Goal: Obtain resource: Obtain resource

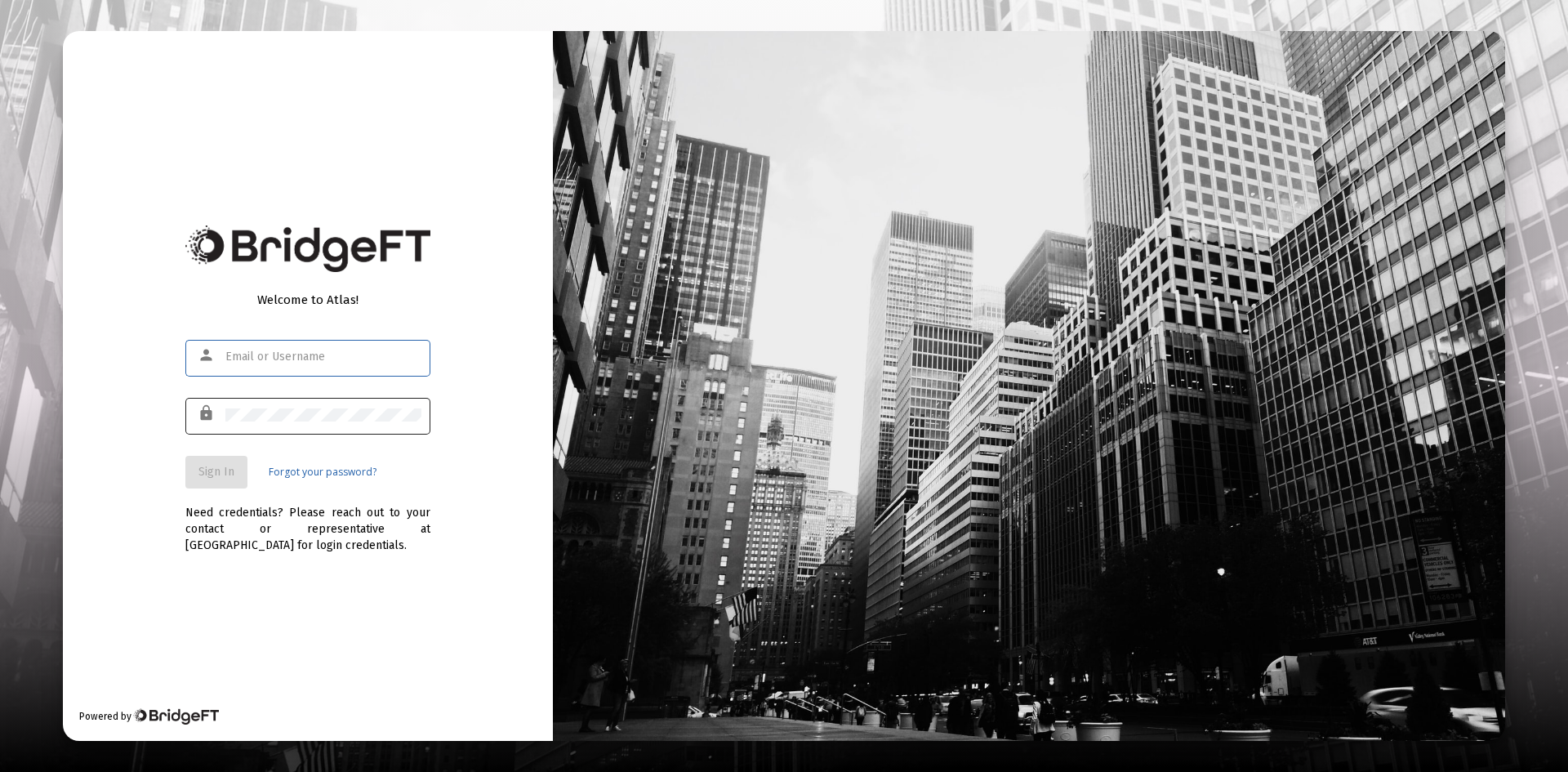
type input "[PERSON_NAME][EMAIL_ADDRESS][DOMAIN_NAME]"
click at [210, 467] on span "Sign In" at bounding box center [217, 472] width 36 height 14
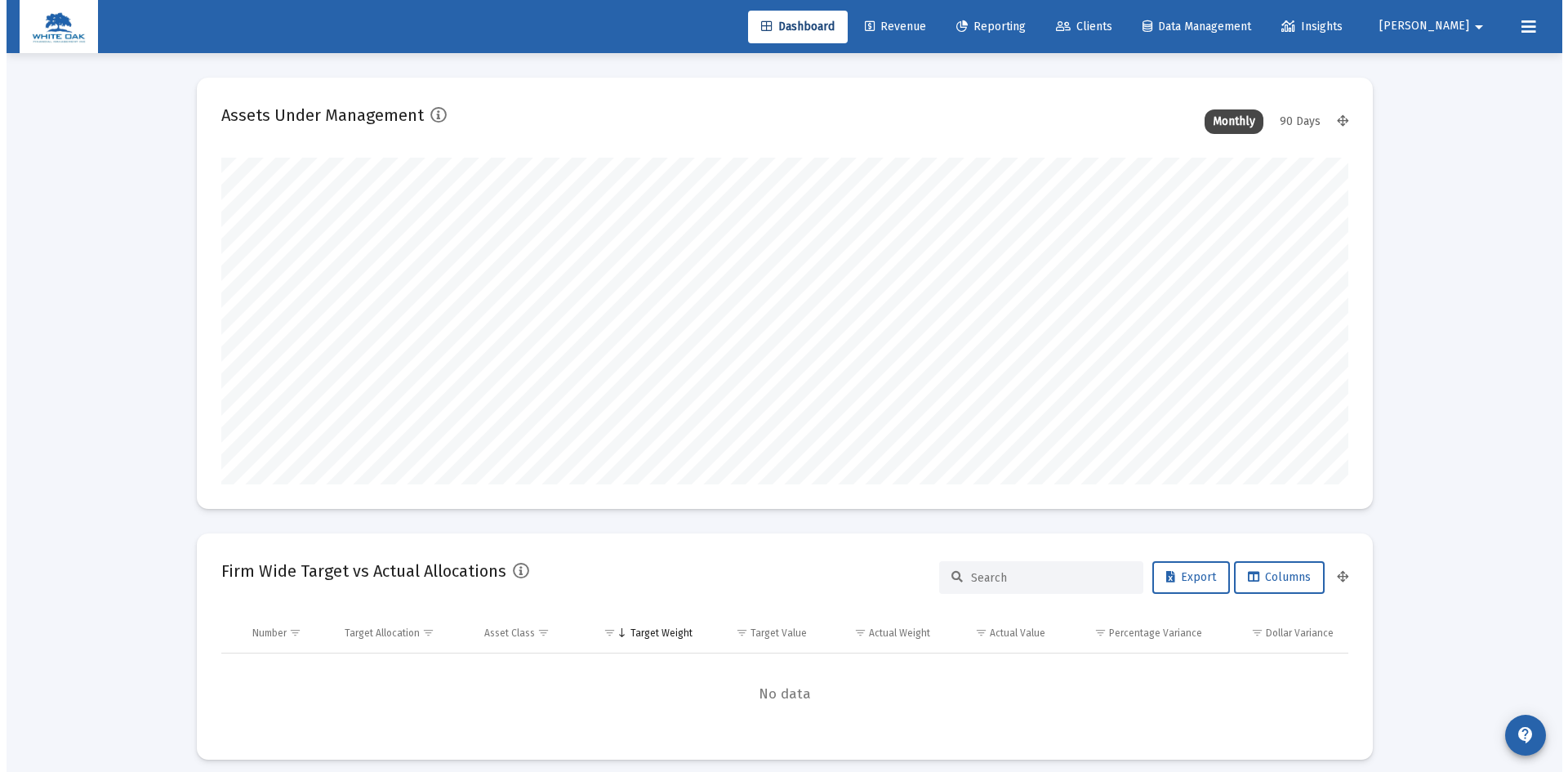
scroll to position [327, 1127]
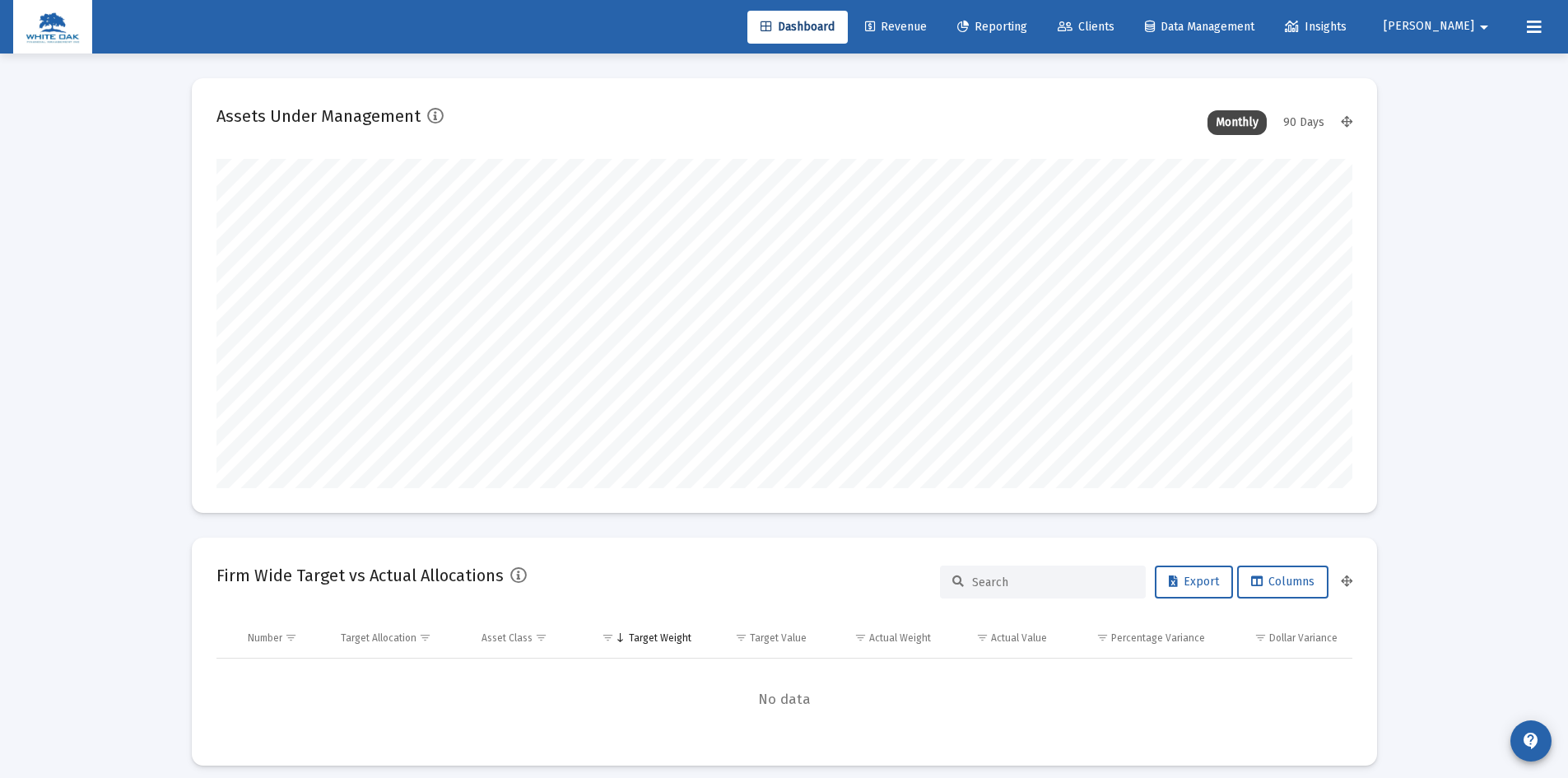
click at [1028, 29] on span "Reporting" at bounding box center [992, 26] width 70 height 14
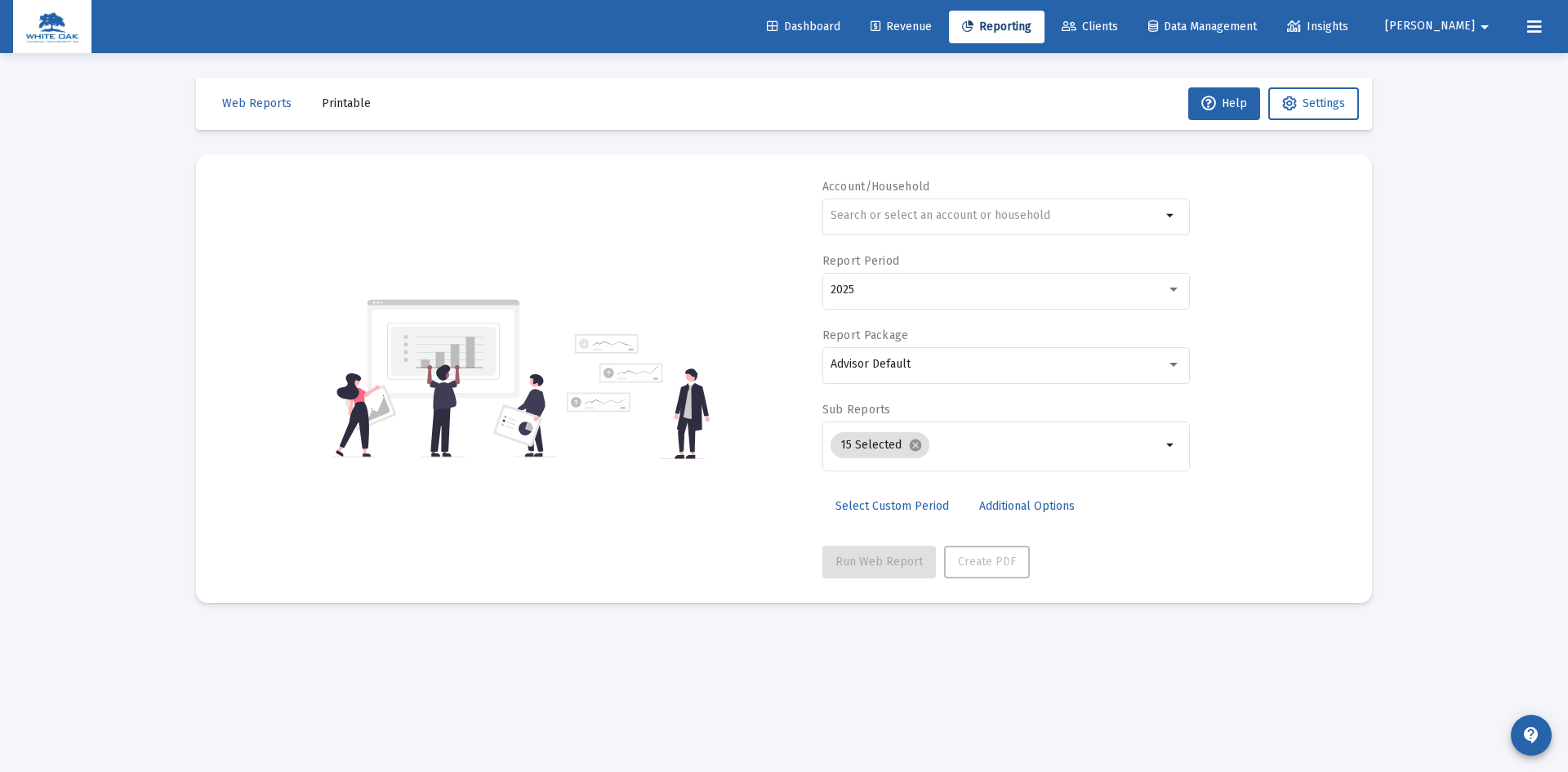
click at [343, 106] on span "Printable" at bounding box center [346, 103] width 49 height 14
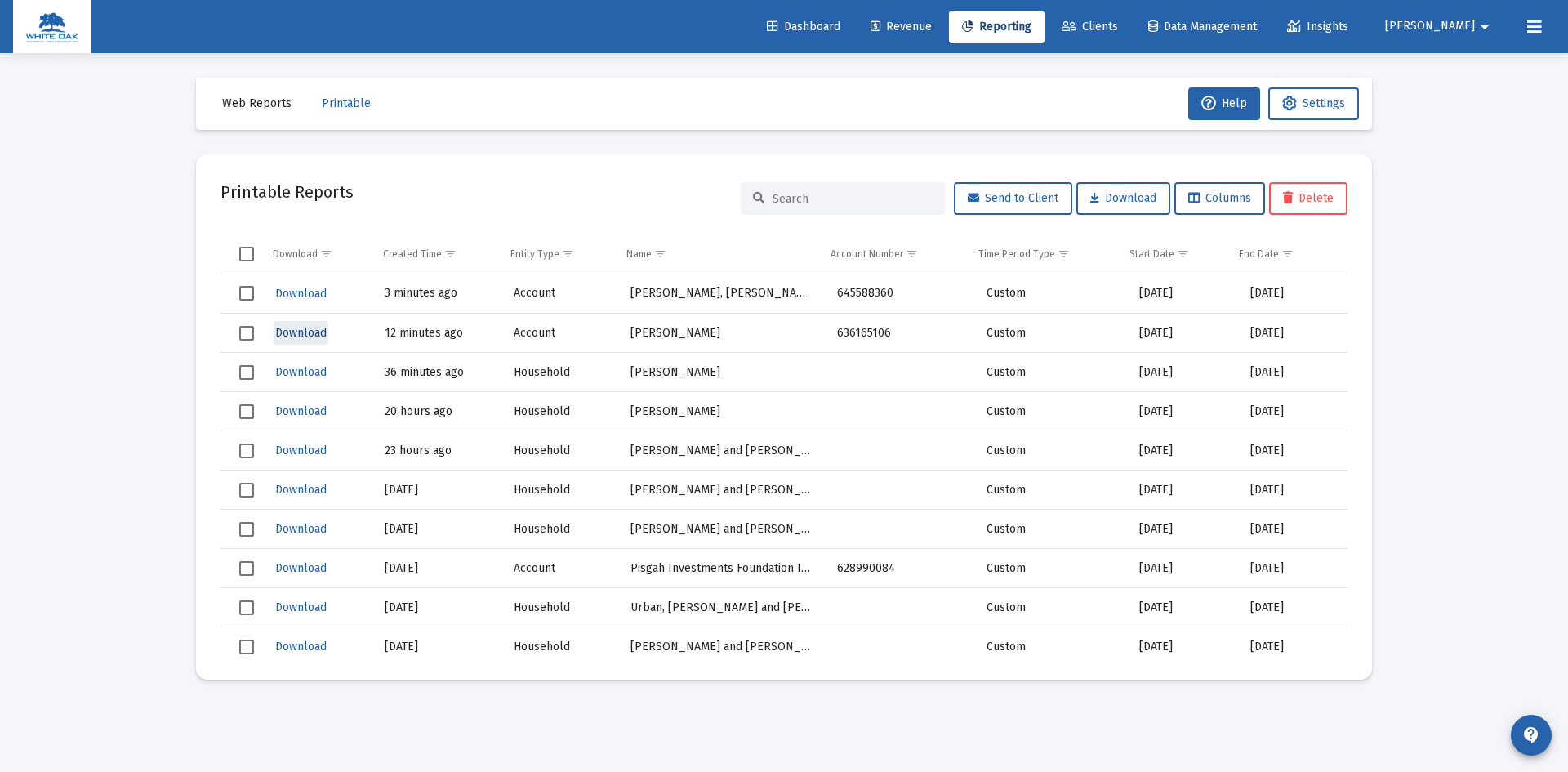
click at [295, 330] on span "Download" at bounding box center [300, 332] width 52 height 14
click at [291, 292] on span "Download" at bounding box center [300, 293] width 52 height 14
click at [808, 196] on input at bounding box center [853, 199] width 160 height 14
click at [263, 104] on span "Web Reports" at bounding box center [256, 103] width 70 height 14
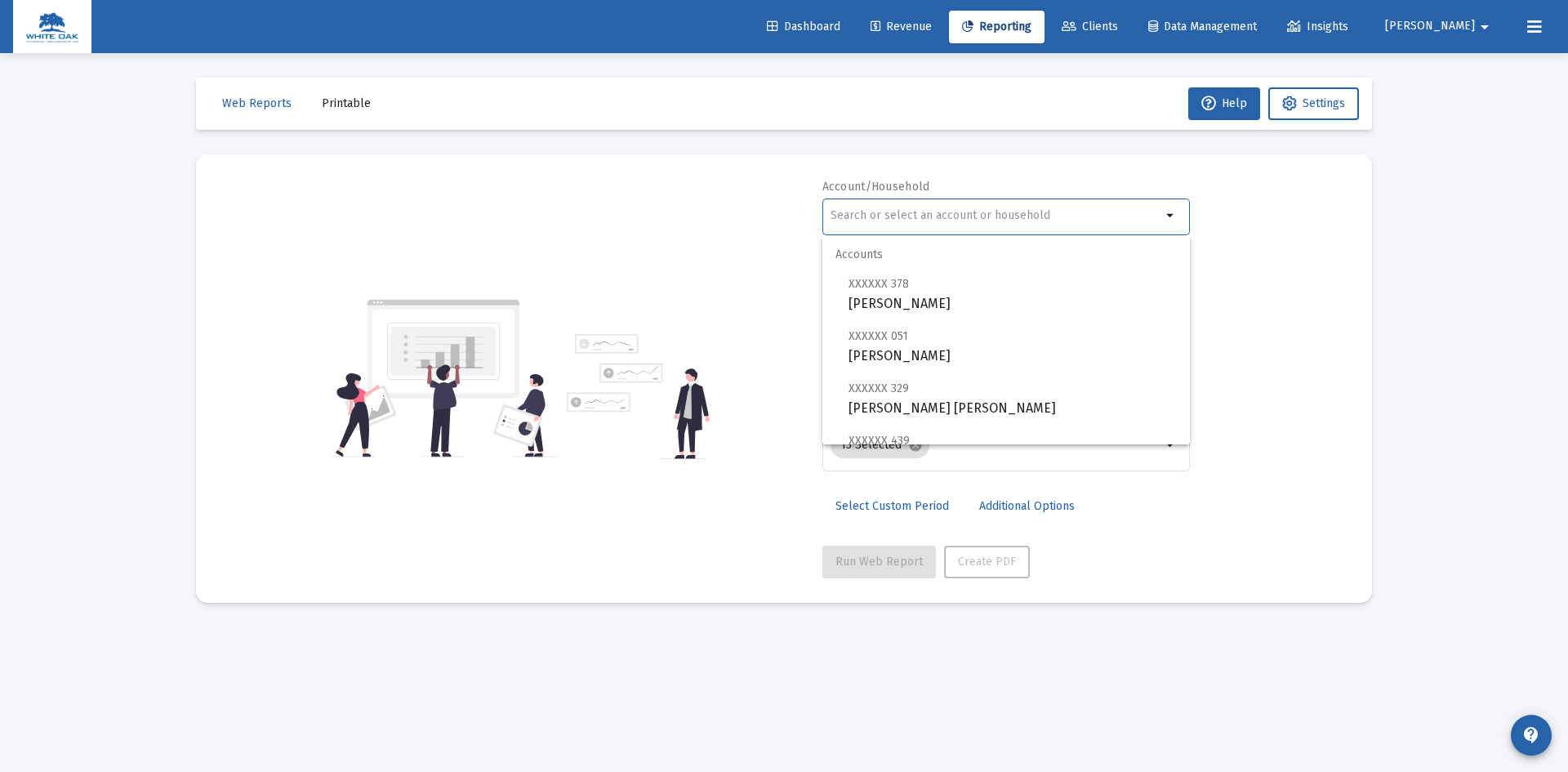
drag, startPoint x: 853, startPoint y: 214, endPoint x: 837, endPoint y: 155, distance: 61.1
click at [854, 214] on input "text" at bounding box center [996, 216] width 331 height 13
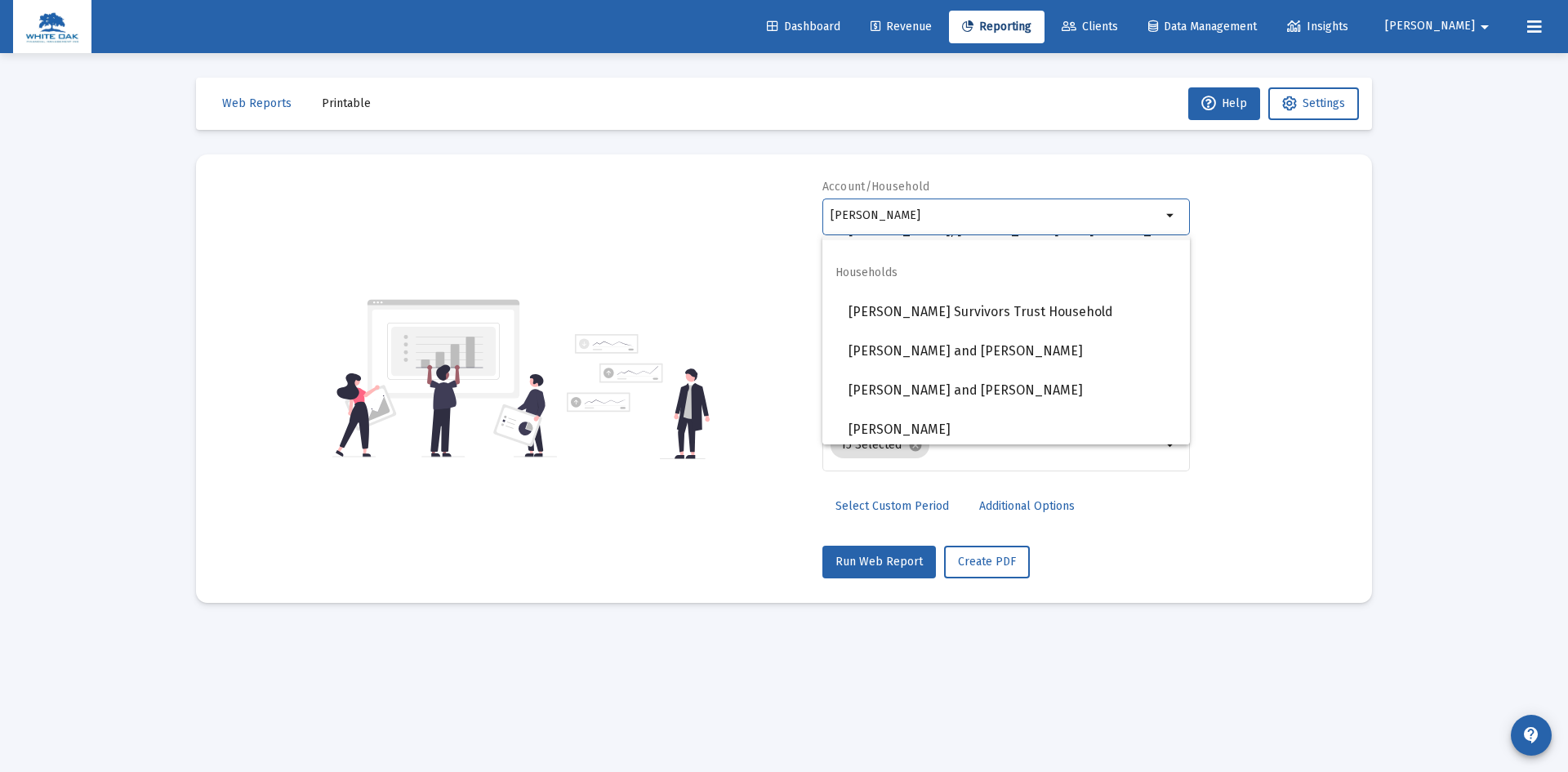
scroll to position [287, 0]
click at [982, 343] on span "[PERSON_NAME] and [PERSON_NAME]" at bounding box center [1012, 346] width 328 height 39
type input "[PERSON_NAME] and [PERSON_NAME]"
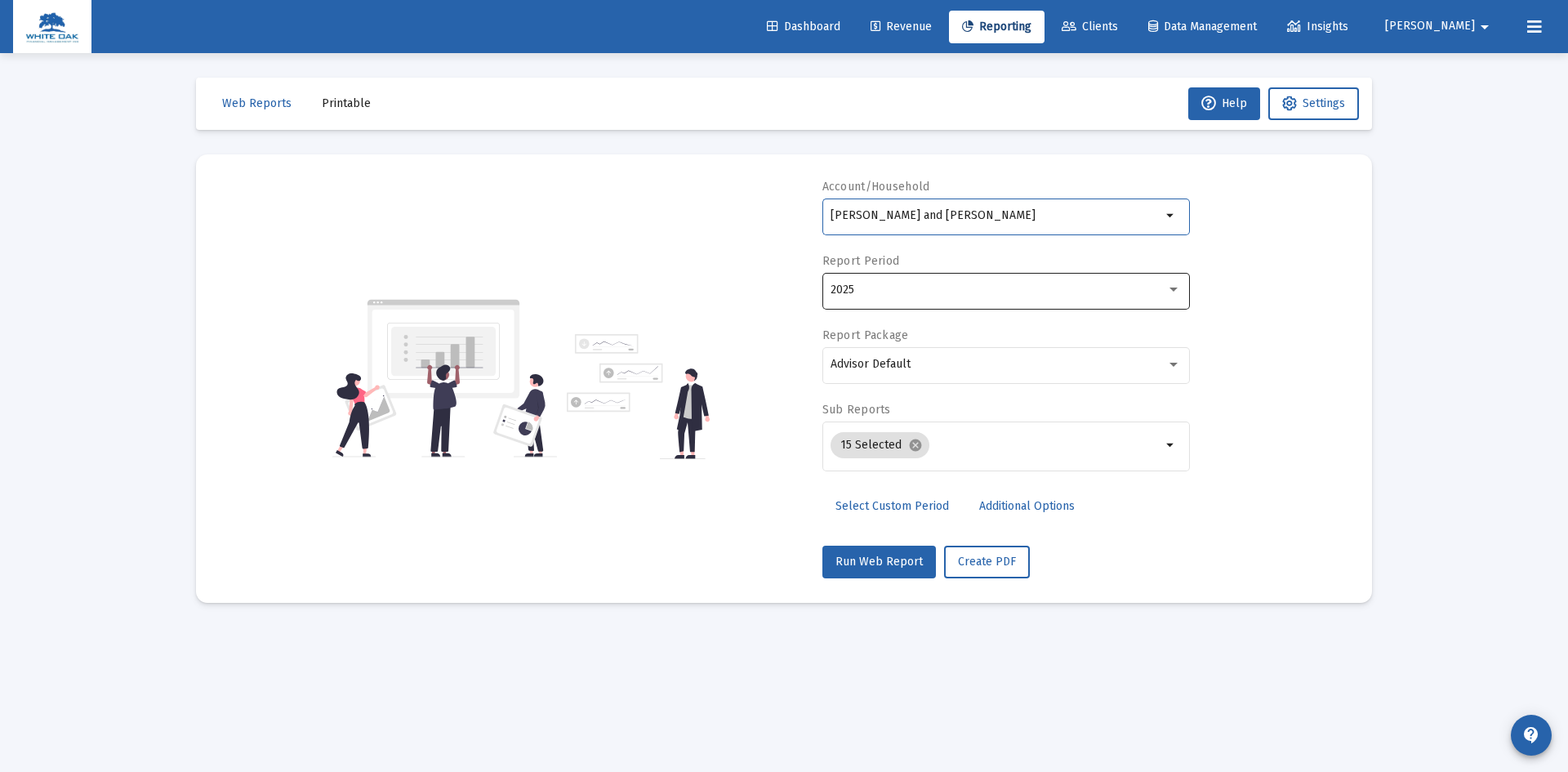
click at [989, 277] on div "2025" at bounding box center [1006, 289] width 350 height 40
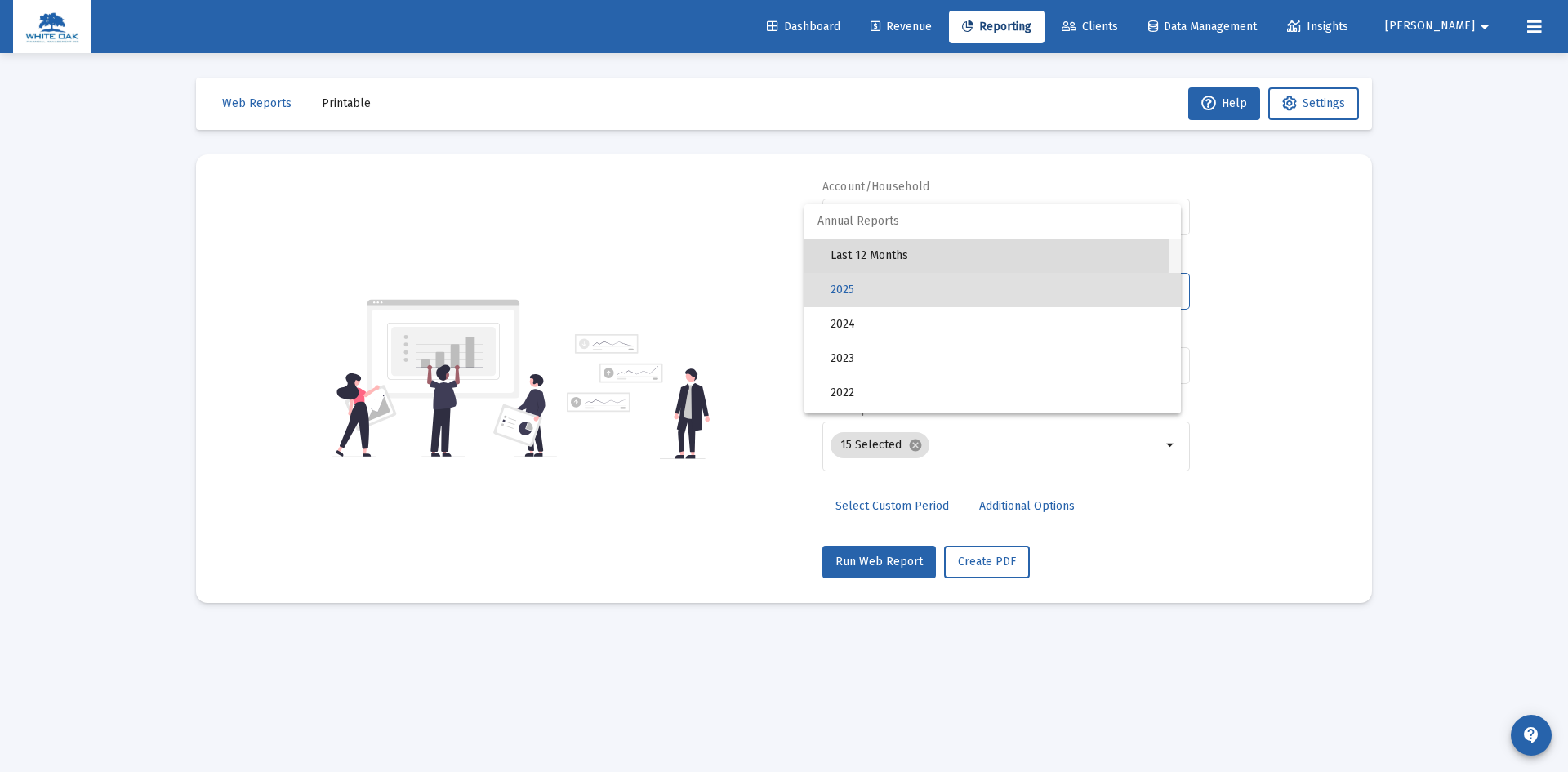
click at [896, 251] on span "Last 12 Months" at bounding box center [999, 255] width 337 height 34
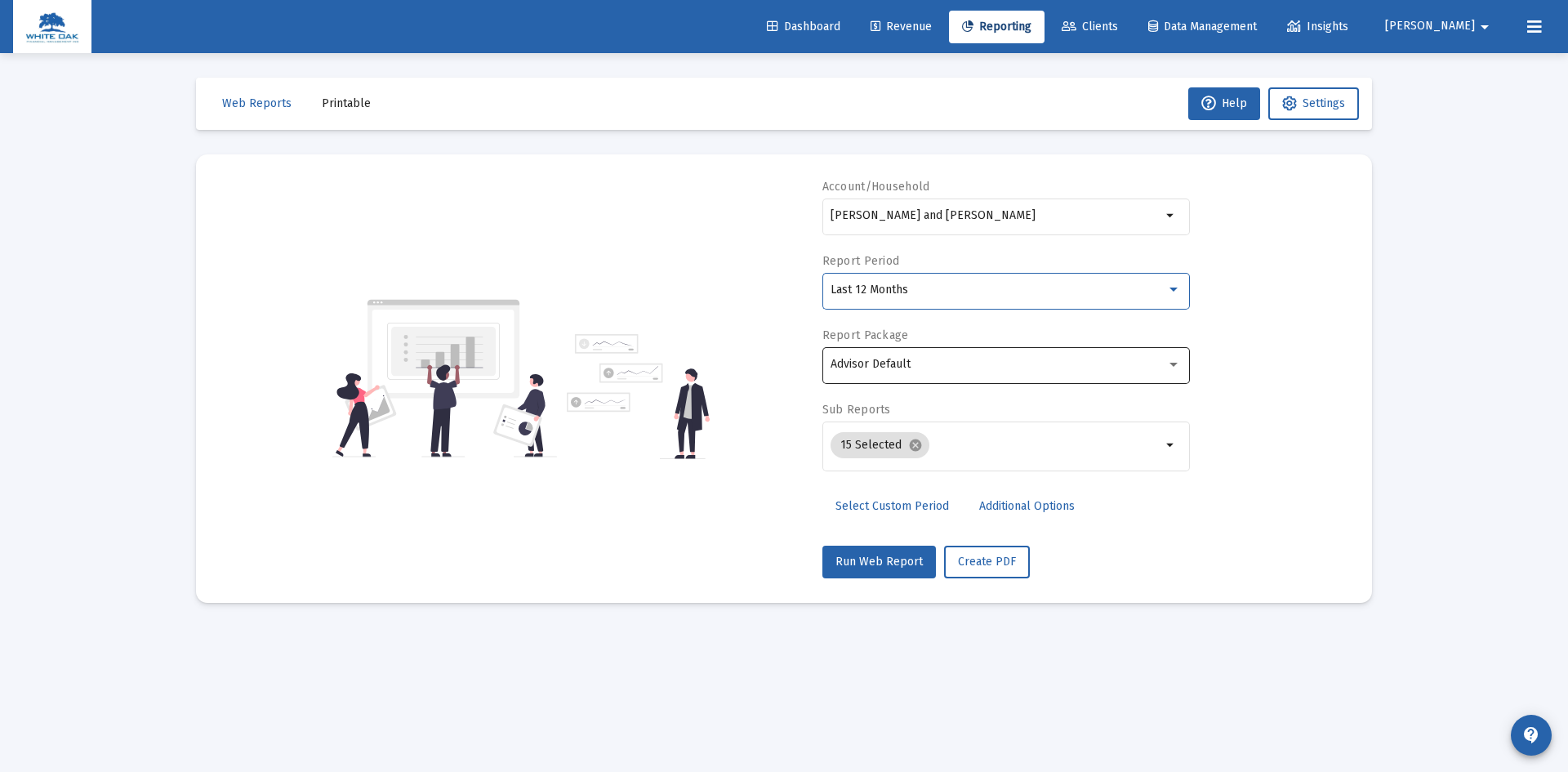
click at [899, 365] on span "Advisor Default" at bounding box center [871, 363] width 80 height 14
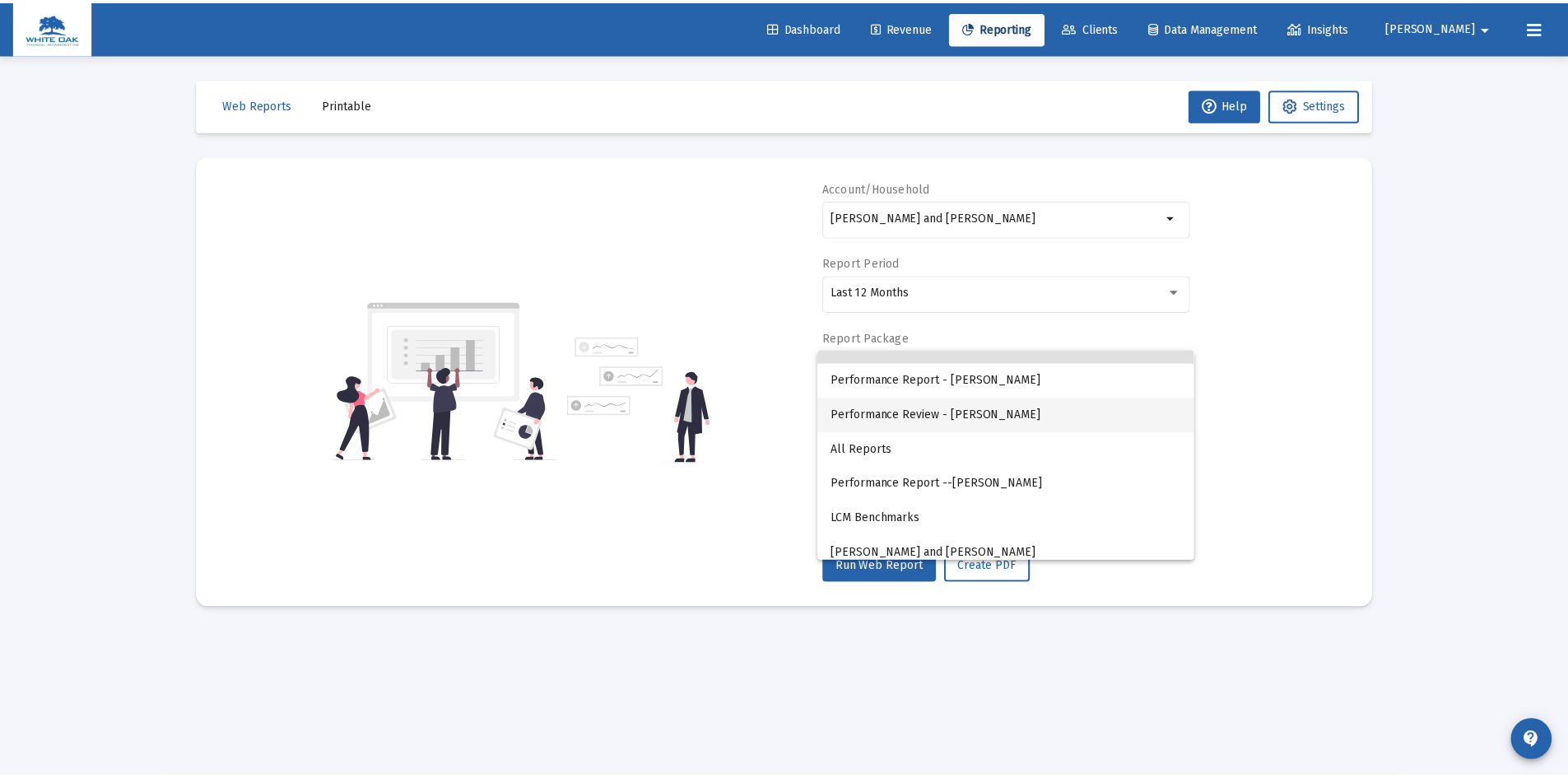
scroll to position [31, 0]
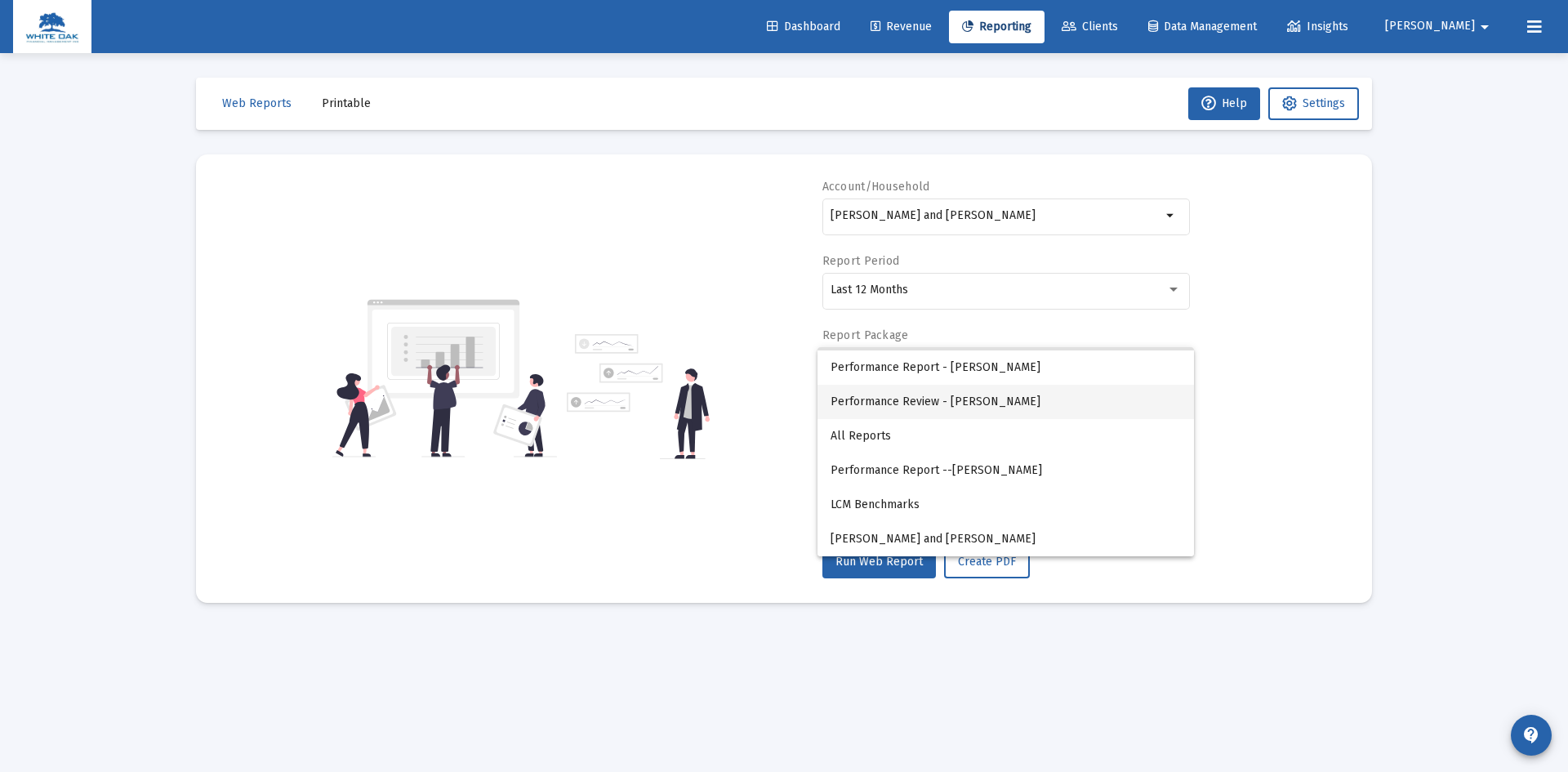
click at [922, 393] on span "Performance Review - [PERSON_NAME]" at bounding box center [1006, 402] width 350 height 34
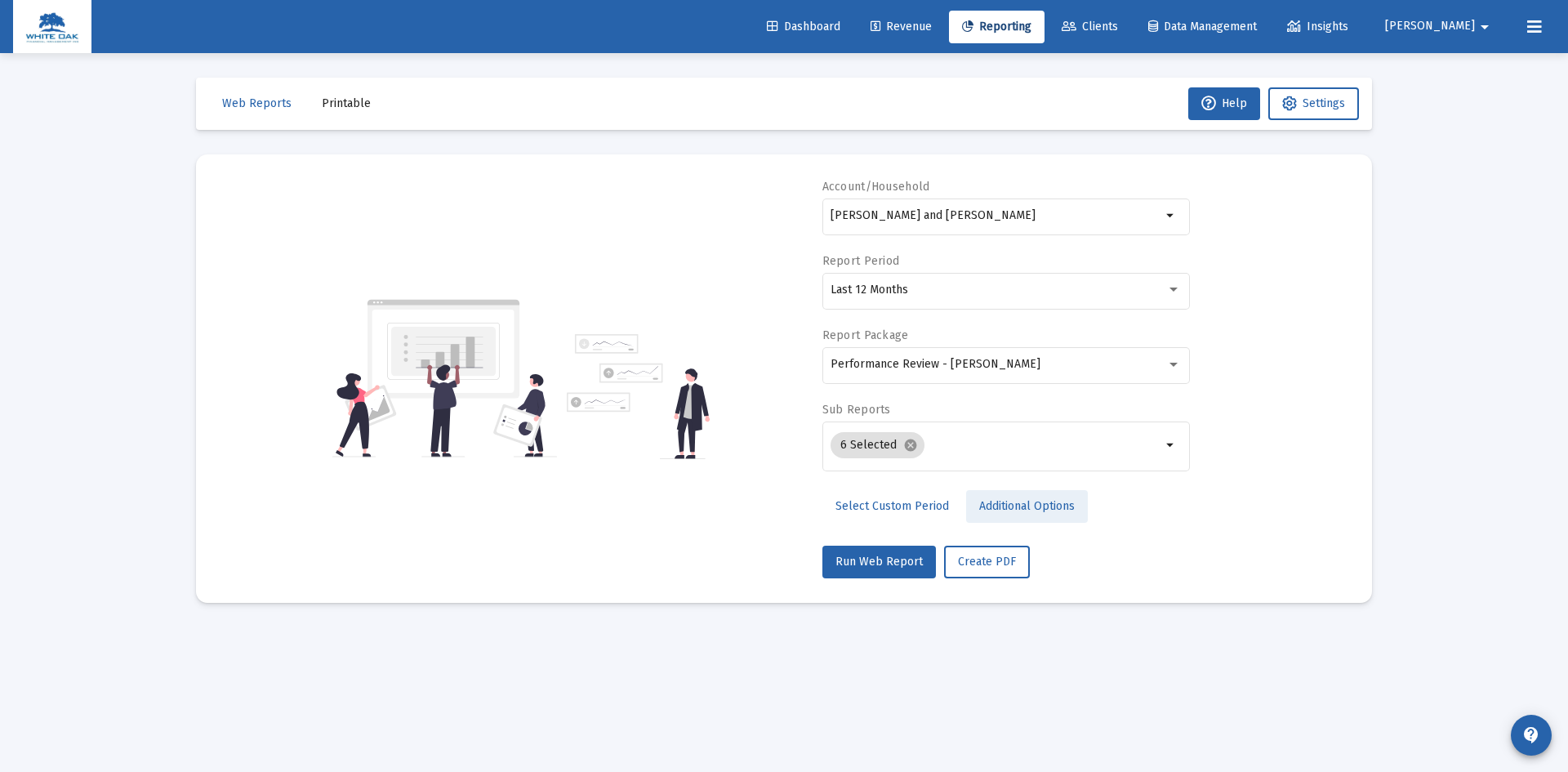
click at [1023, 502] on span "Additional Options" at bounding box center [1027, 506] width 96 height 14
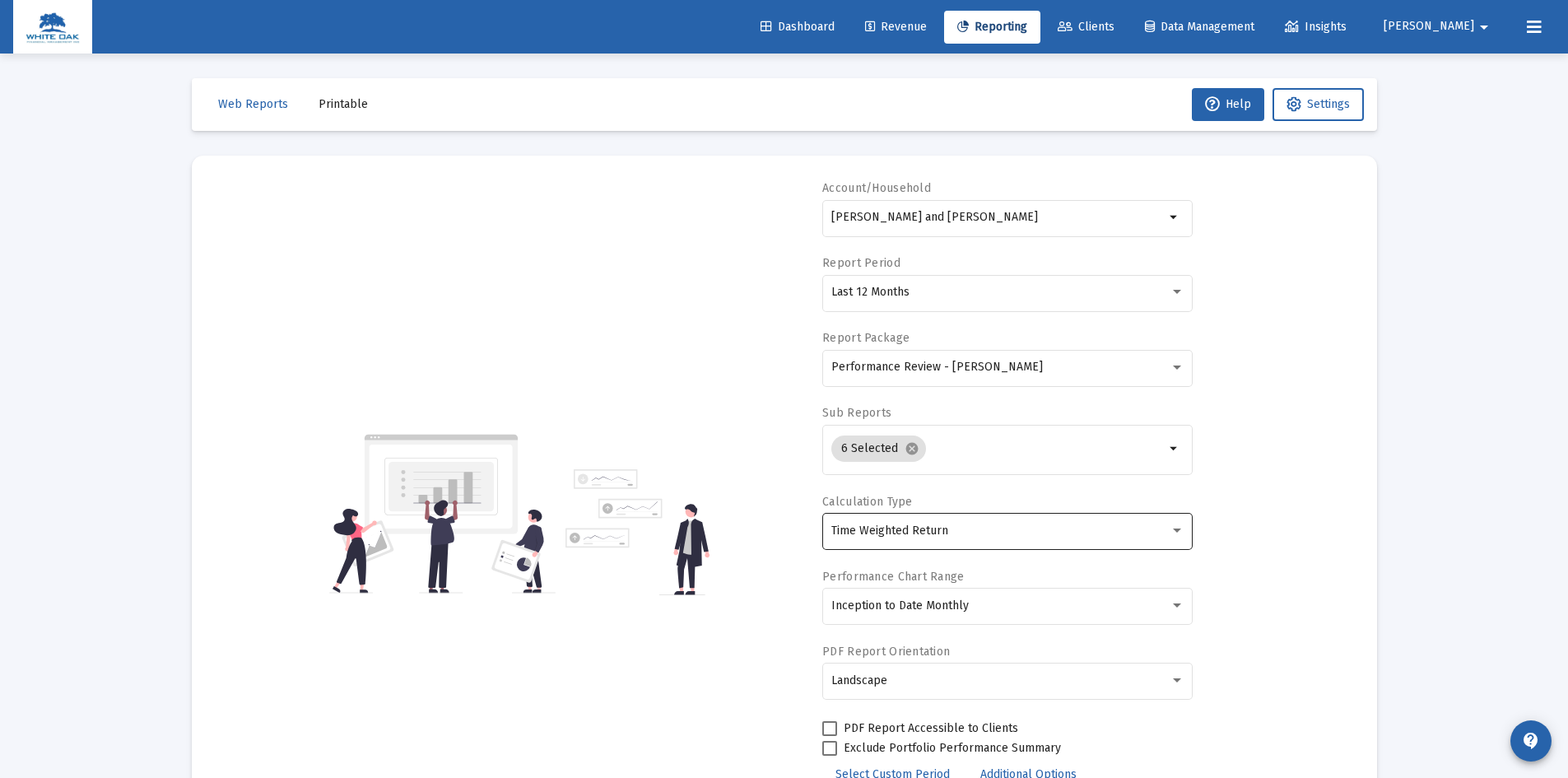
click at [983, 525] on div "Time Weighted Return" at bounding box center [1001, 531] width 338 height 13
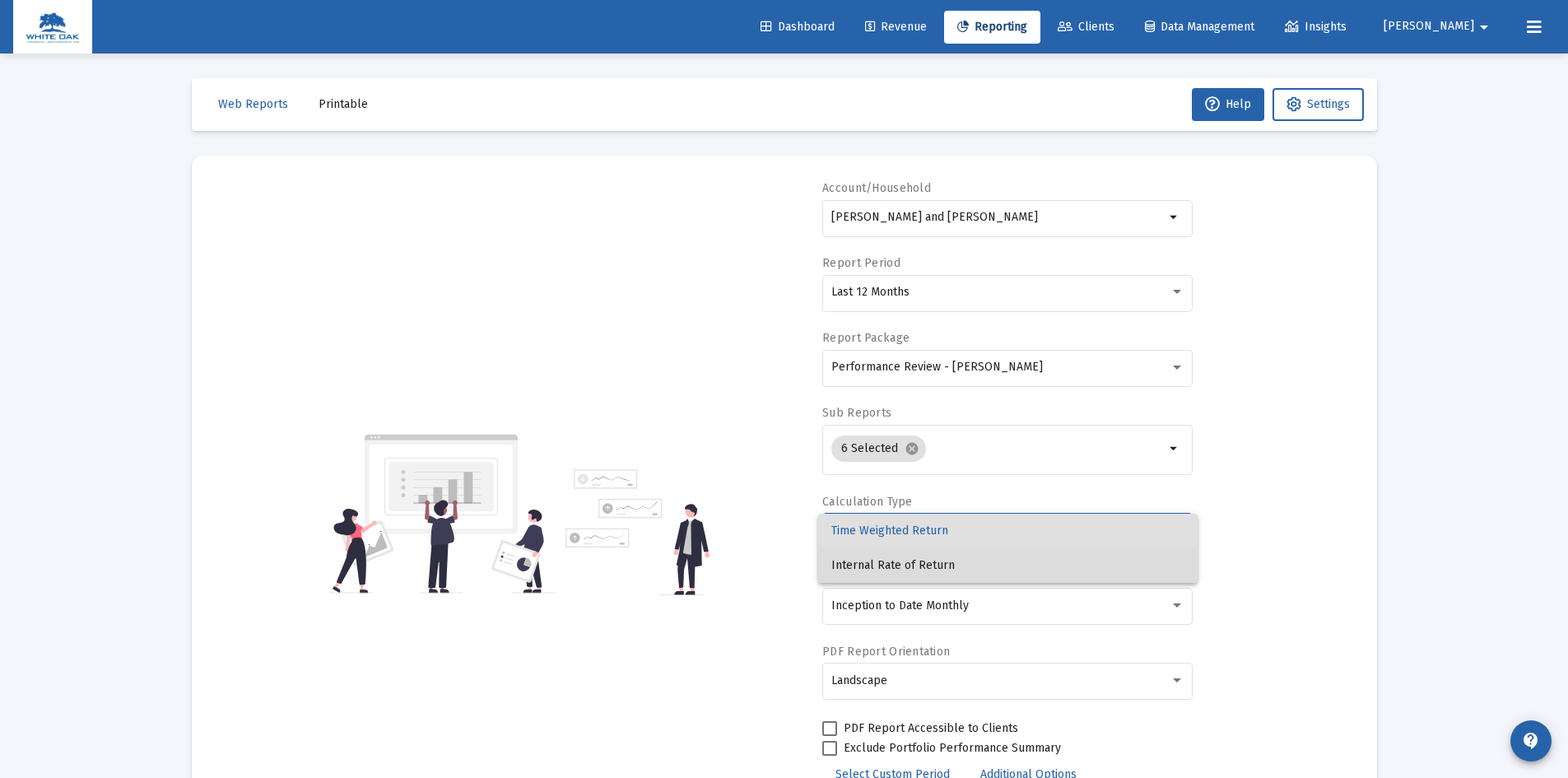
click at [919, 562] on span "Internal Rate of Return" at bounding box center [1008, 566] width 353 height 35
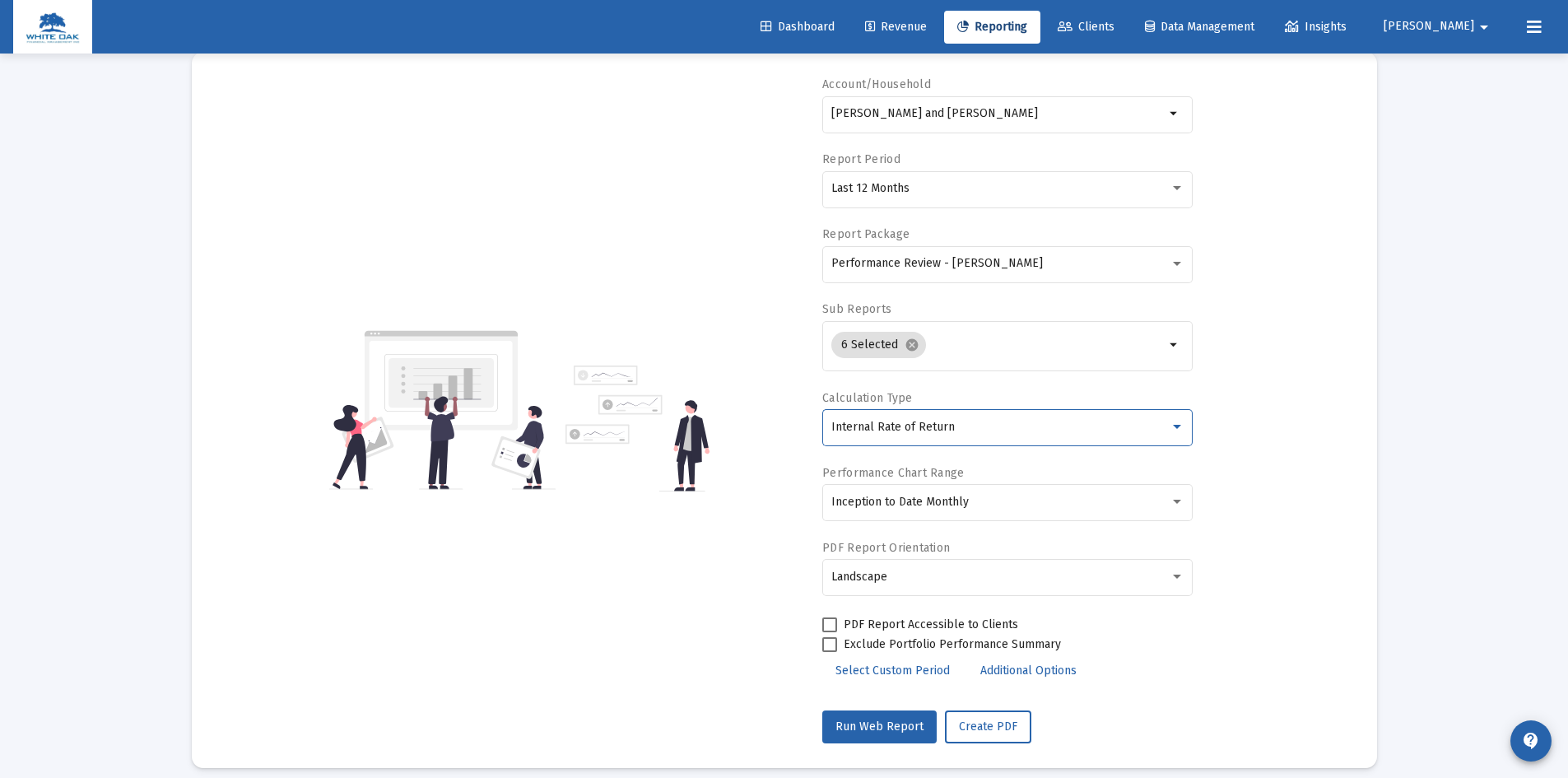
scroll to position [119, 0]
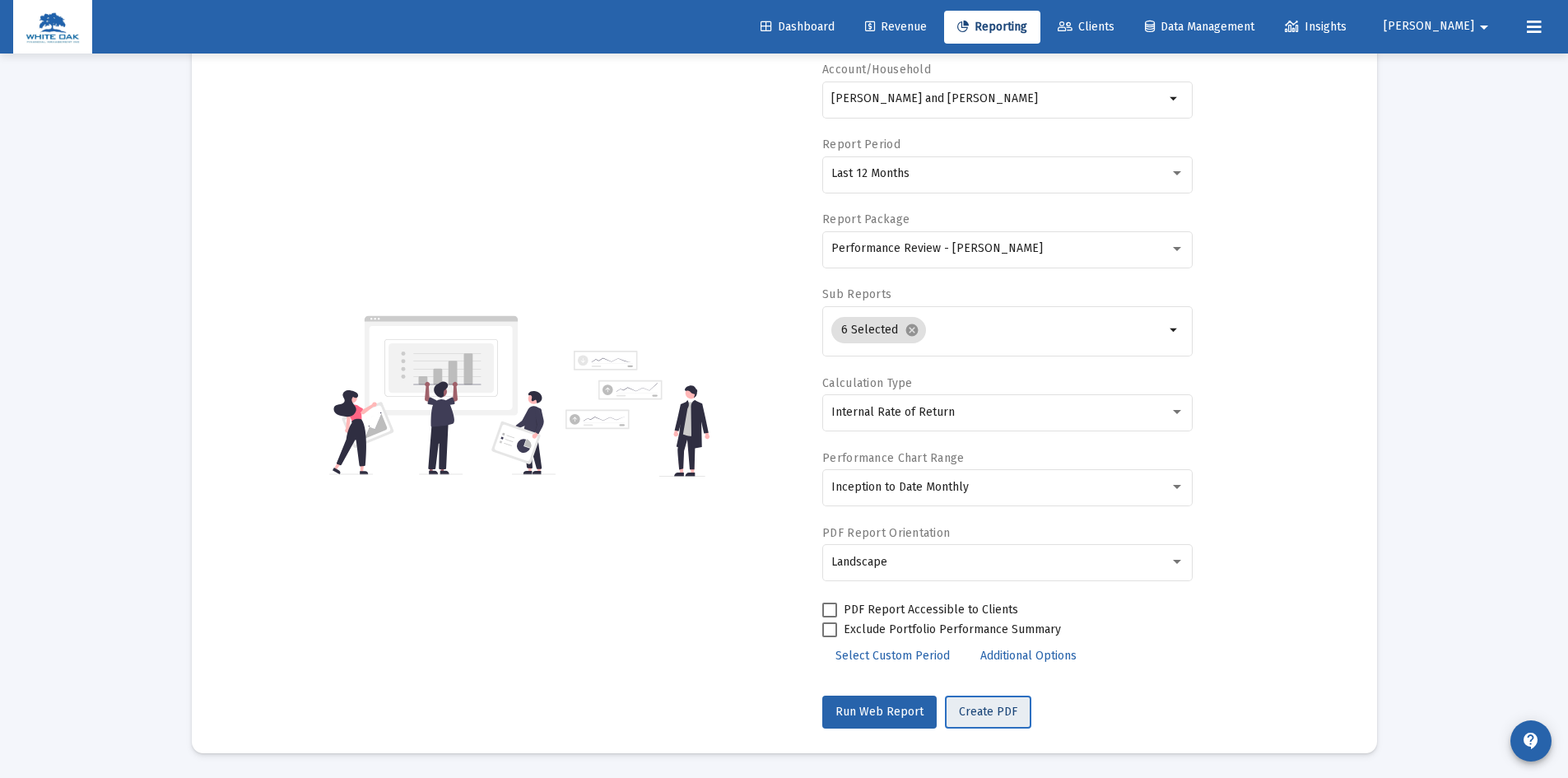
click at [991, 707] on span "Create PDF" at bounding box center [988, 711] width 59 height 14
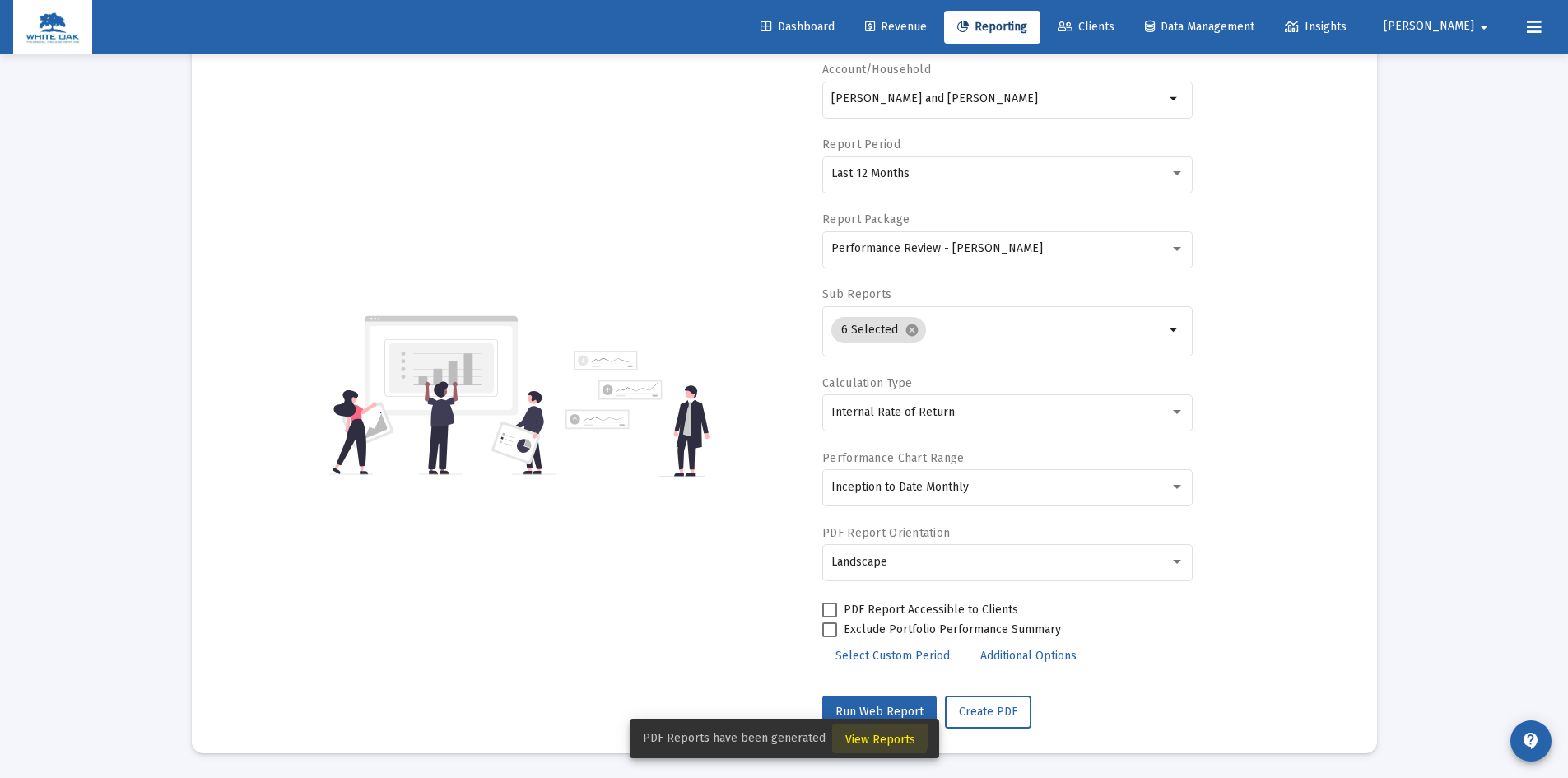
click at [872, 735] on span "View Reports" at bounding box center [880, 739] width 70 height 14
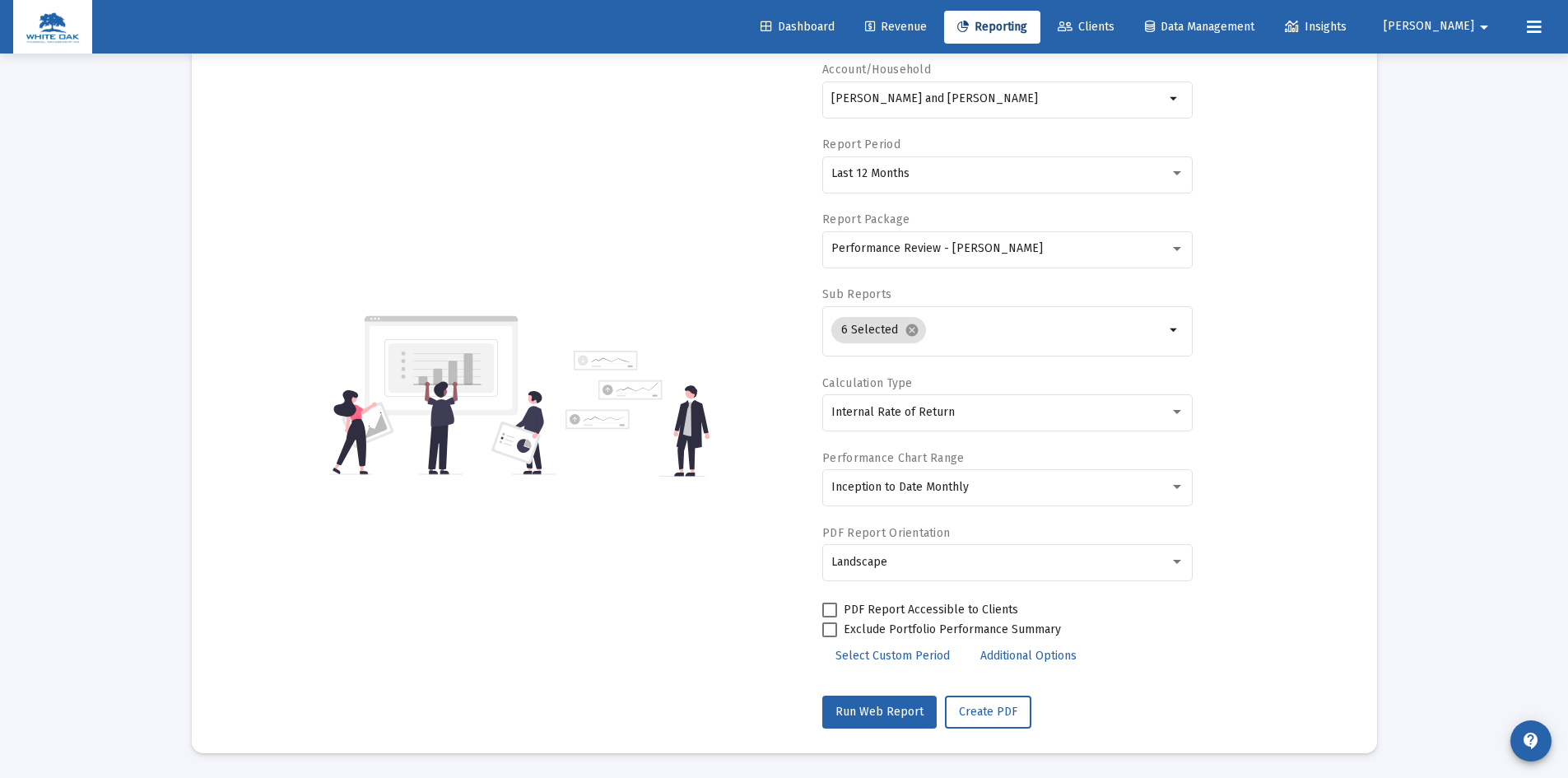
scroll to position [54, 0]
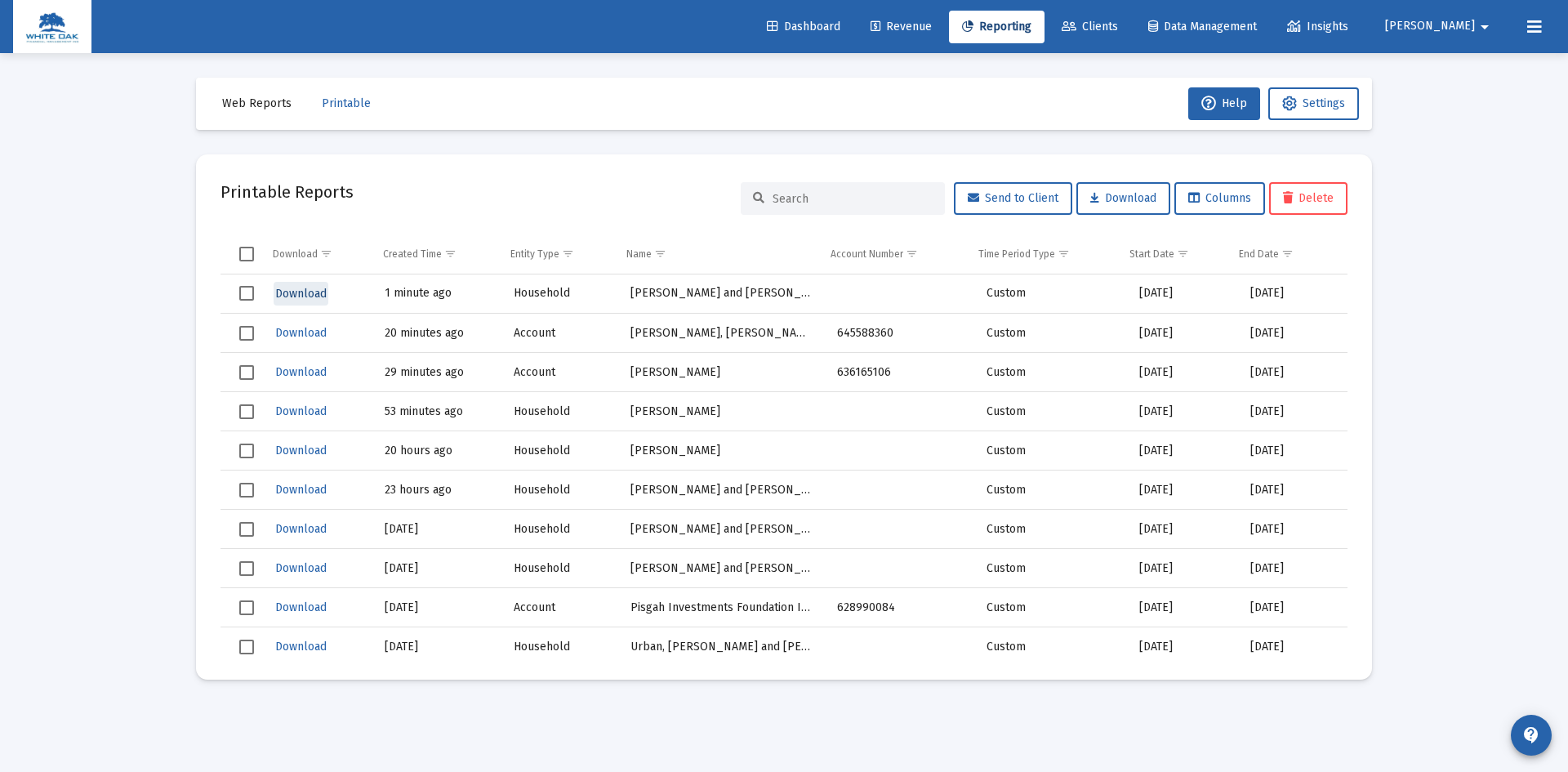
click at [307, 296] on span "Download" at bounding box center [300, 293] width 52 height 14
click at [244, 290] on span "Select row" at bounding box center [246, 293] width 15 height 15
click at [1316, 197] on span "Delete" at bounding box center [1309, 198] width 51 height 14
click at [246, 109] on span "Web Reports" at bounding box center [256, 103] width 70 height 14
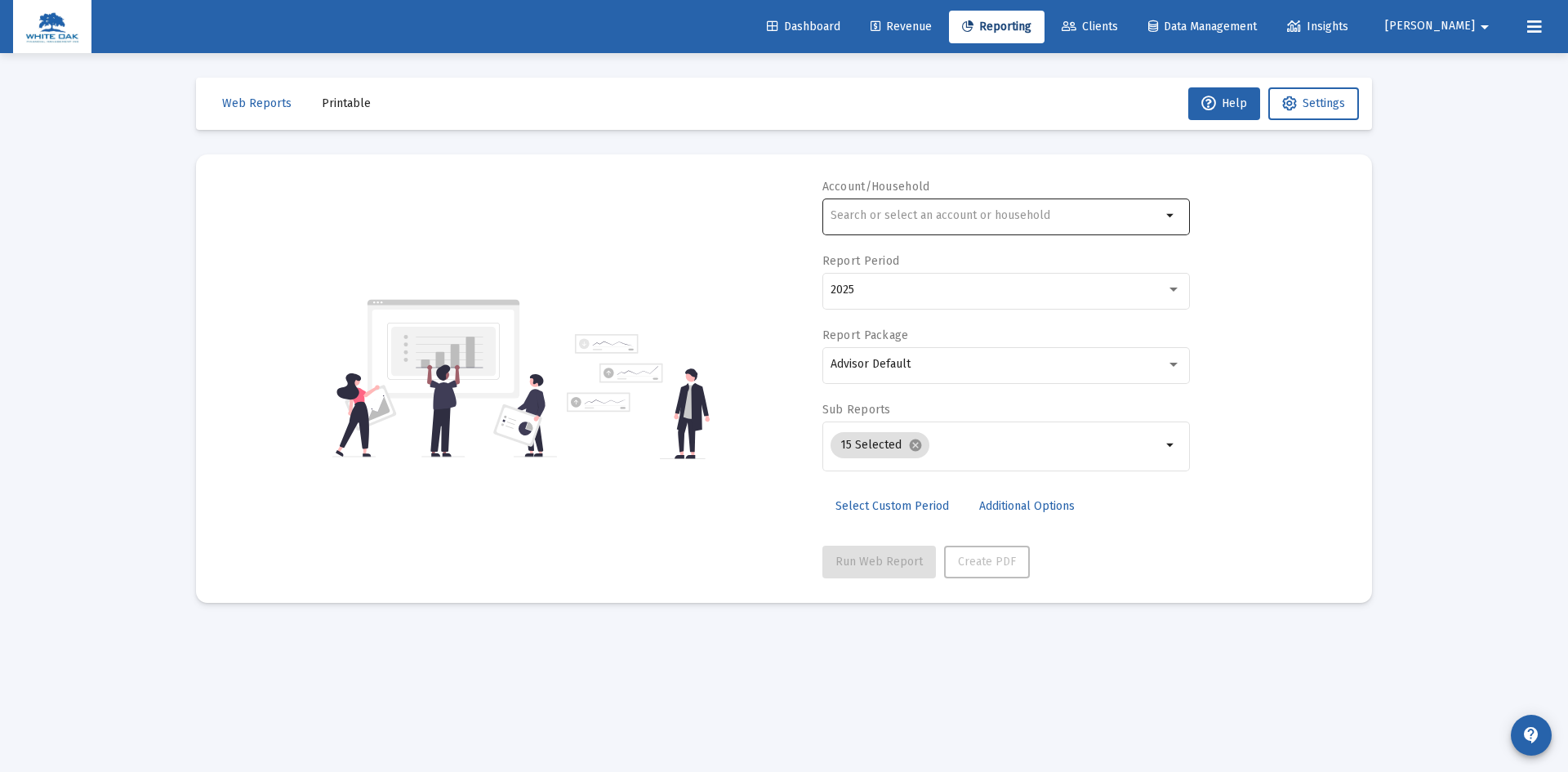
click at [935, 209] on div at bounding box center [996, 215] width 331 height 40
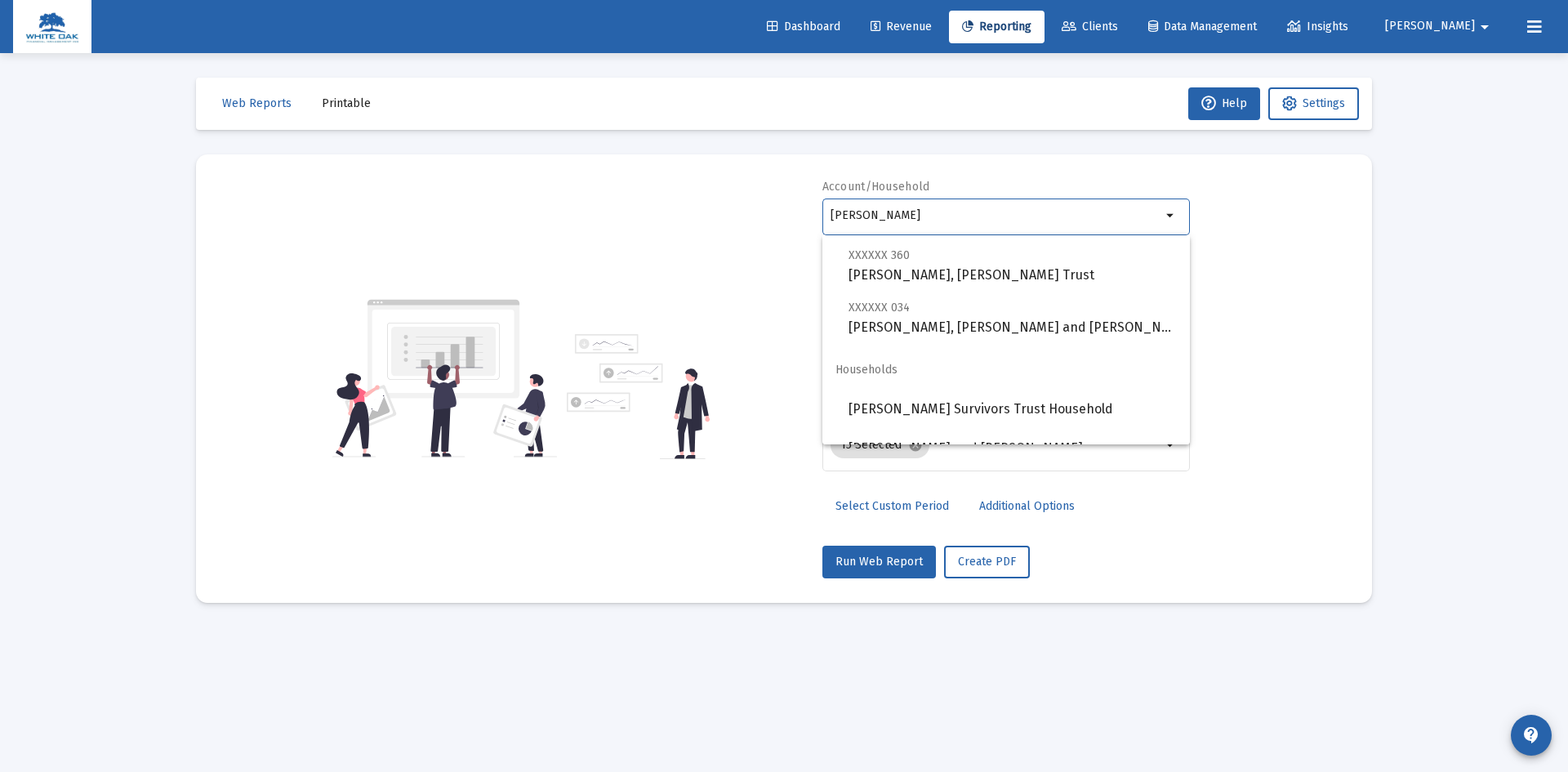
scroll to position [184, 0]
click at [926, 413] on span "[PERSON_NAME] Survivors Trust Household" at bounding box center [1012, 411] width 328 height 39
type input "[PERSON_NAME] Survivors Trust Household"
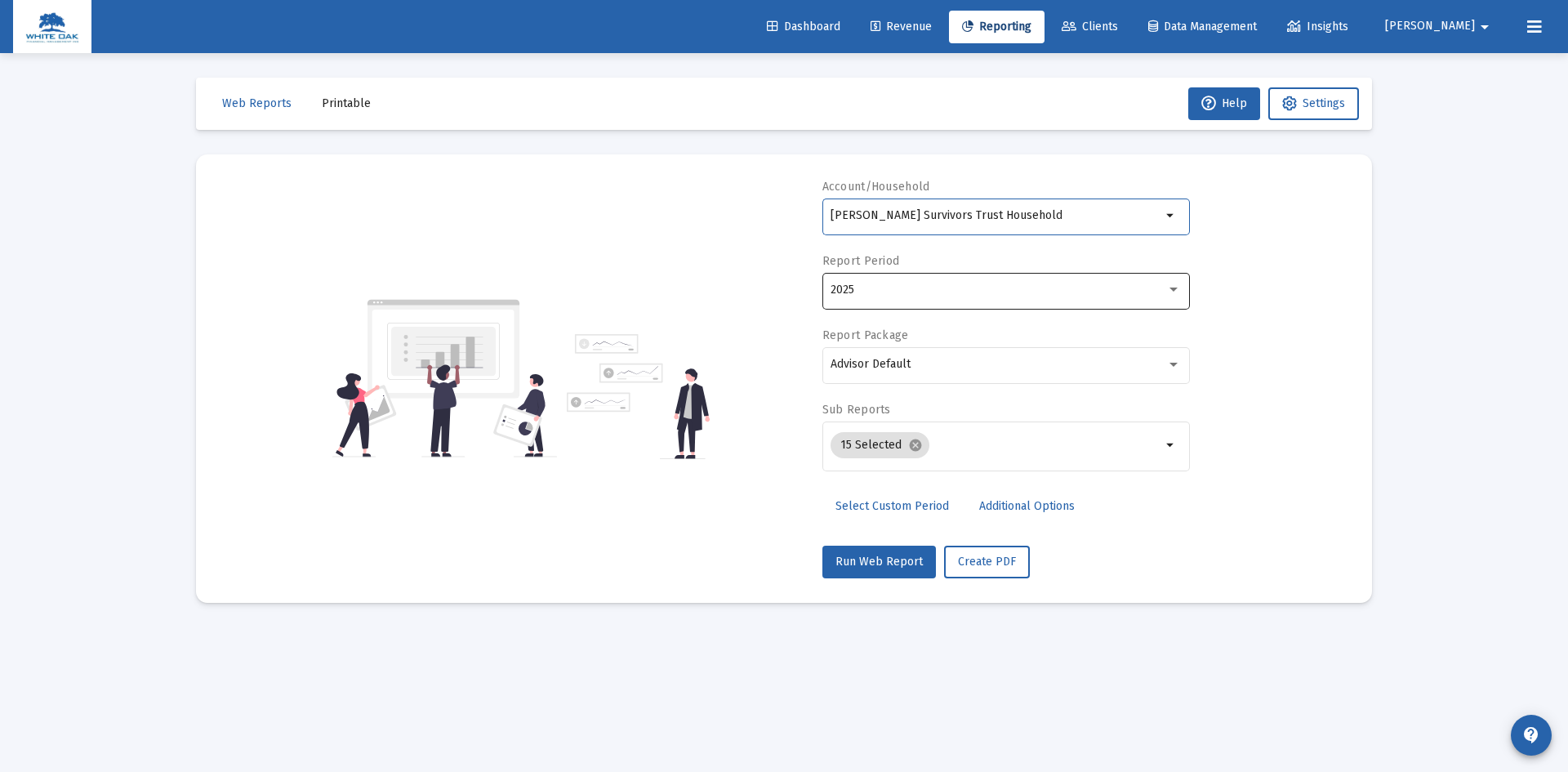
click at [884, 284] on div "2025" at bounding box center [998, 290] width 336 height 13
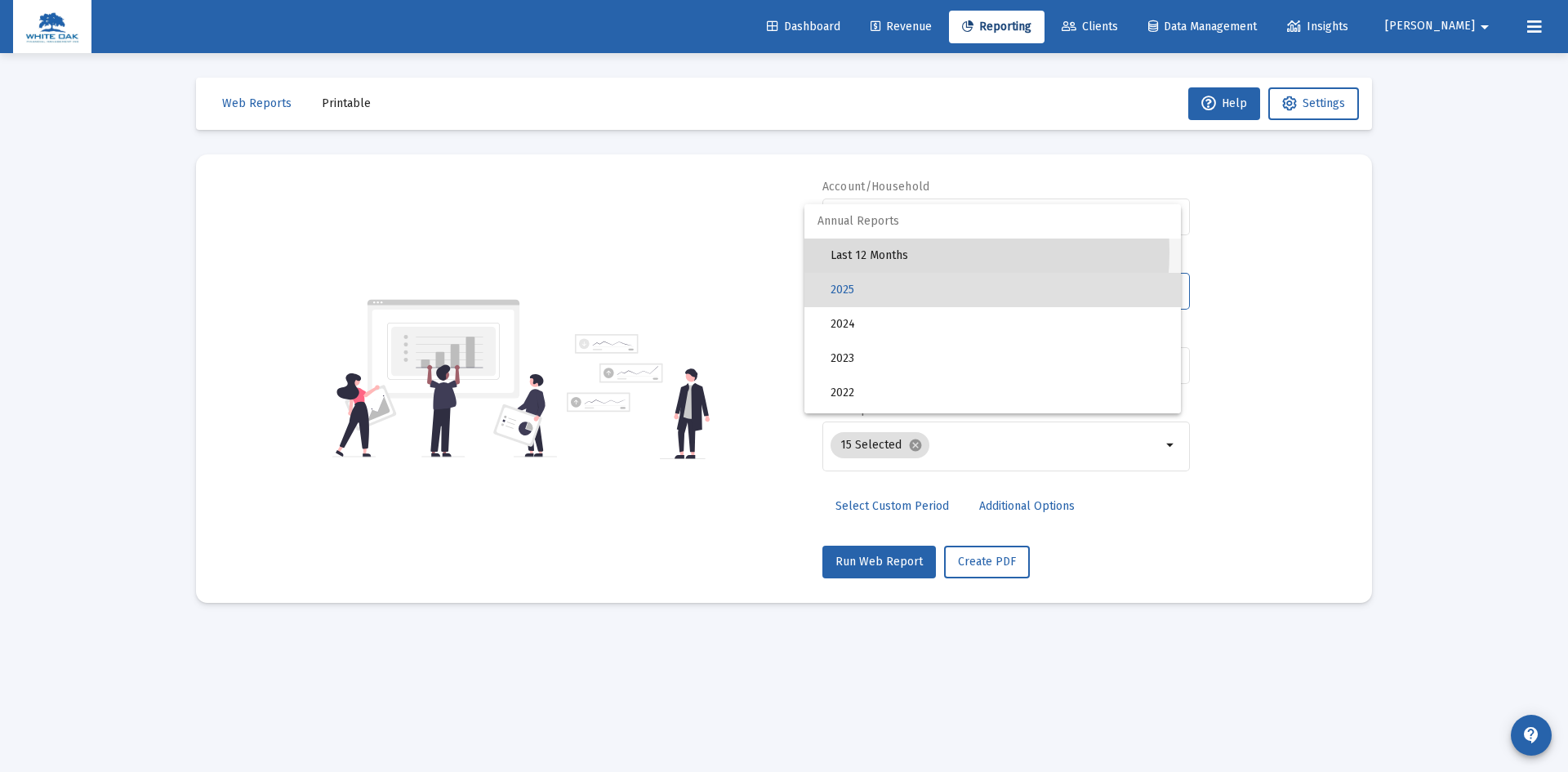
click at [885, 251] on span "Last 12 Months" at bounding box center [999, 255] width 337 height 34
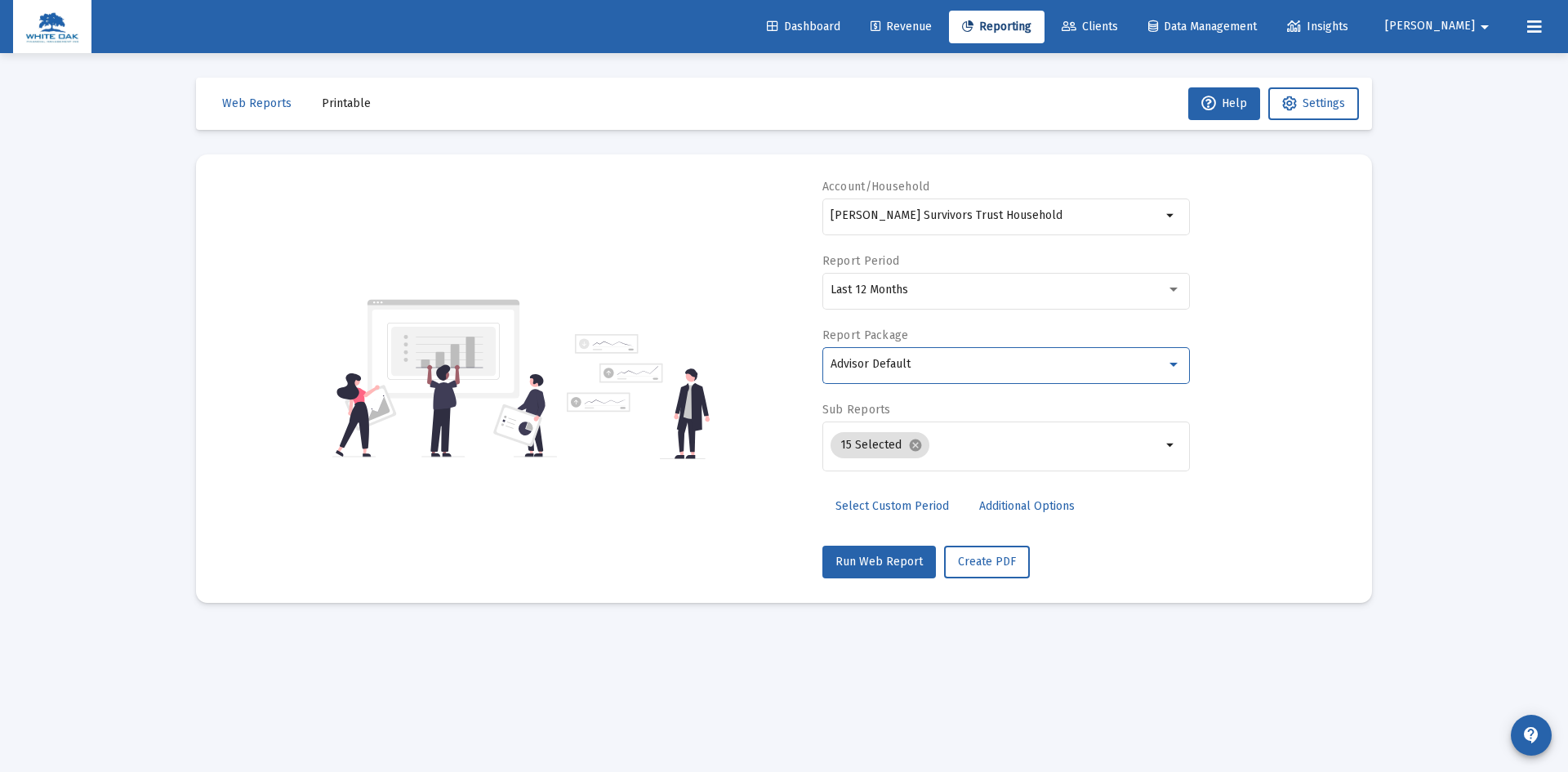
click at [934, 360] on div "Advisor Default" at bounding box center [998, 364] width 336 height 13
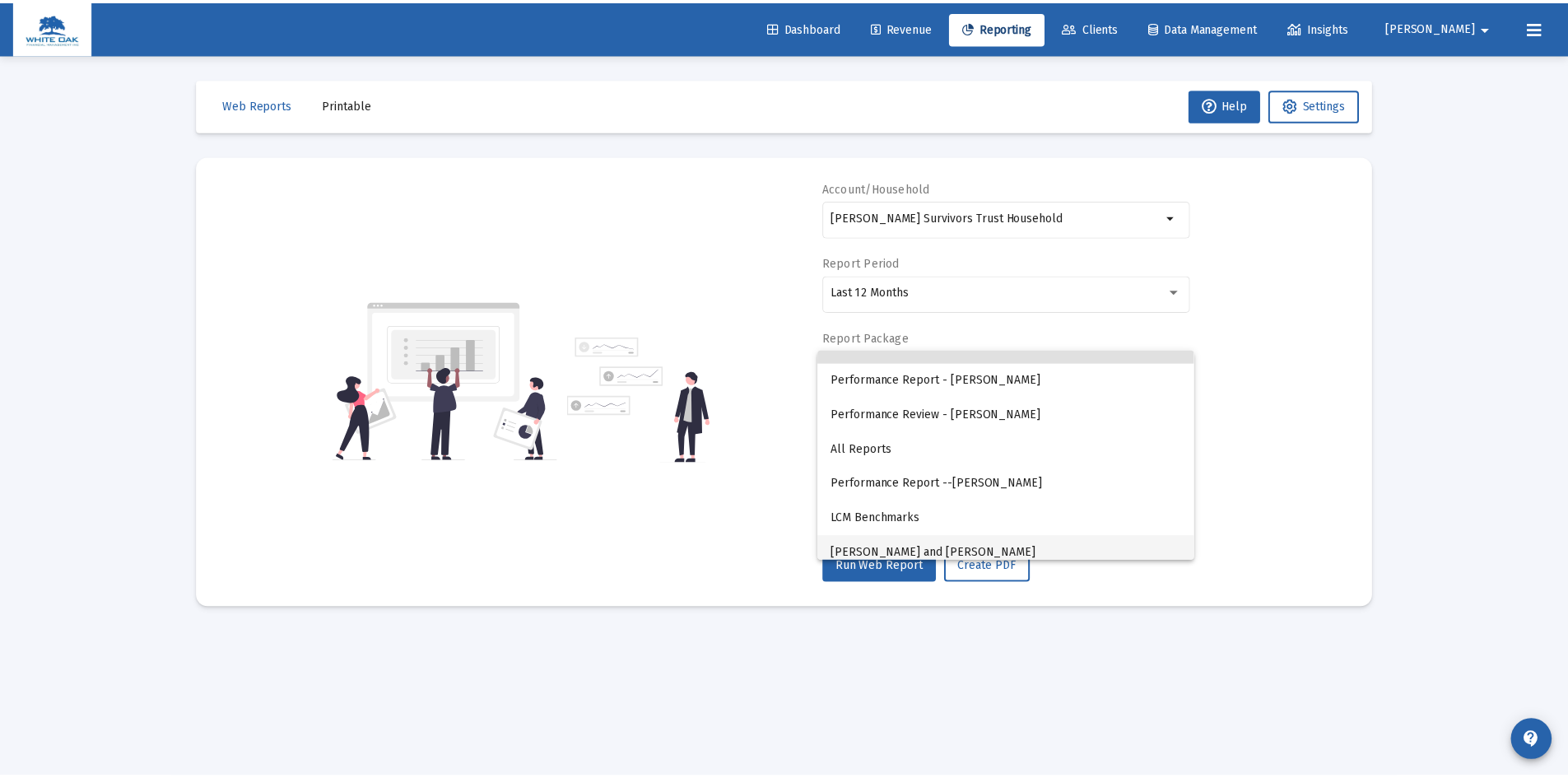
scroll to position [31, 0]
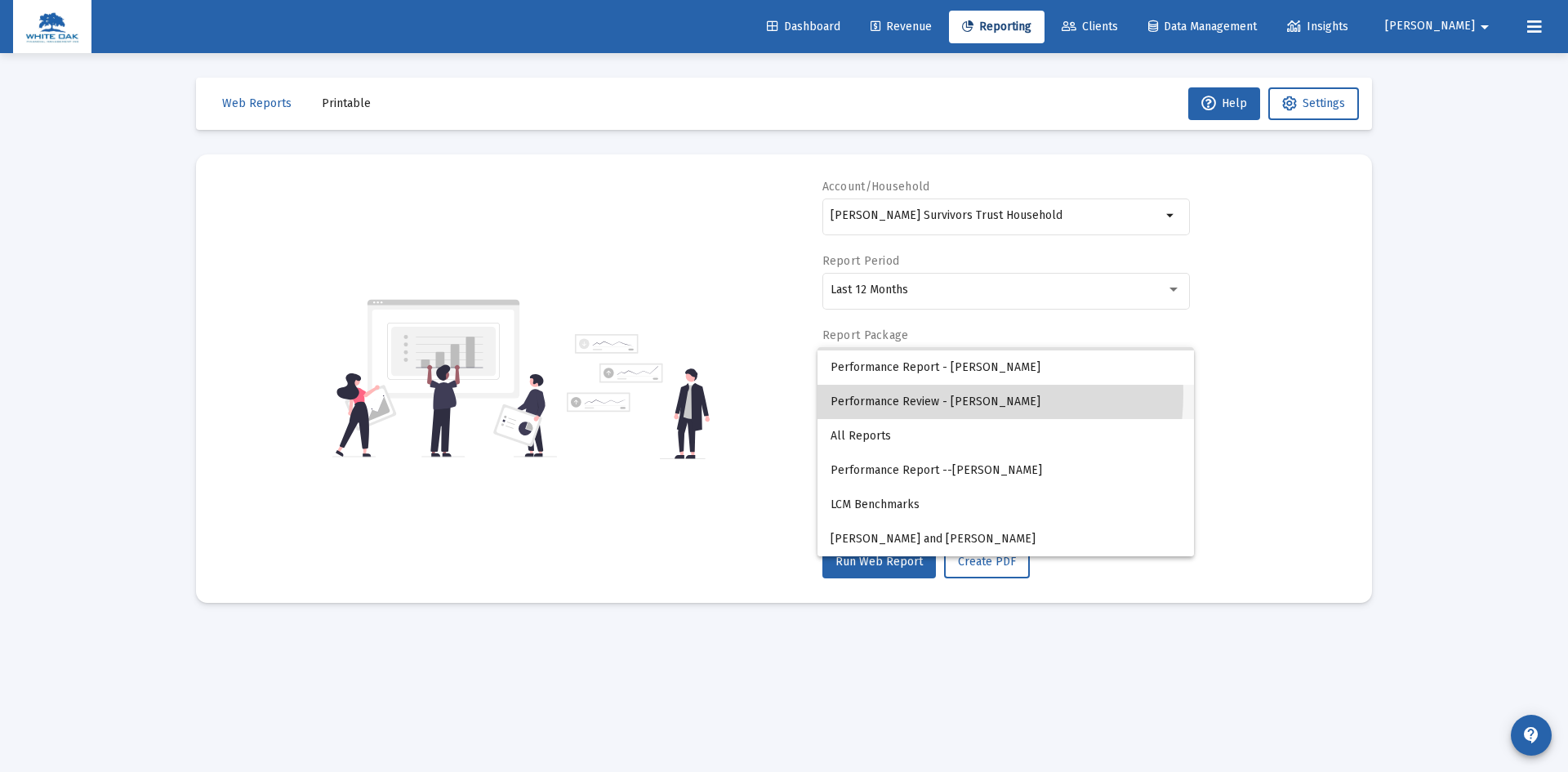
click at [916, 393] on span "Performance Review - [PERSON_NAME]" at bounding box center [1006, 402] width 350 height 34
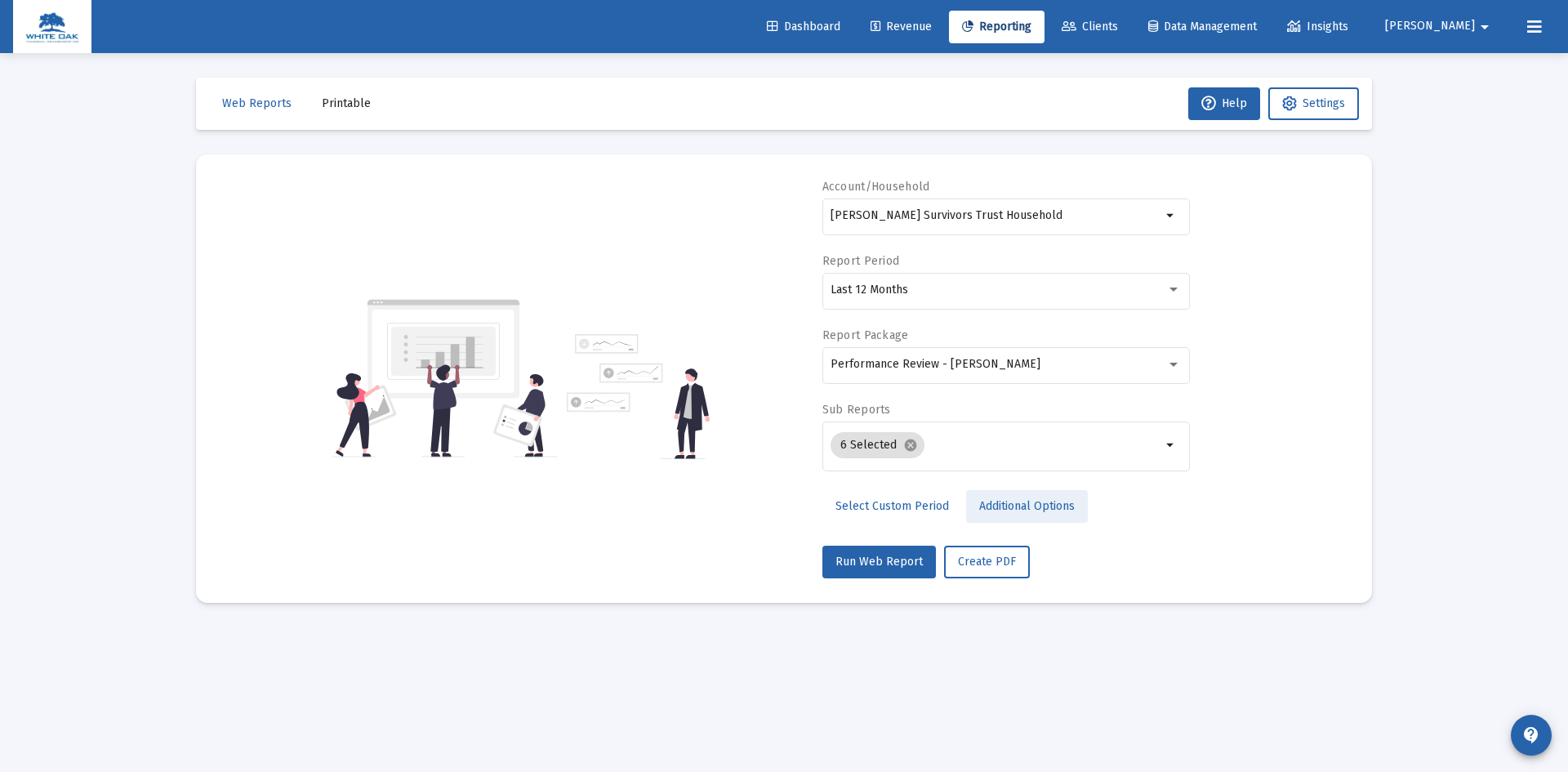
click at [1010, 505] on span "Additional Options" at bounding box center [1027, 506] width 96 height 14
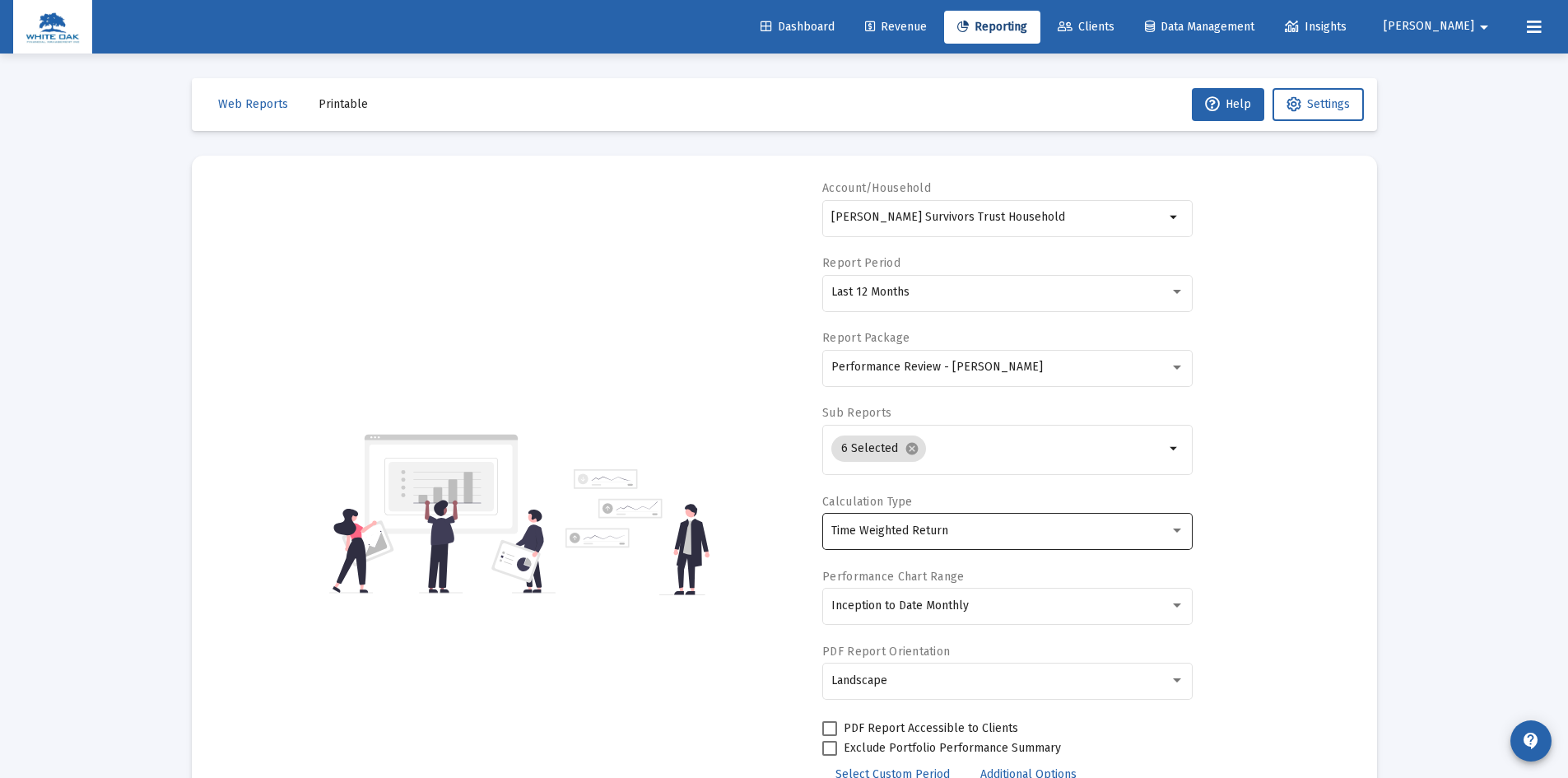
click at [963, 536] on div "Time Weighted Return" at bounding box center [1001, 531] width 338 height 13
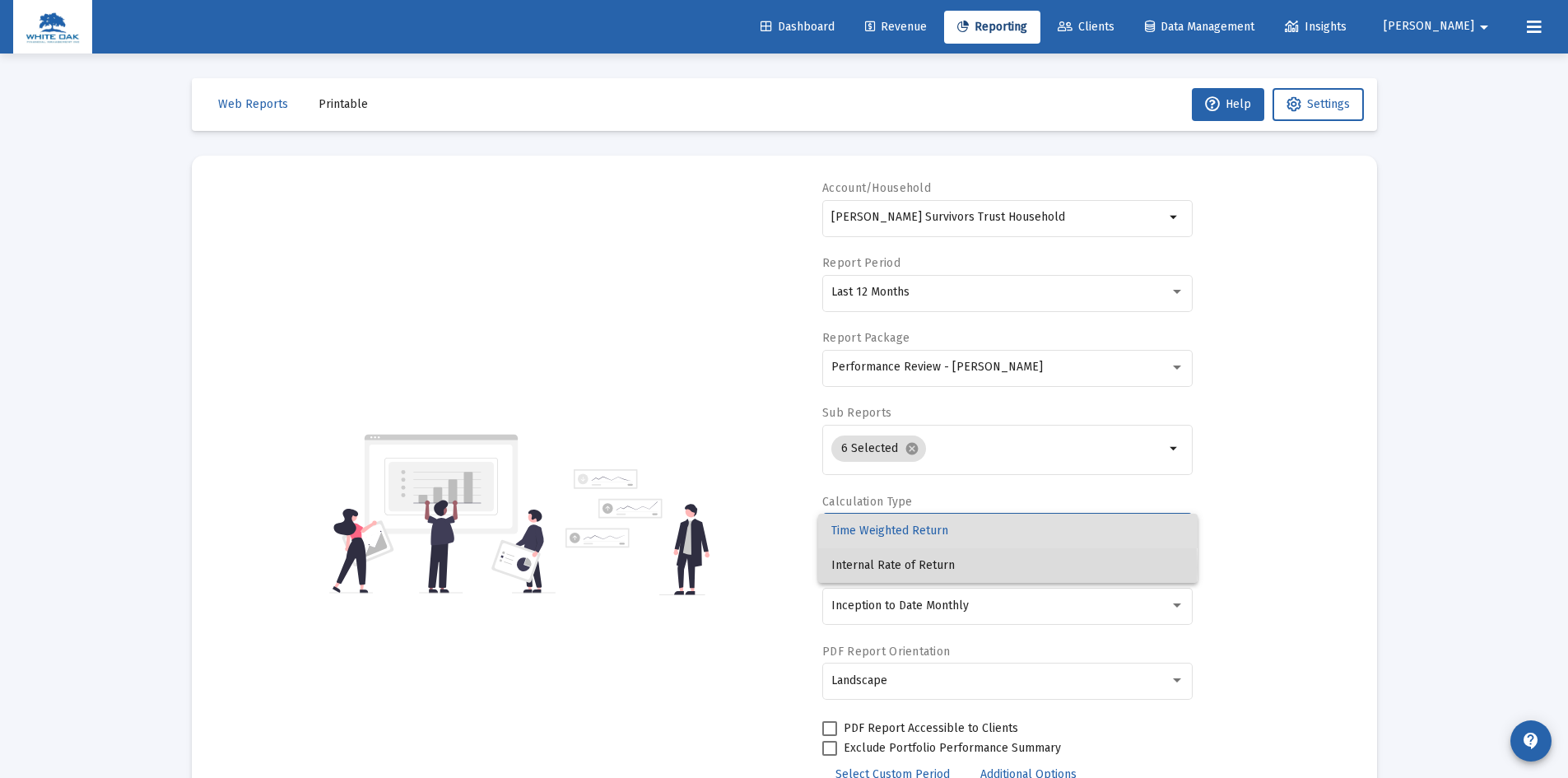
click at [885, 568] on span "Internal Rate of Return" at bounding box center [1008, 566] width 353 height 35
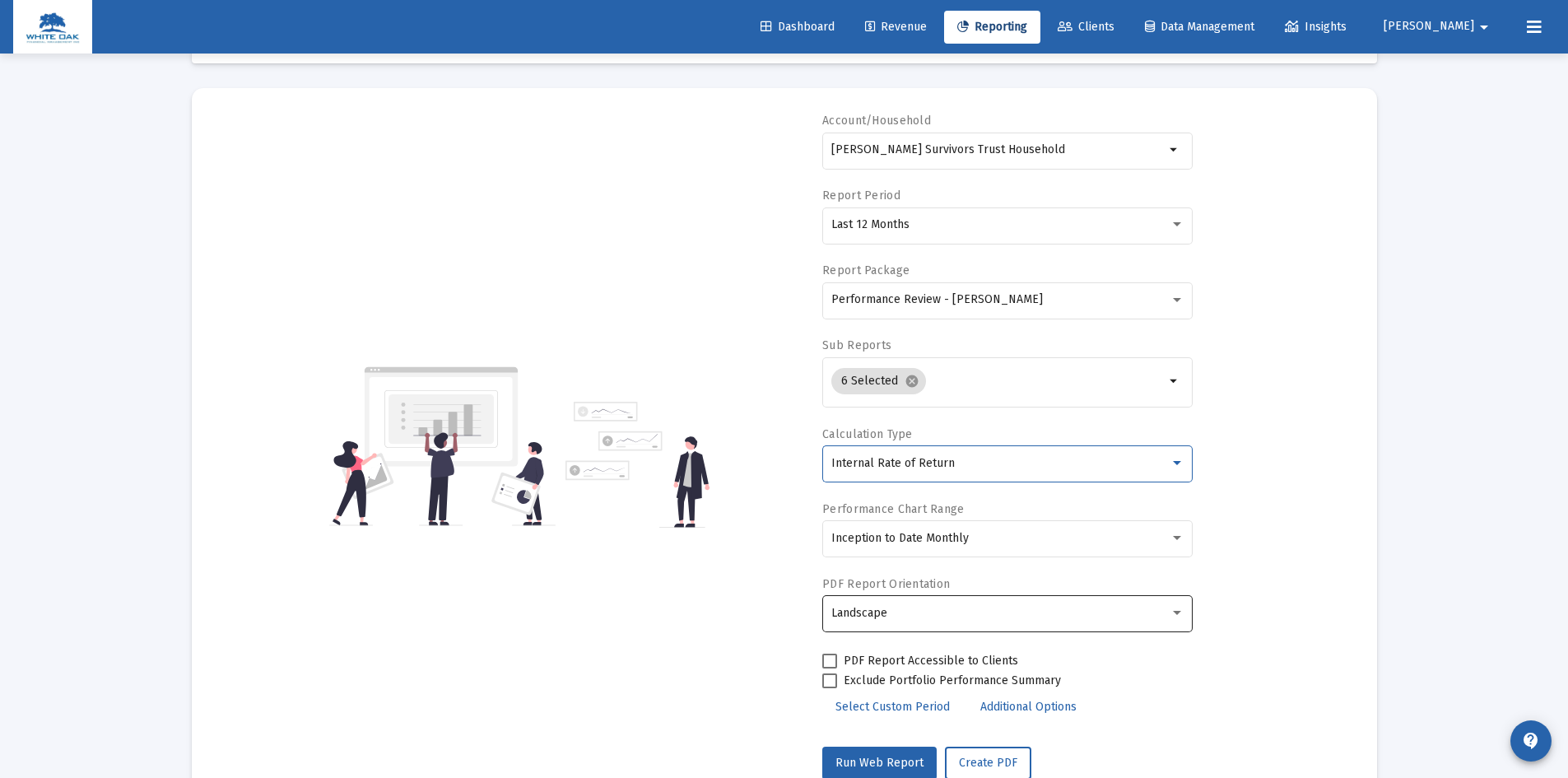
scroll to position [119, 0]
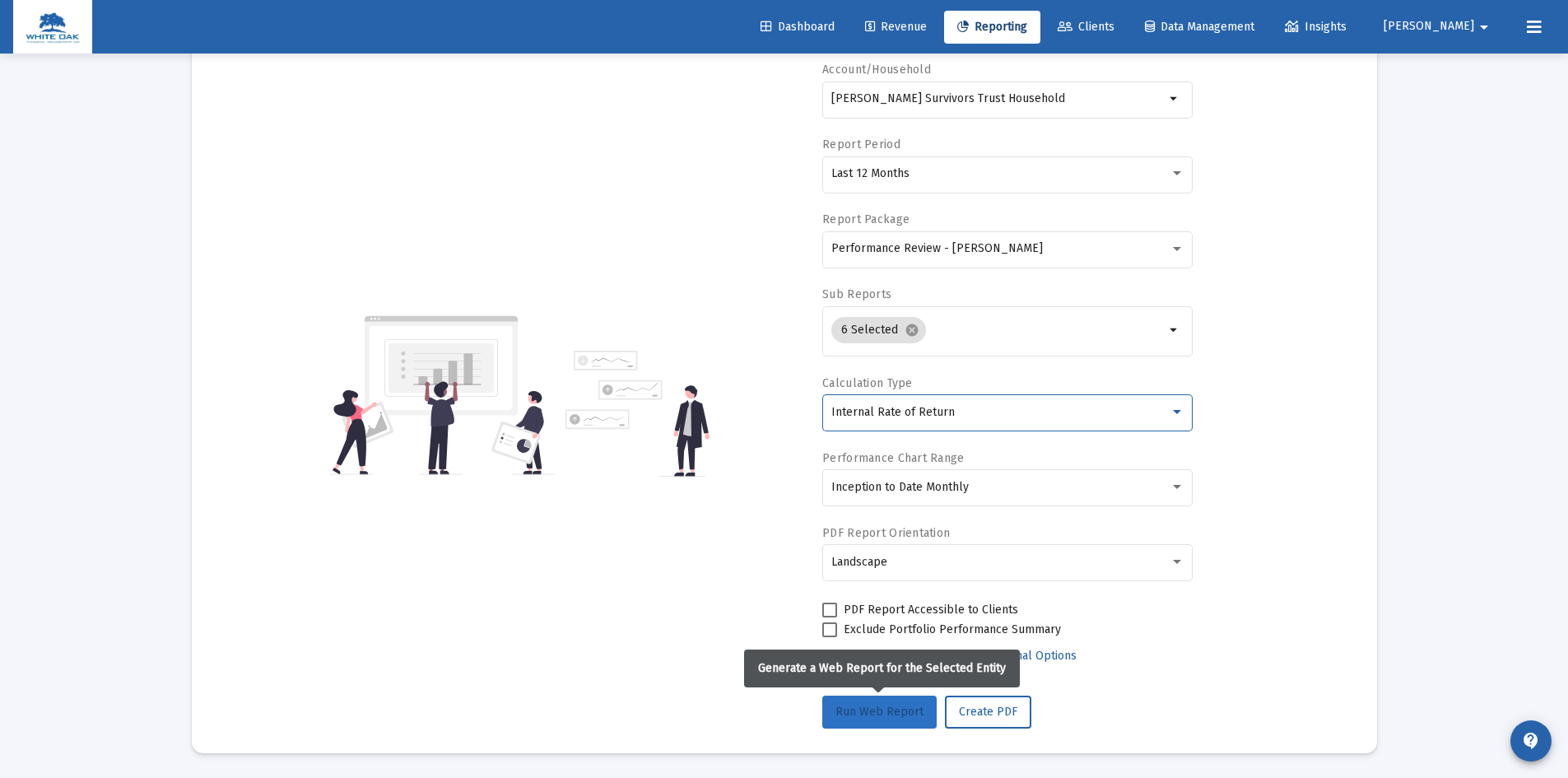
click at [883, 711] on span "Run Web Report" at bounding box center [879, 711] width 88 height 14
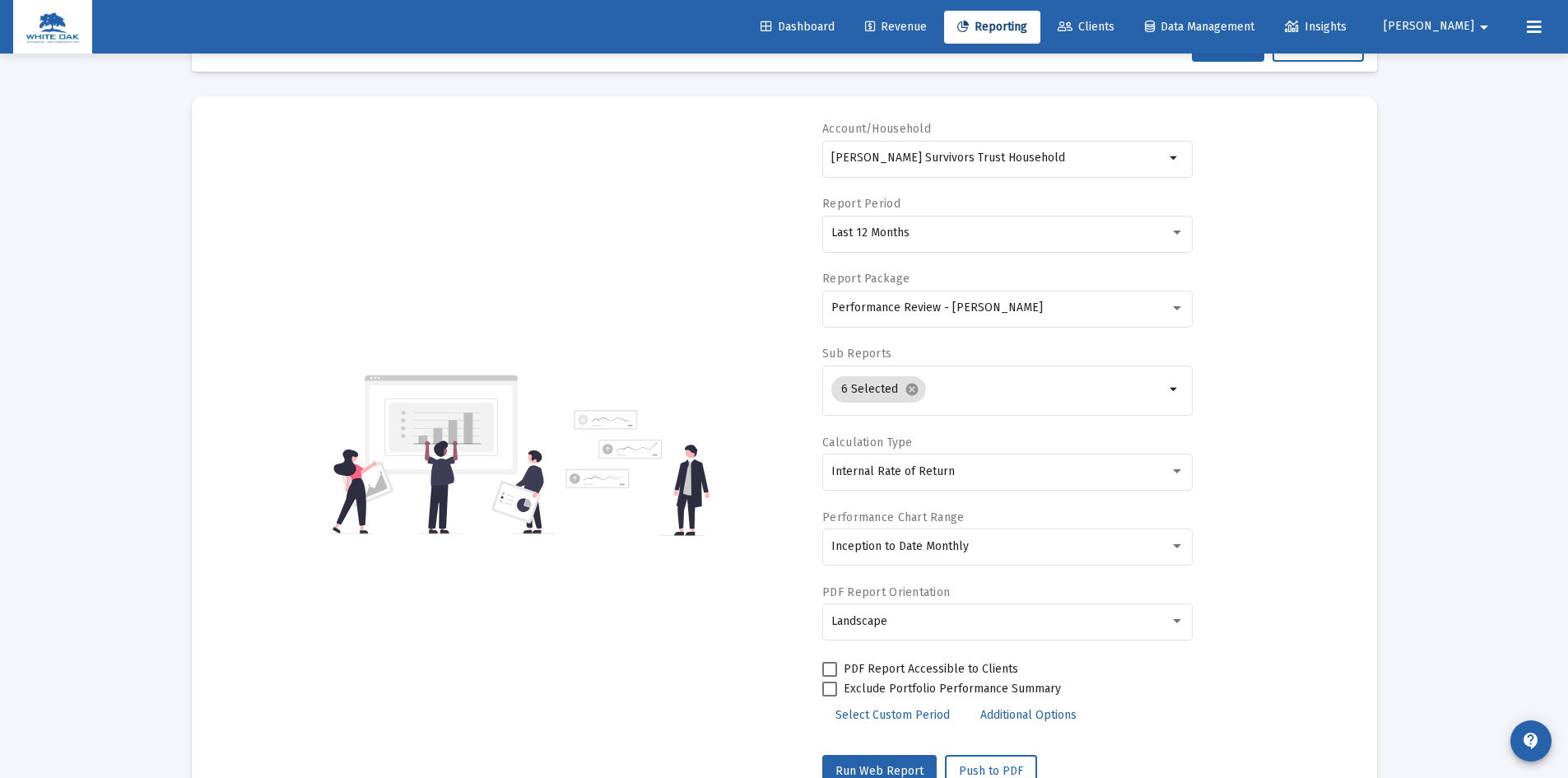
scroll to position [0, 0]
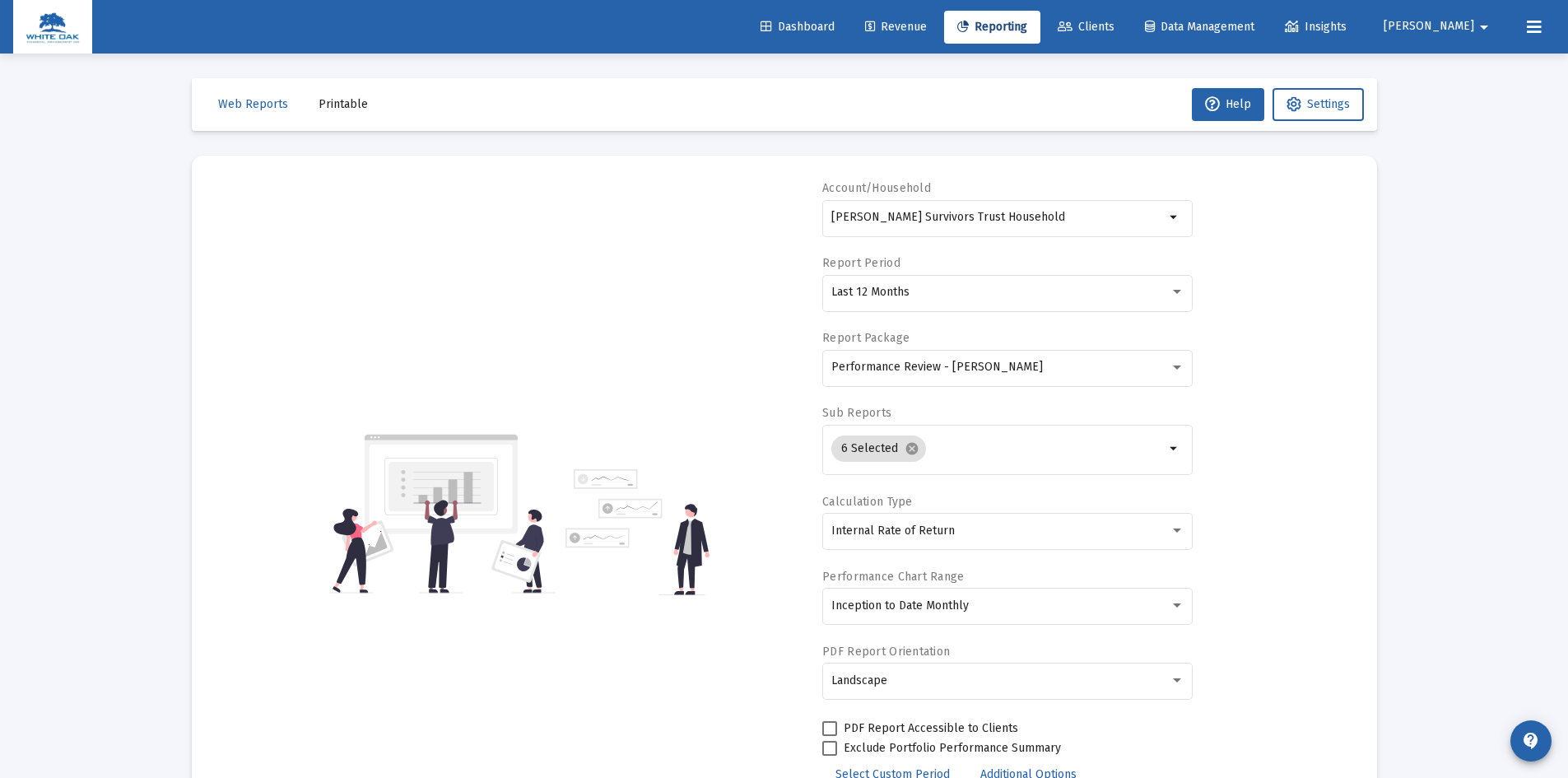
click at [342, 101] on span "Printable" at bounding box center [343, 104] width 49 height 14
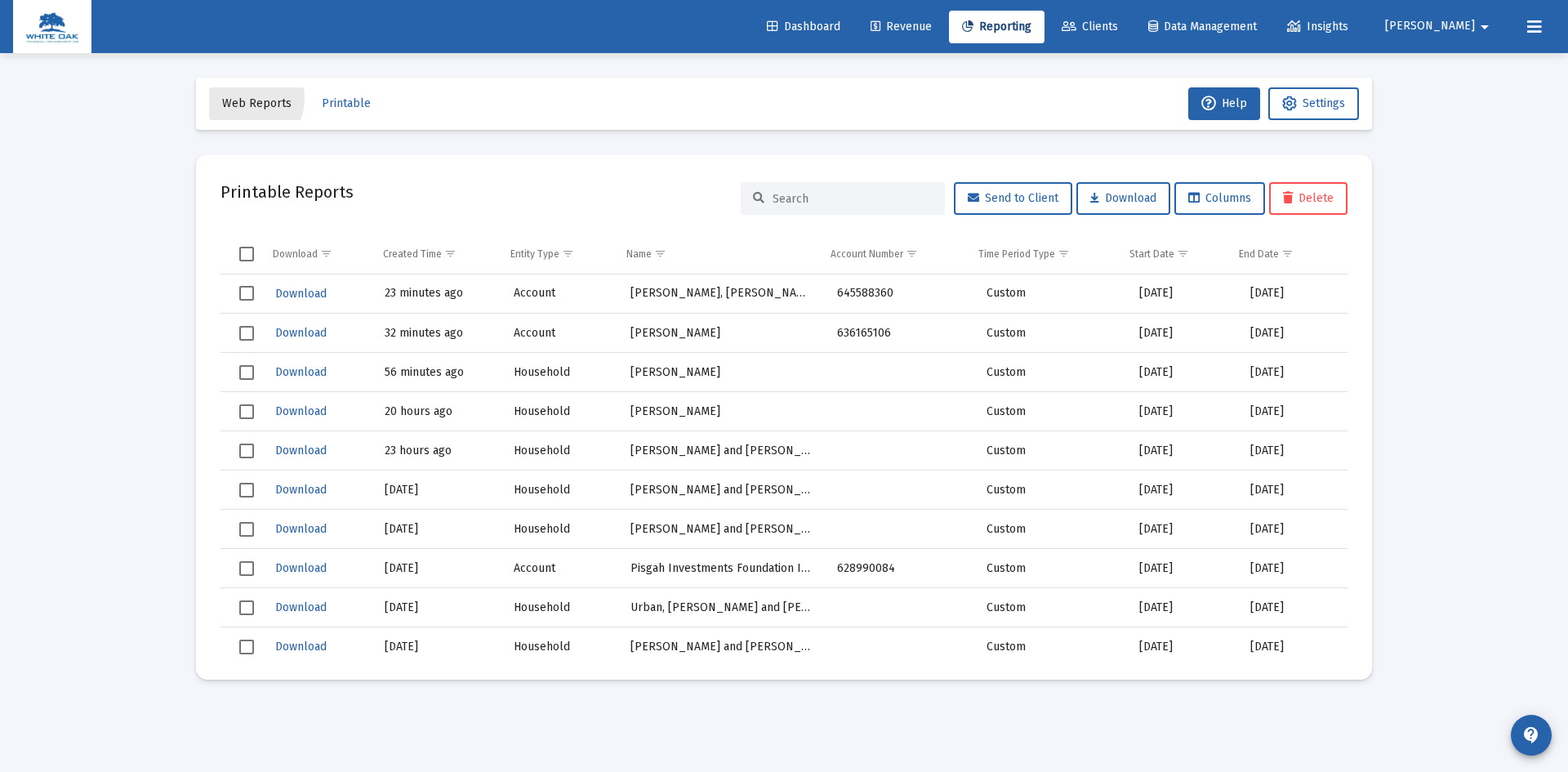
click at [241, 98] on span "Web Reports" at bounding box center [256, 103] width 70 height 14
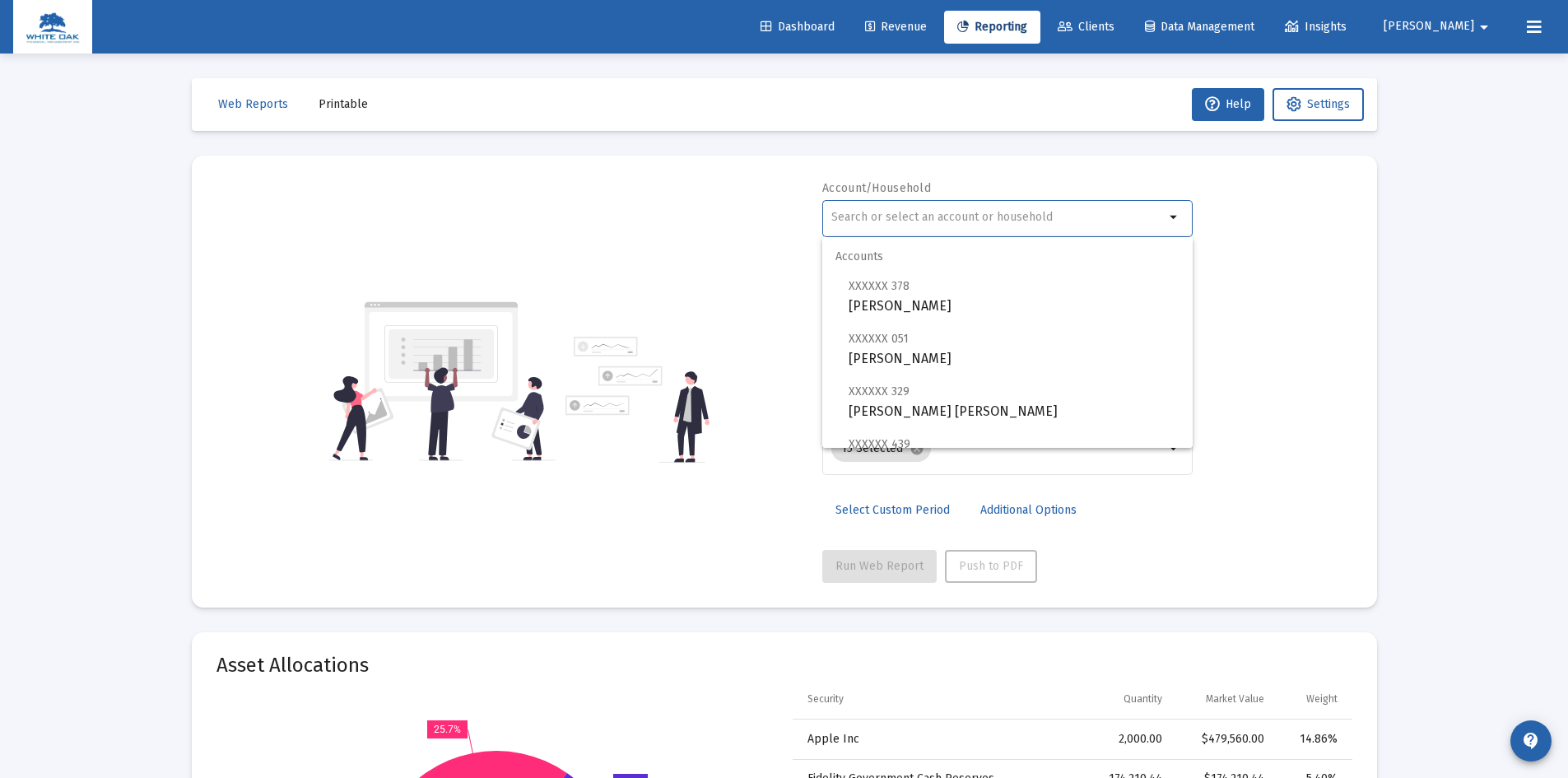
click at [949, 212] on input "text" at bounding box center [998, 218] width 333 height 13
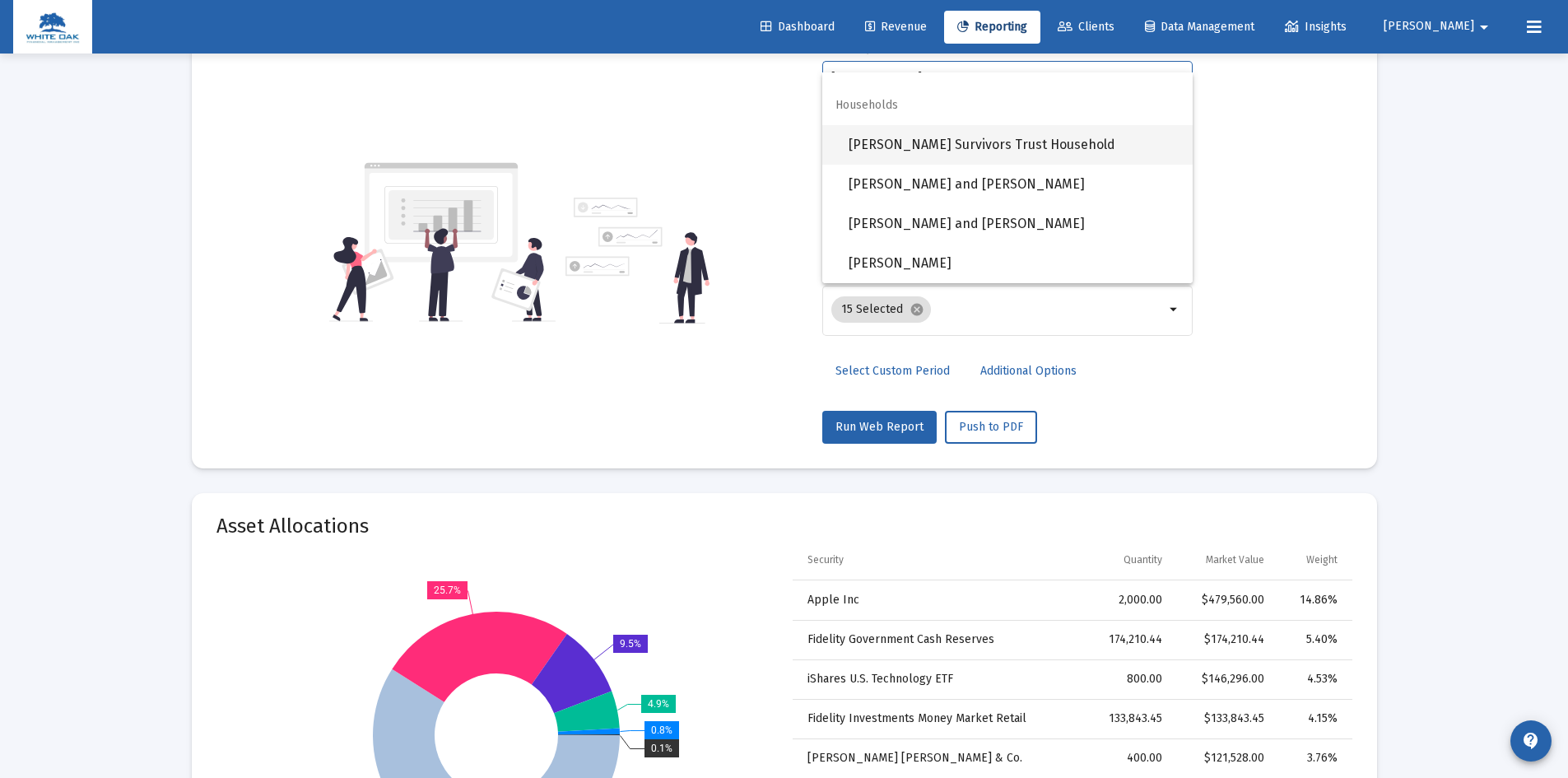
scroll to position [165, 0]
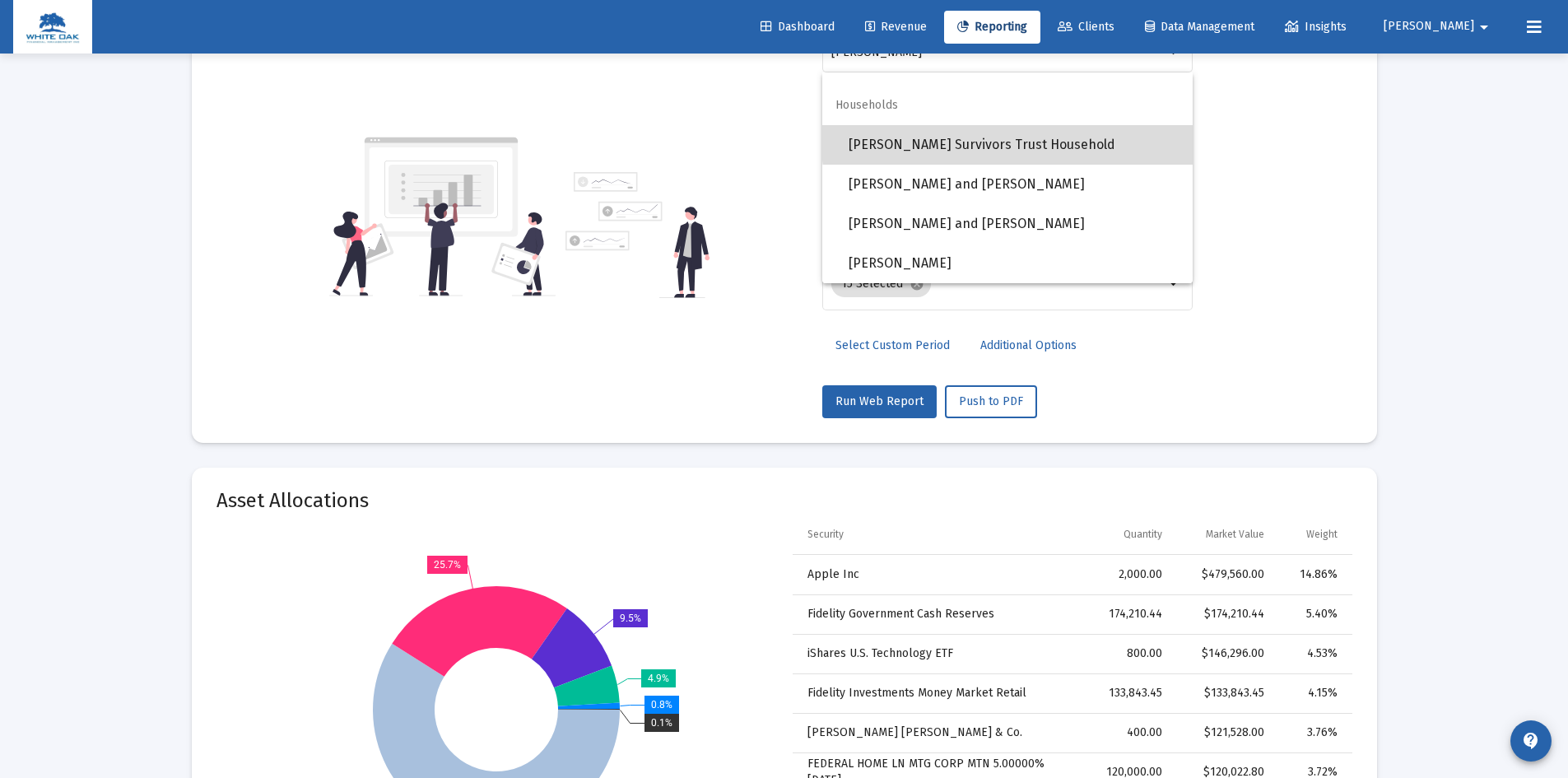
click at [1023, 142] on span "[PERSON_NAME] Survivors Trust Household" at bounding box center [1014, 145] width 331 height 40
type input "[PERSON_NAME] Survivors Trust Household"
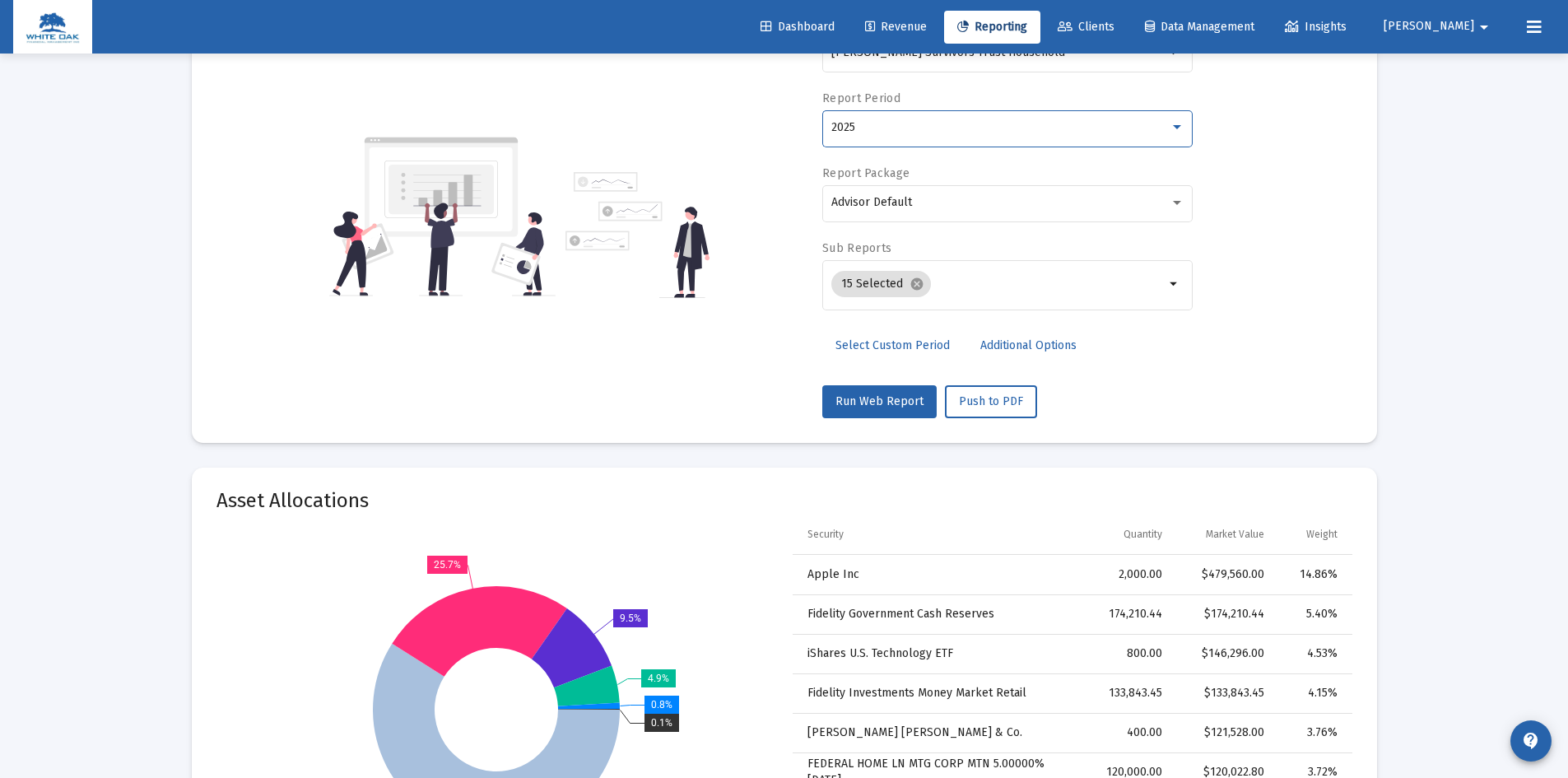
click at [956, 131] on div "2025" at bounding box center [1001, 128] width 338 height 13
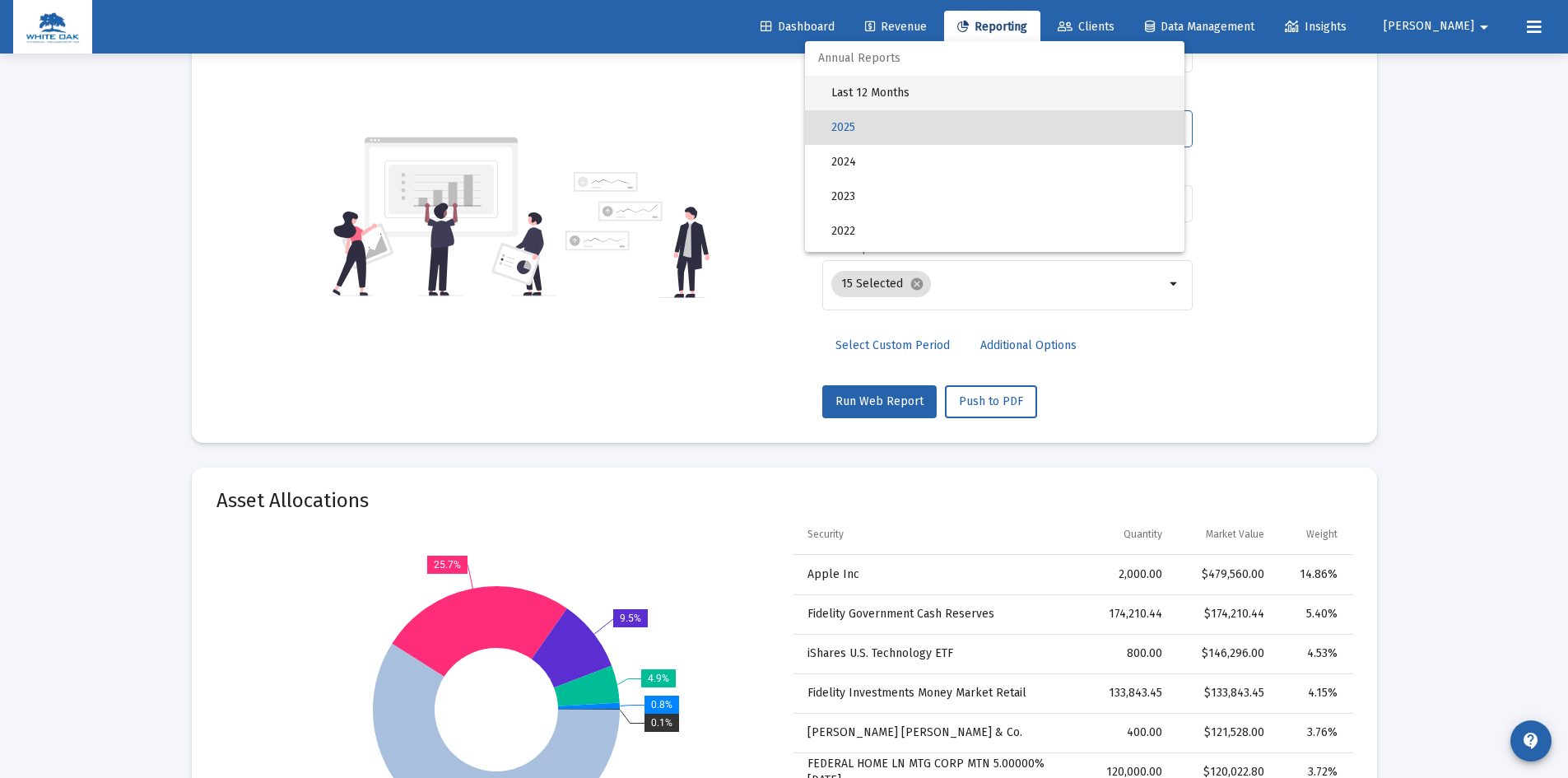
click at [921, 87] on span "Last 12 Months" at bounding box center [1001, 93] width 340 height 35
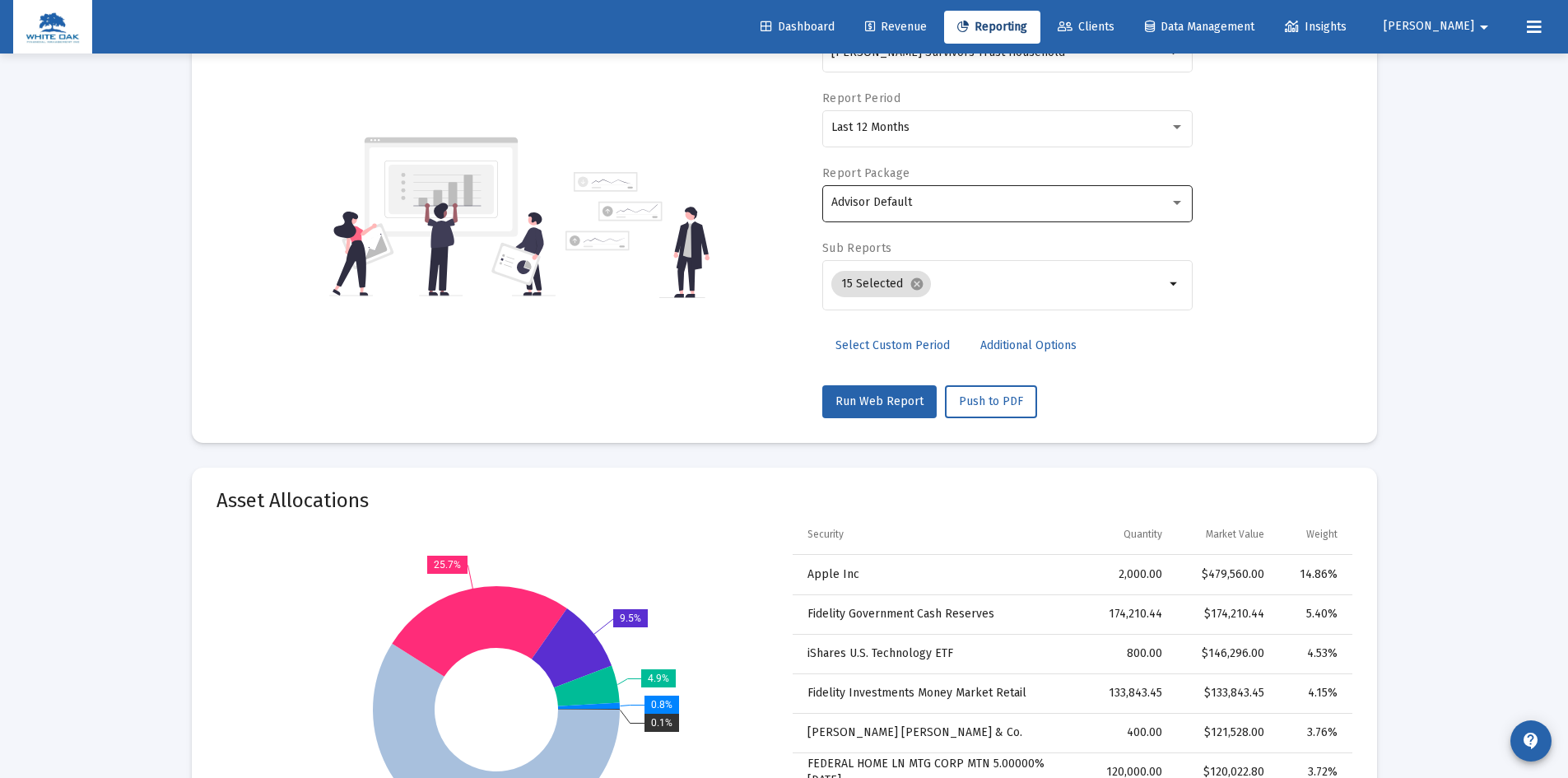
click at [977, 210] on div "Advisor Default" at bounding box center [1008, 202] width 353 height 40
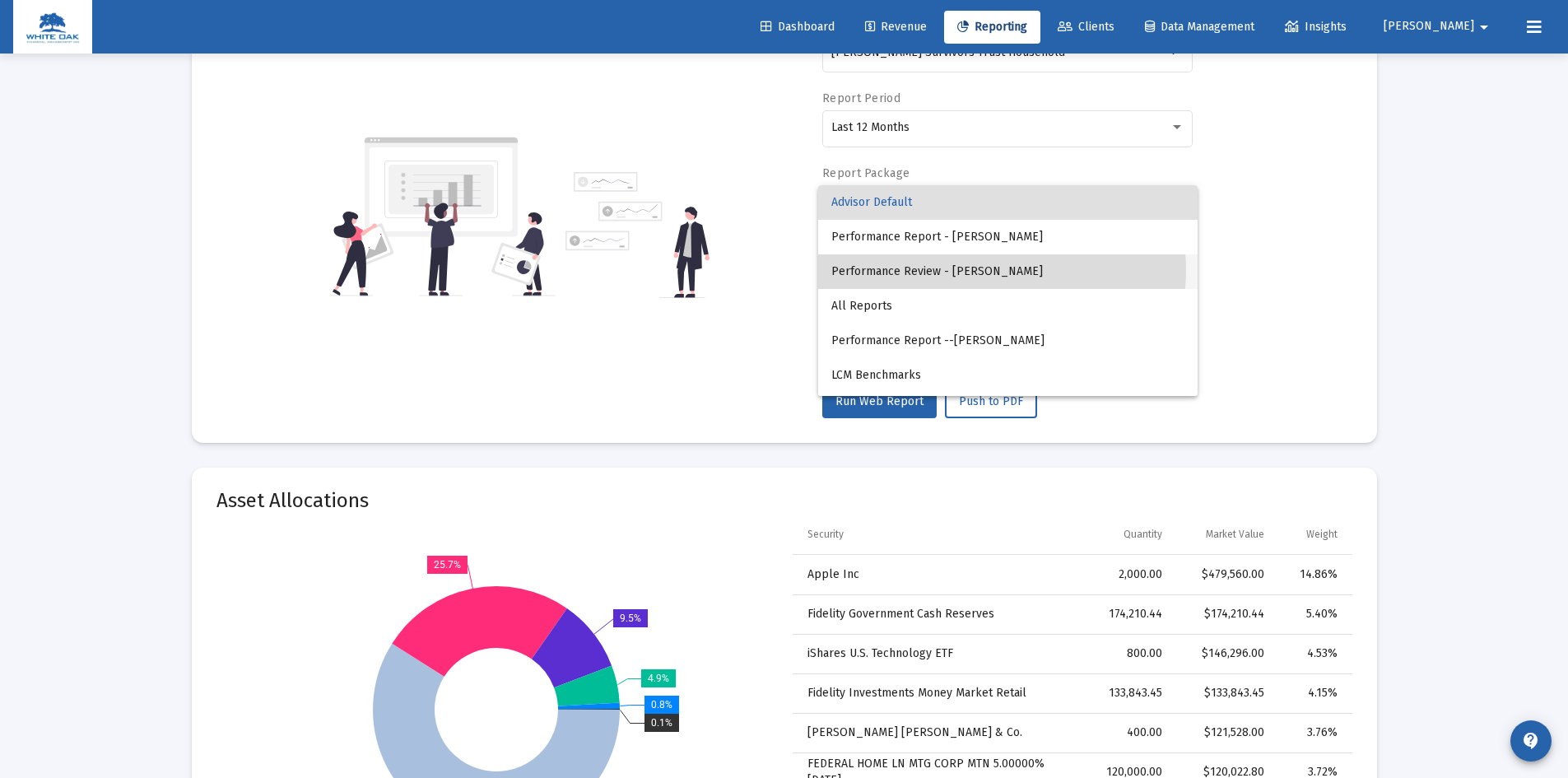
click at [991, 271] on span "Performance Review - [PERSON_NAME]" at bounding box center [1008, 271] width 353 height 35
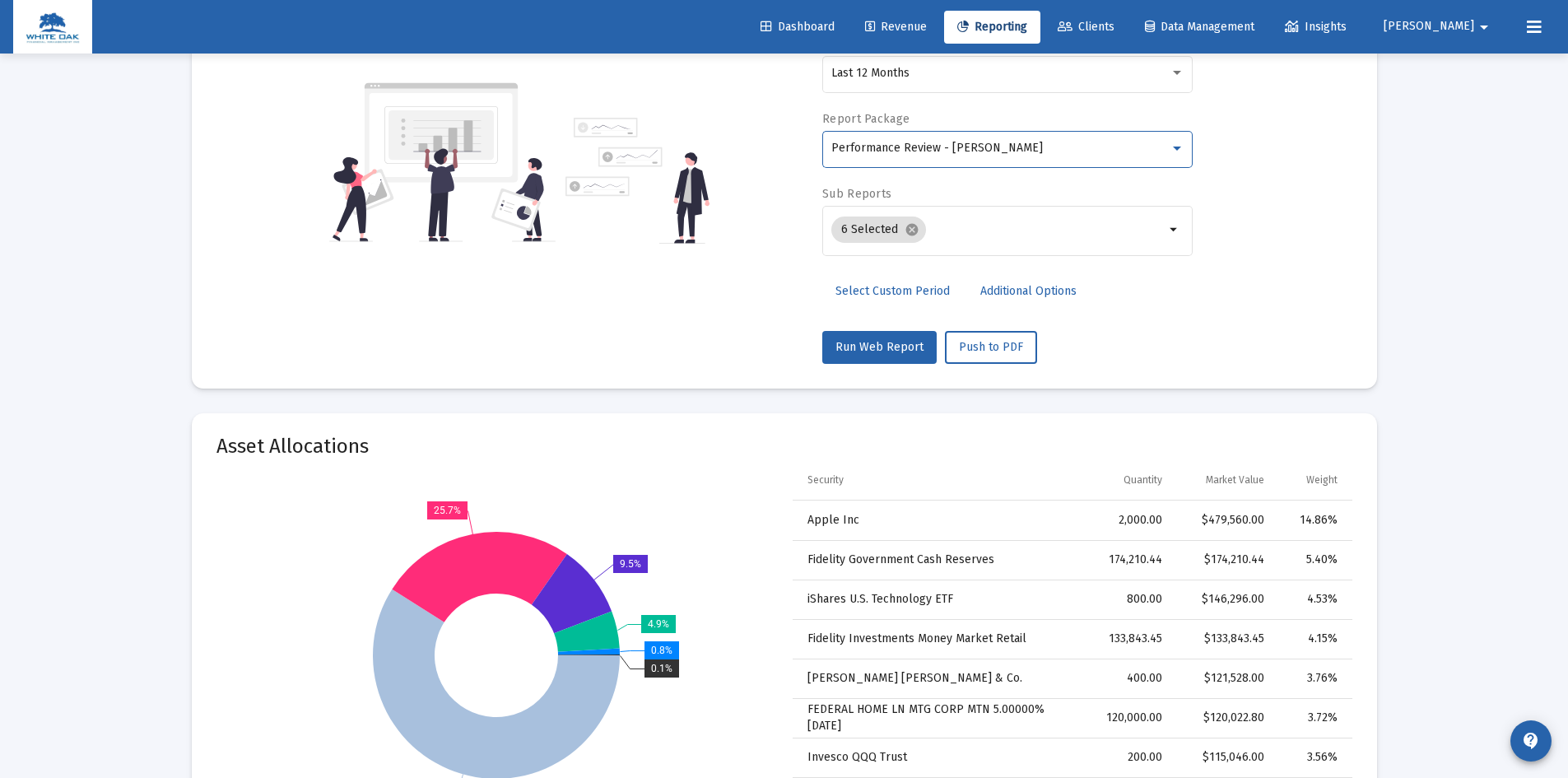
scroll to position [247, 0]
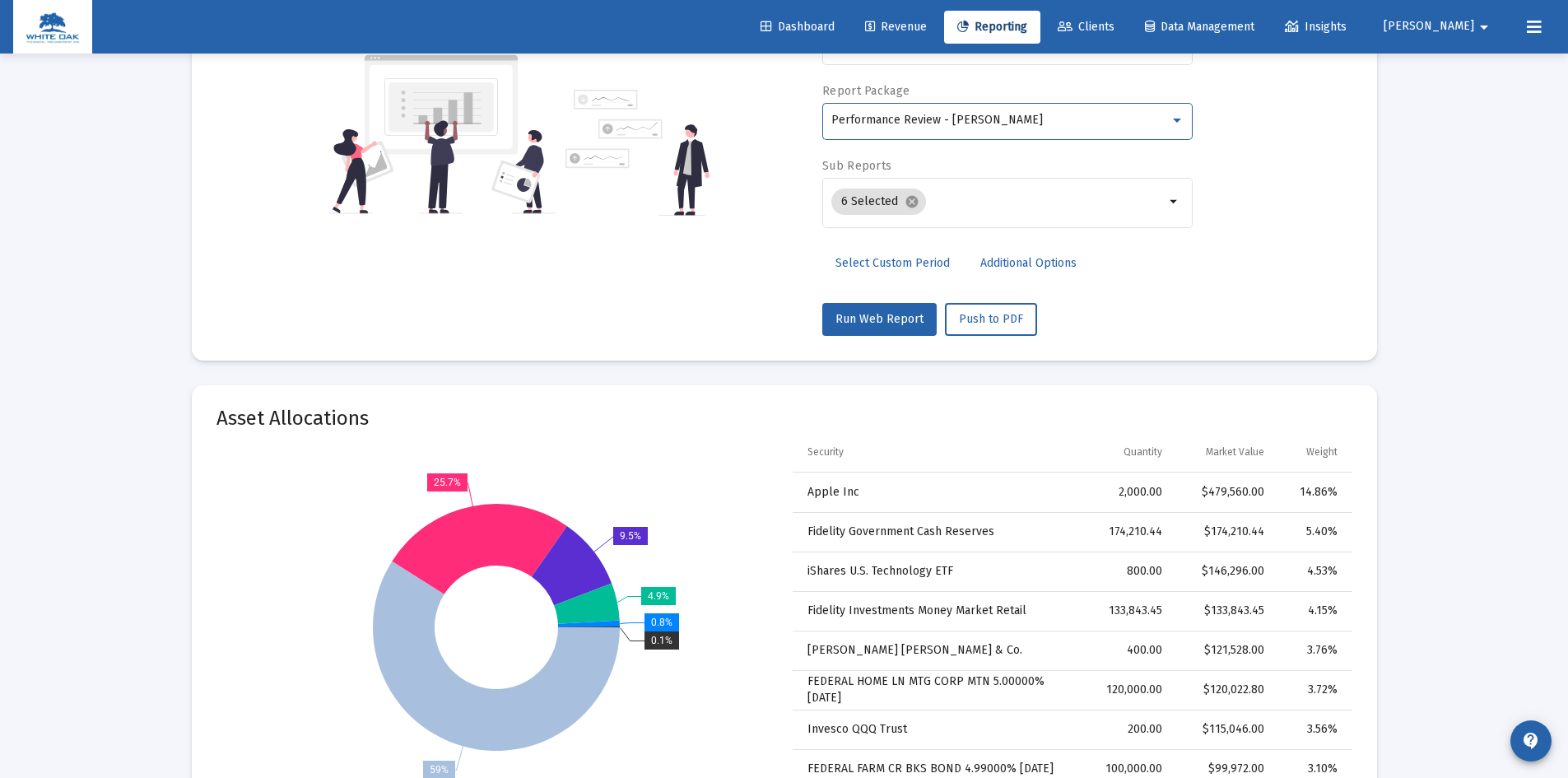
click at [1024, 266] on span "Additional Options" at bounding box center [1029, 262] width 97 height 14
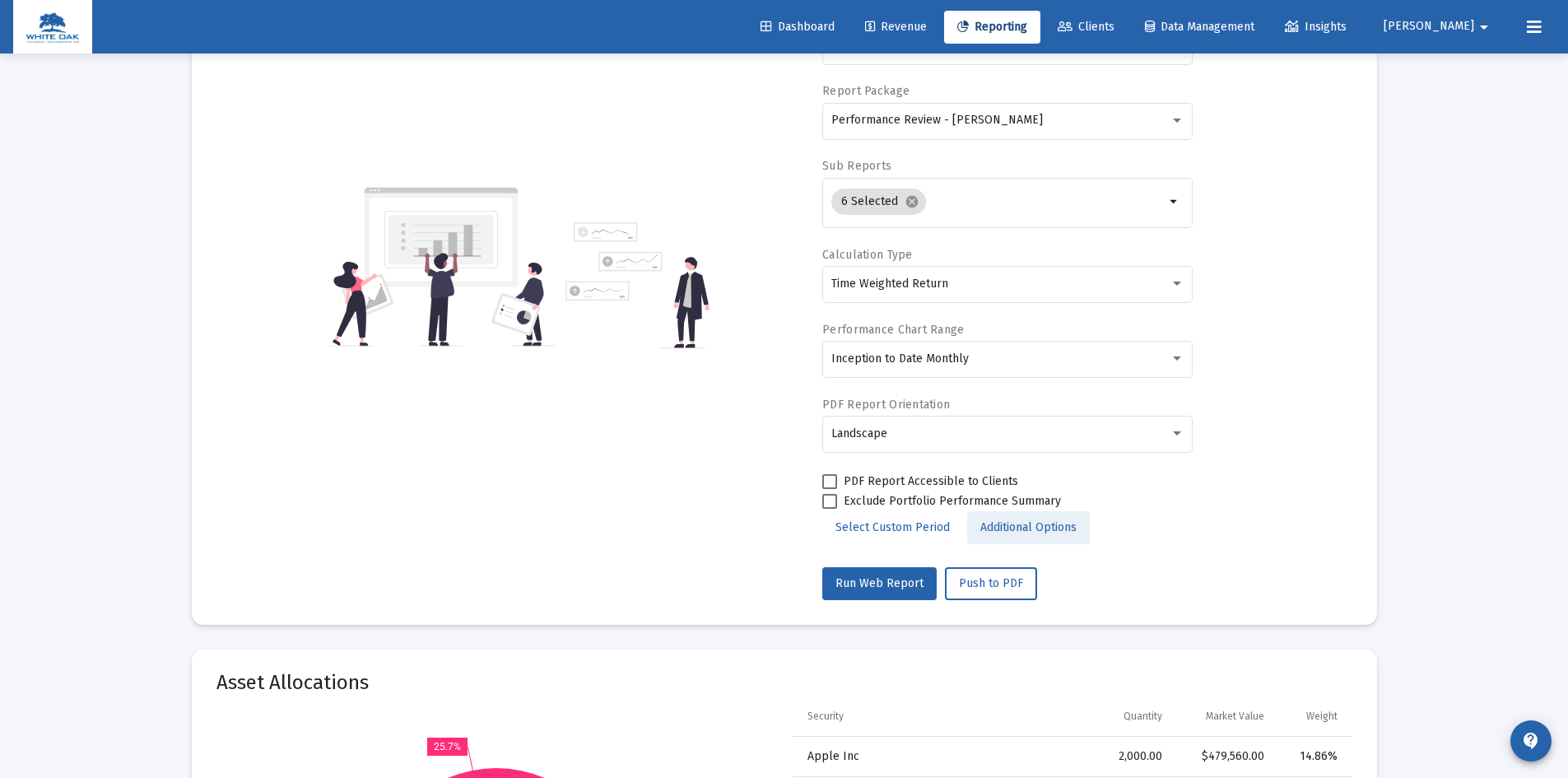
scroll to position [380, 0]
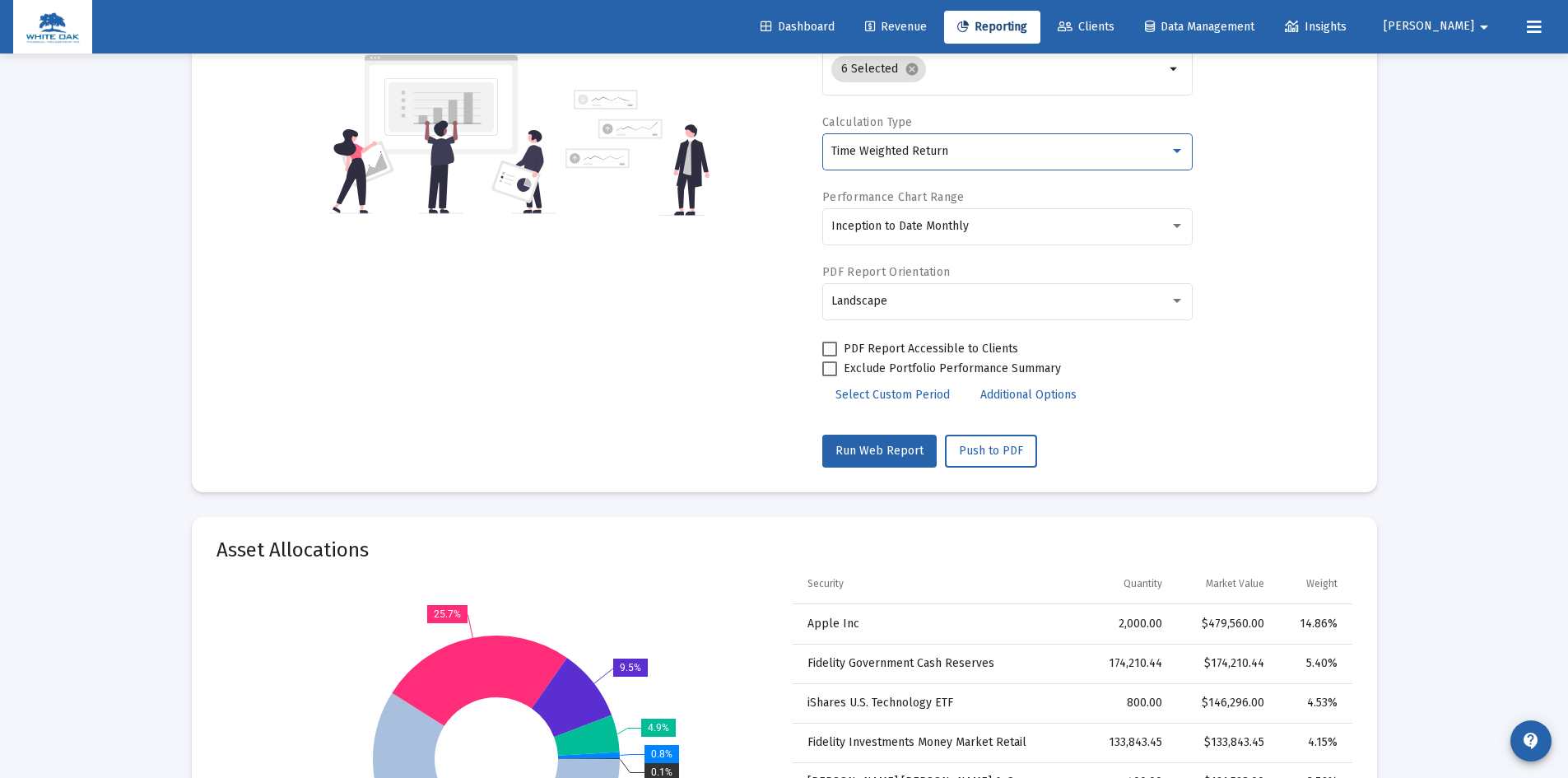
click at [937, 144] on span "Time Weighted Return" at bounding box center [890, 151] width 117 height 14
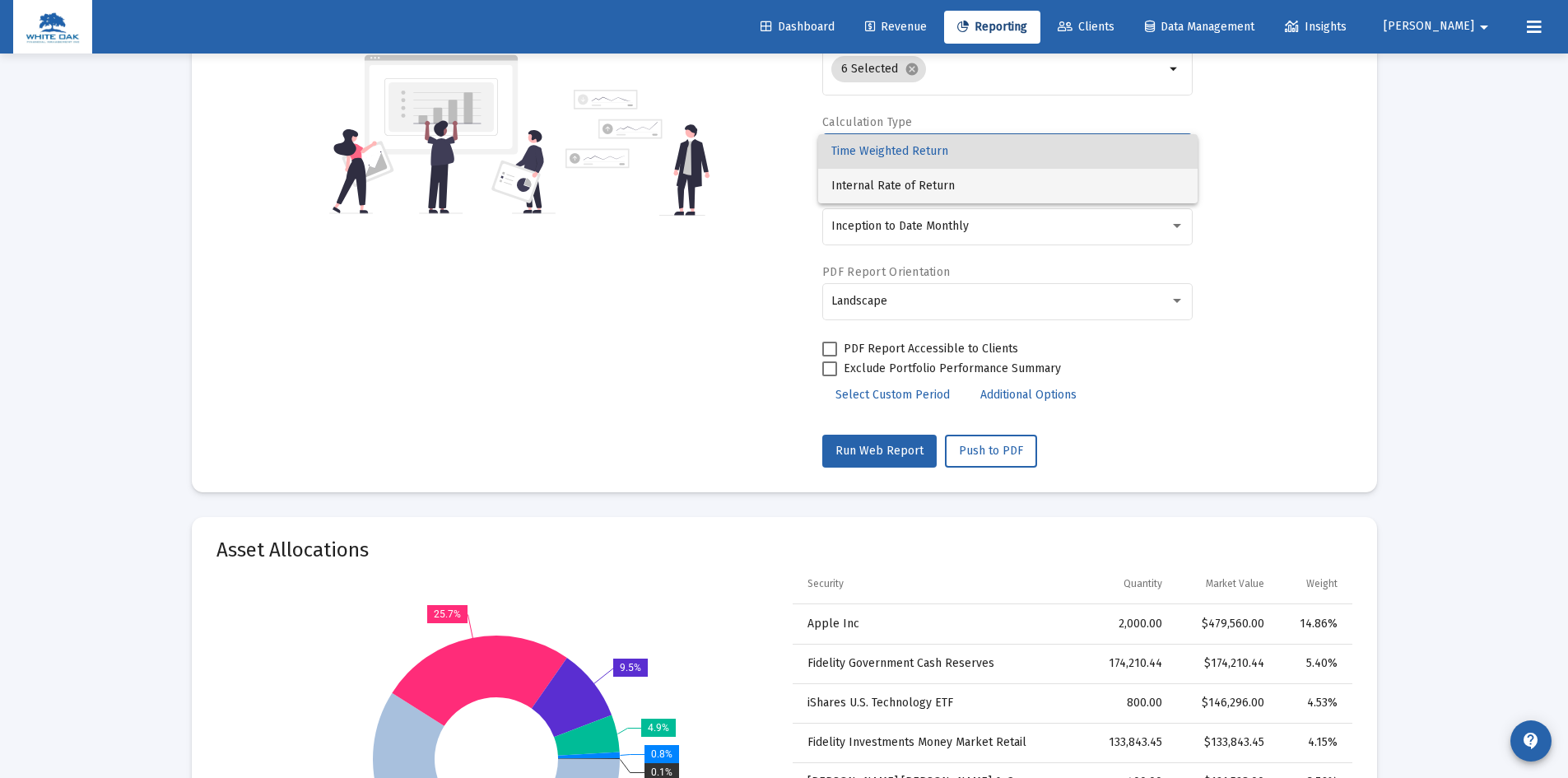
click at [912, 185] on span "Internal Rate of Return" at bounding box center [1008, 186] width 353 height 35
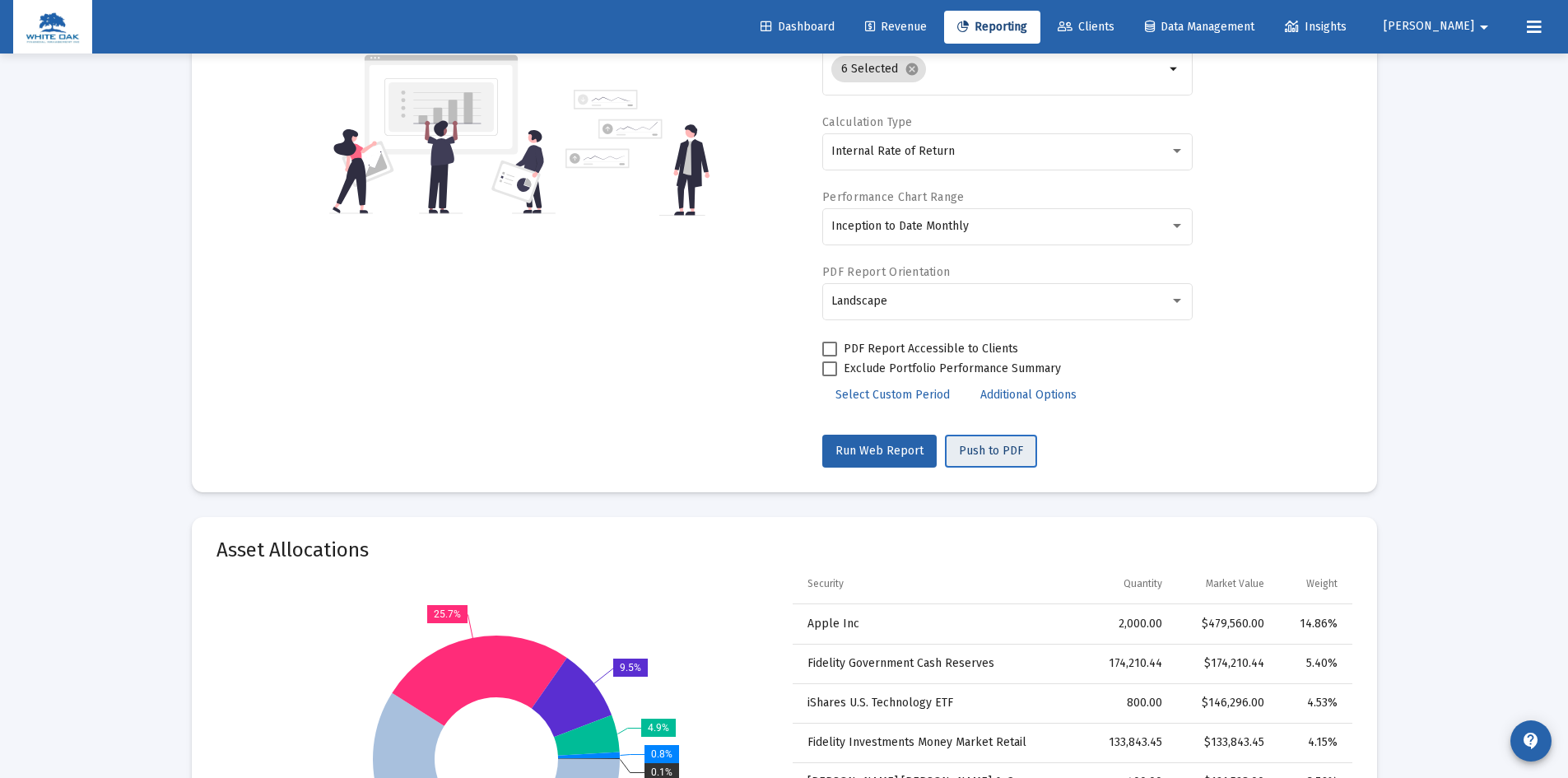
click at [982, 445] on span "Push to PDF" at bounding box center [991, 450] width 64 height 14
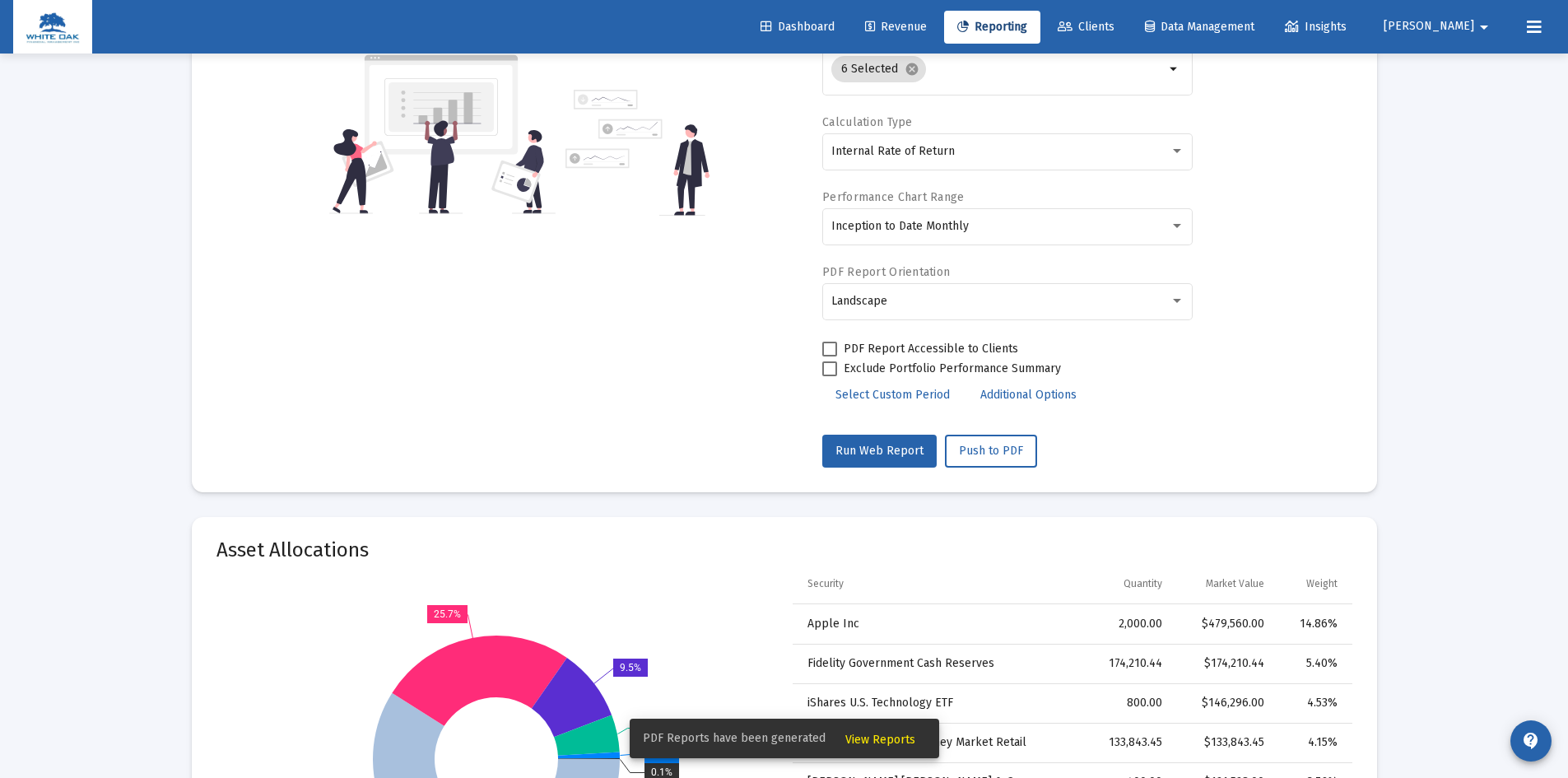
click at [864, 739] on span "View Reports" at bounding box center [880, 739] width 70 height 14
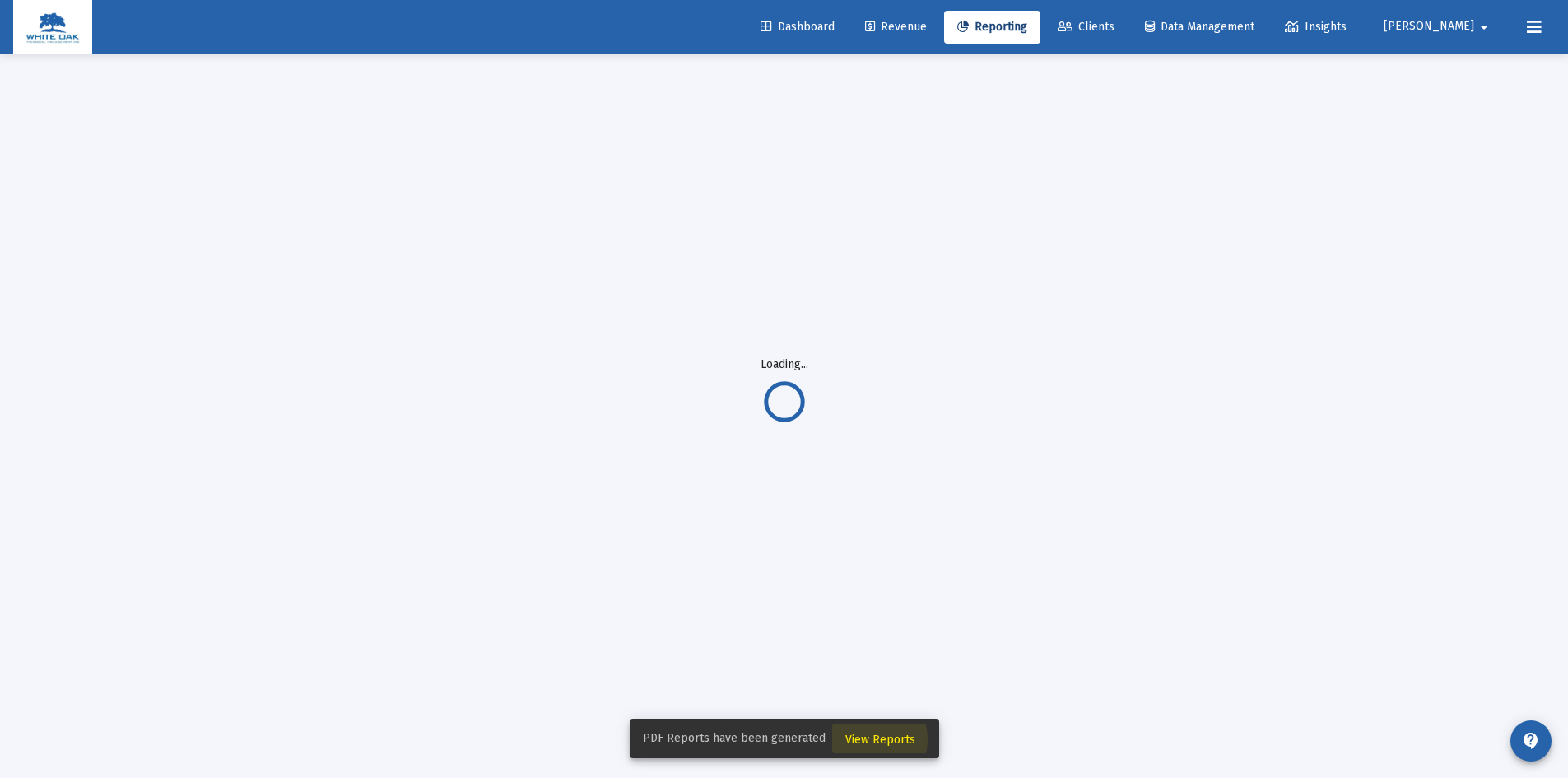
scroll to position [54, 0]
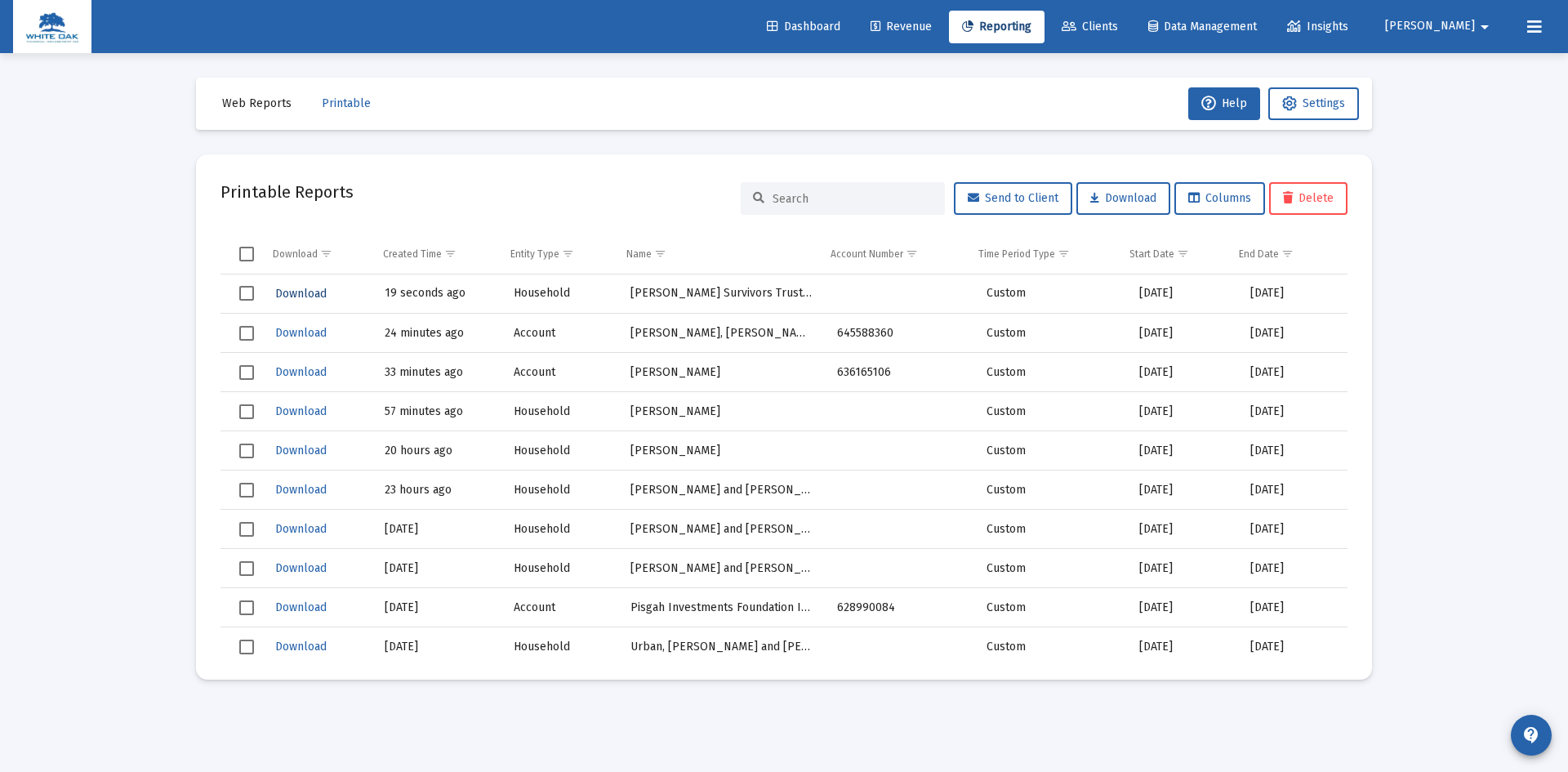
click at [306, 292] on span "Download" at bounding box center [300, 293] width 52 height 14
click at [349, 98] on span "Printable" at bounding box center [346, 103] width 49 height 14
click at [250, 103] on span "Web Reports" at bounding box center [256, 103] width 70 height 14
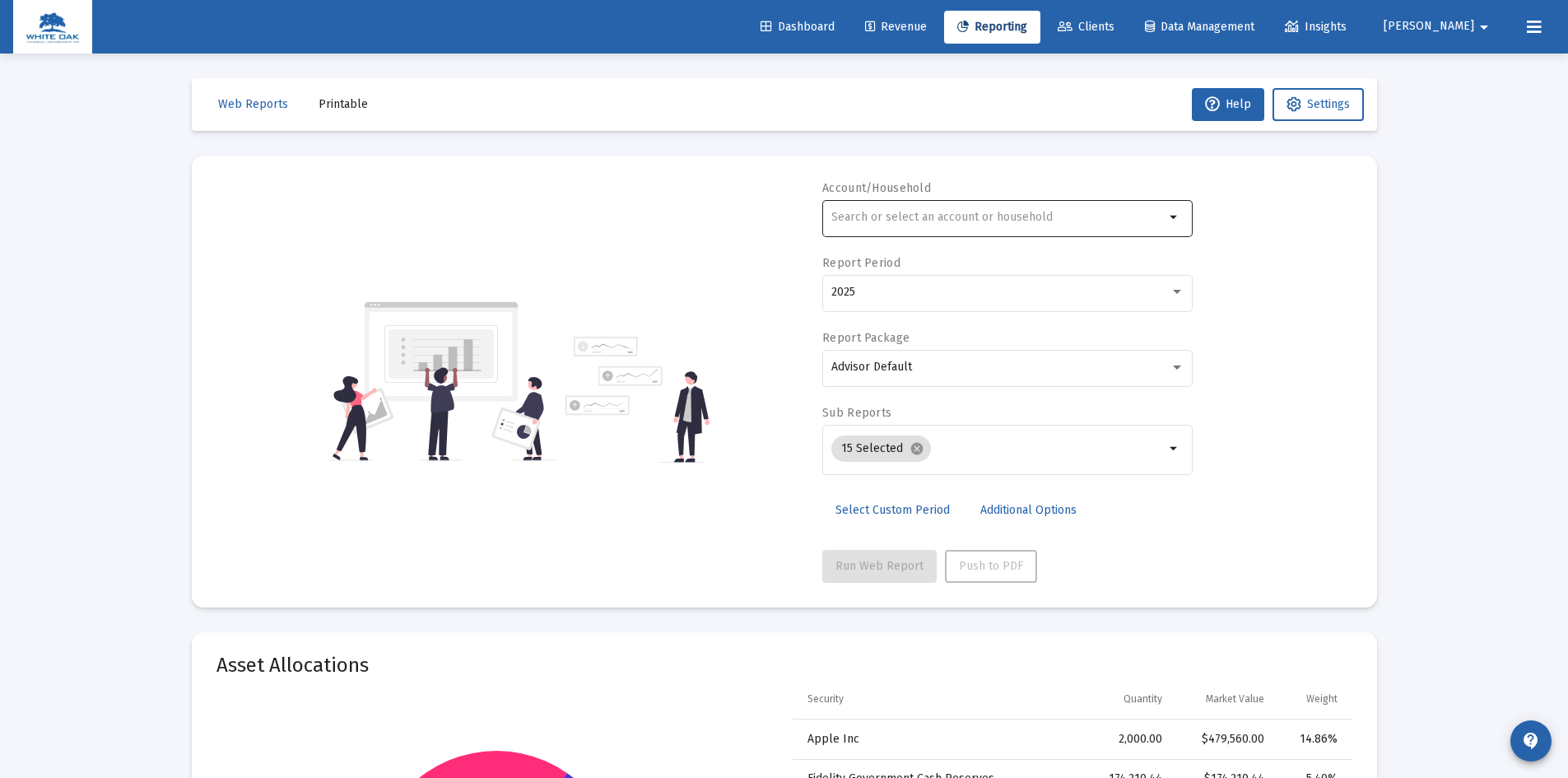
click at [940, 214] on input "text" at bounding box center [998, 218] width 333 height 13
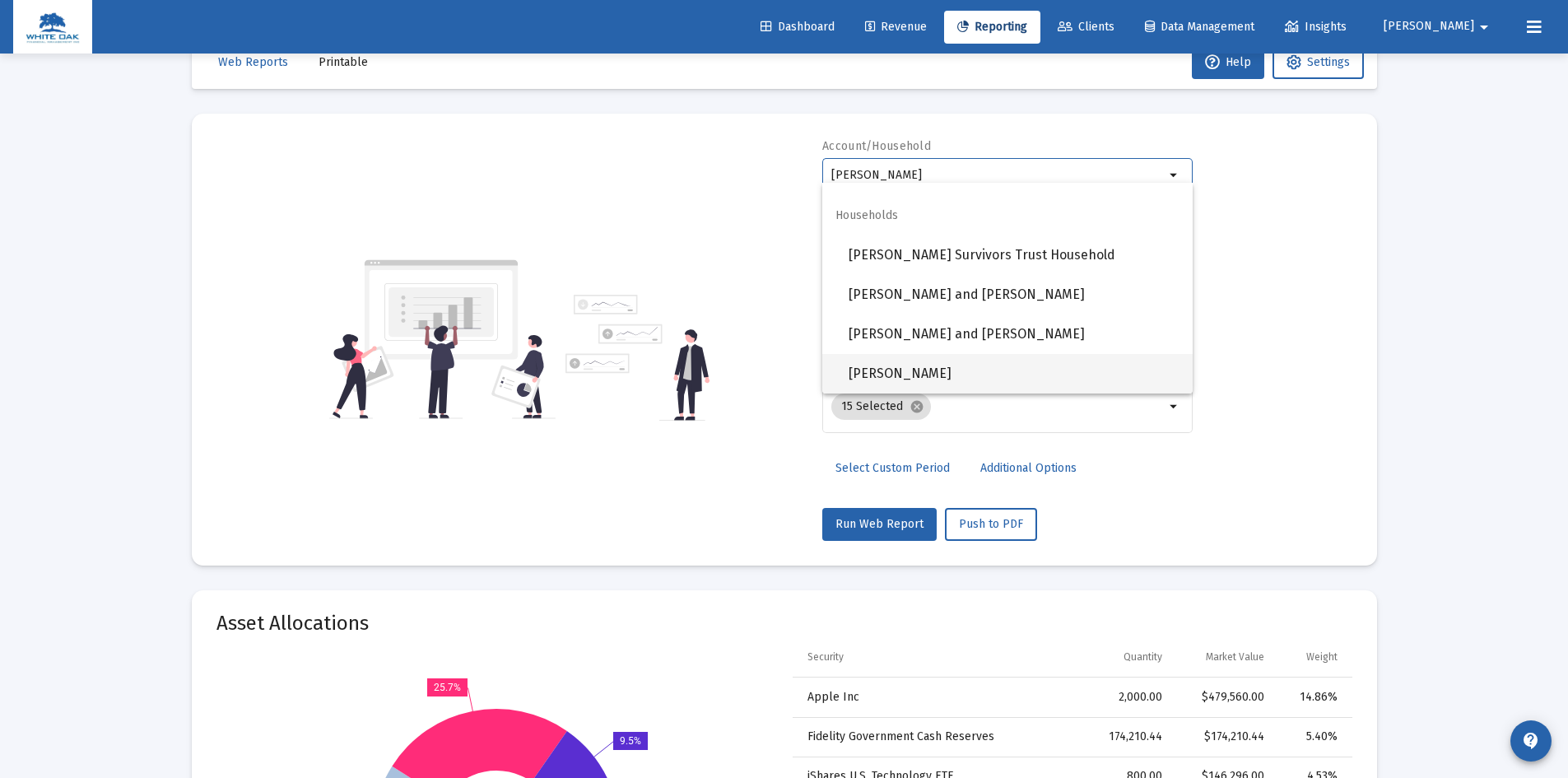
scroll to position [83, 0]
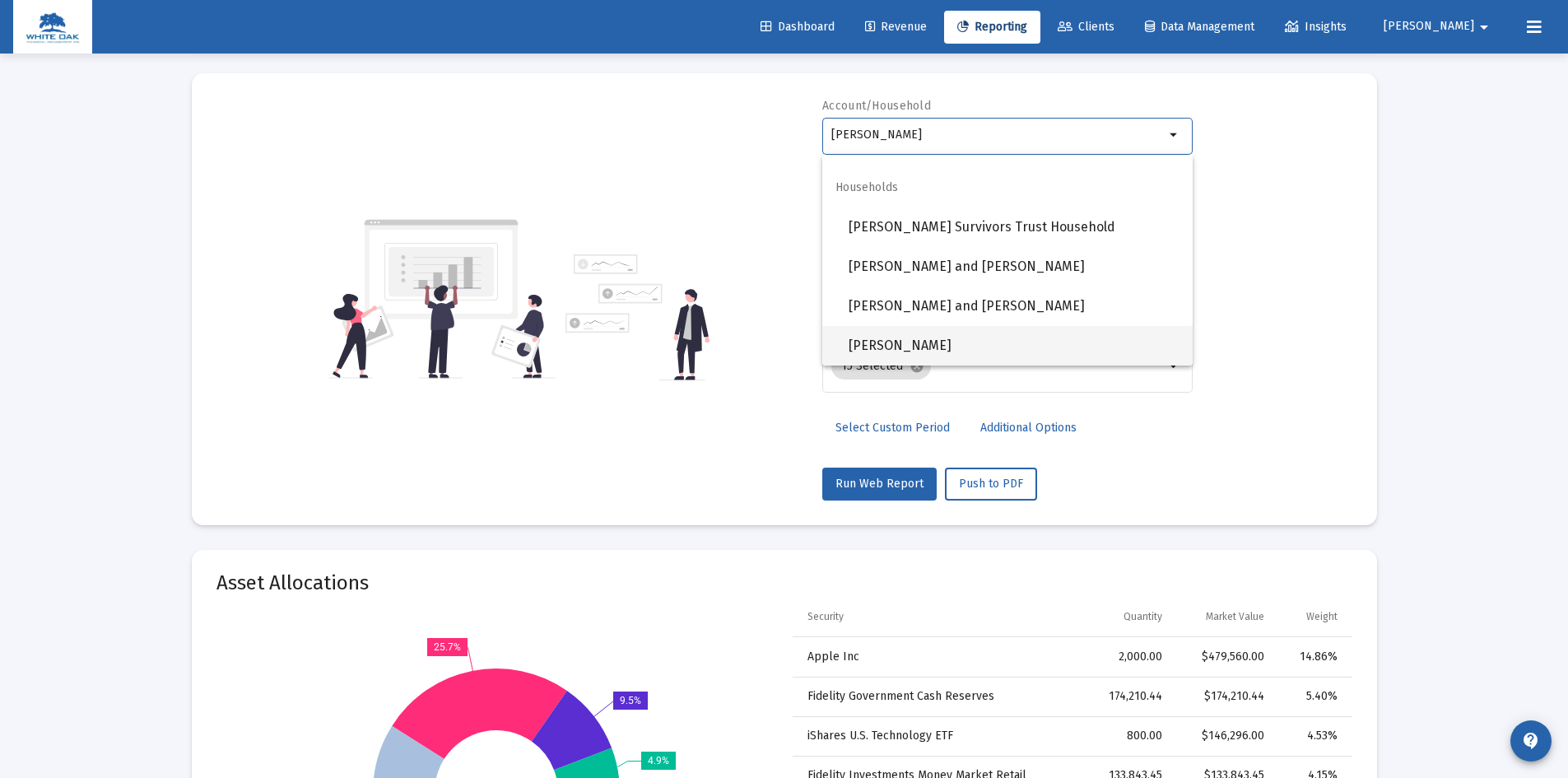
click at [961, 342] on span "[PERSON_NAME]" at bounding box center [1014, 346] width 331 height 40
type input "[PERSON_NAME]"
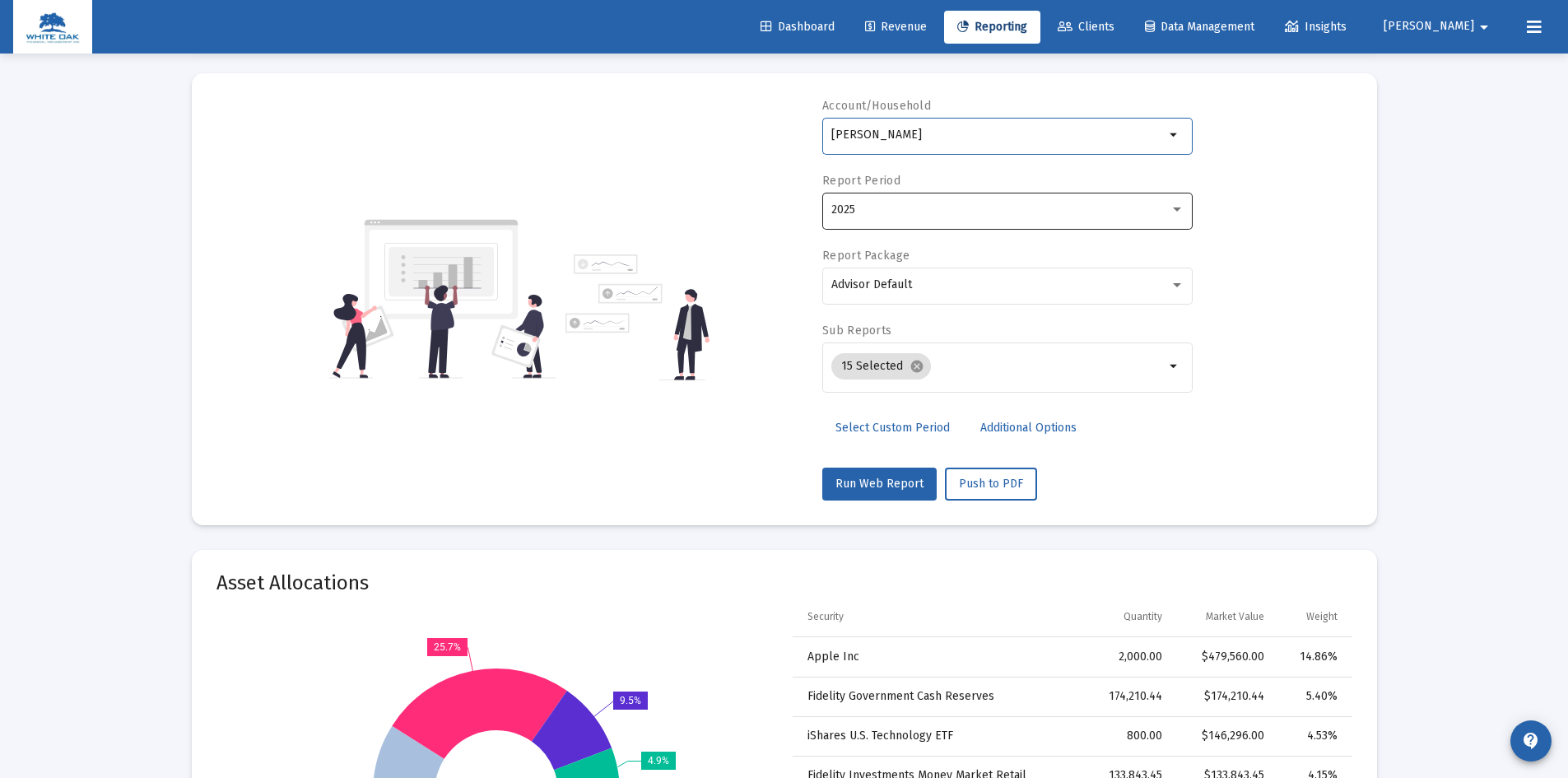
click at [958, 207] on div "2025" at bounding box center [1001, 210] width 338 height 13
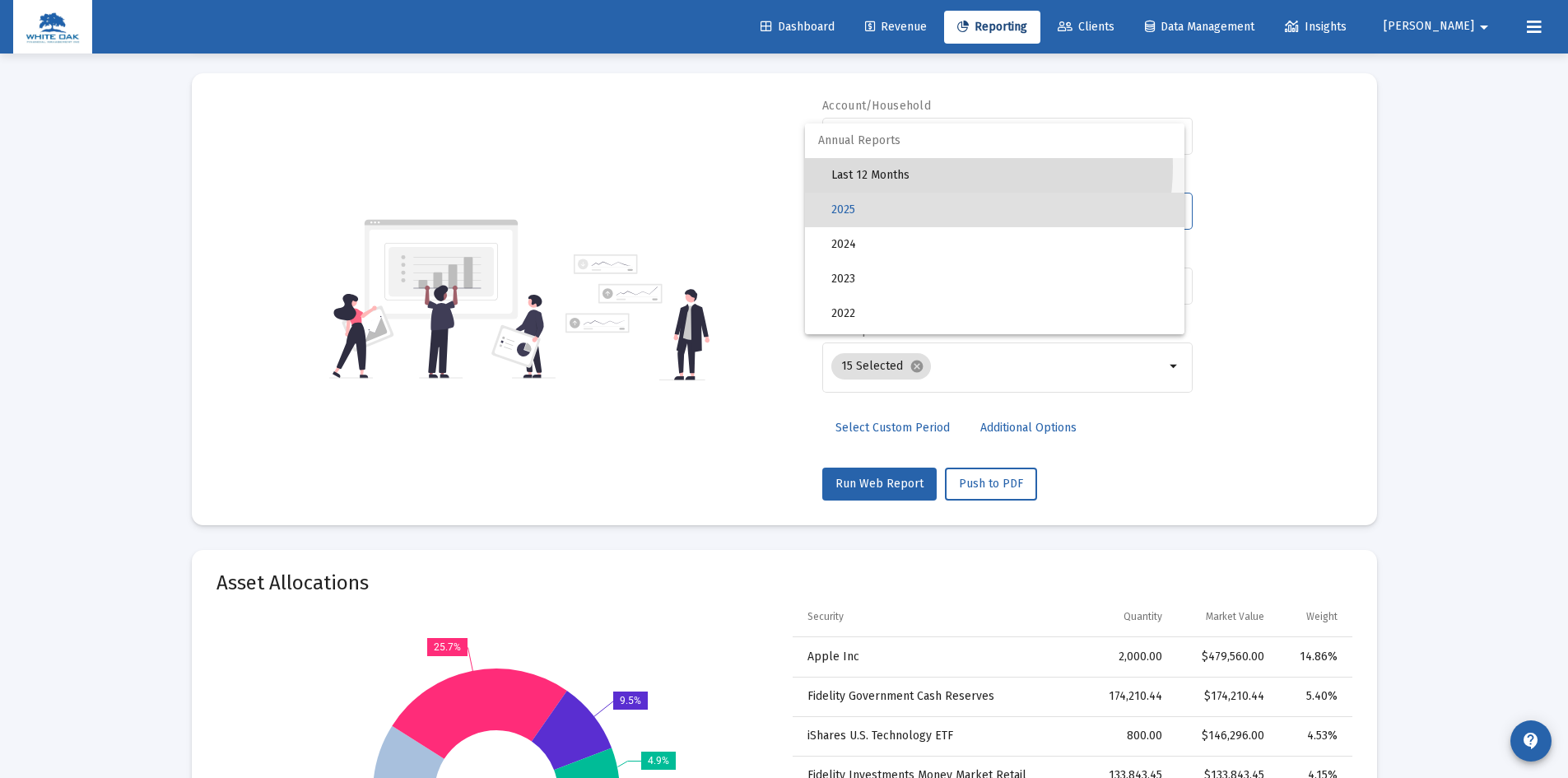
click at [954, 167] on span "Last 12 Months" at bounding box center [1001, 176] width 340 height 35
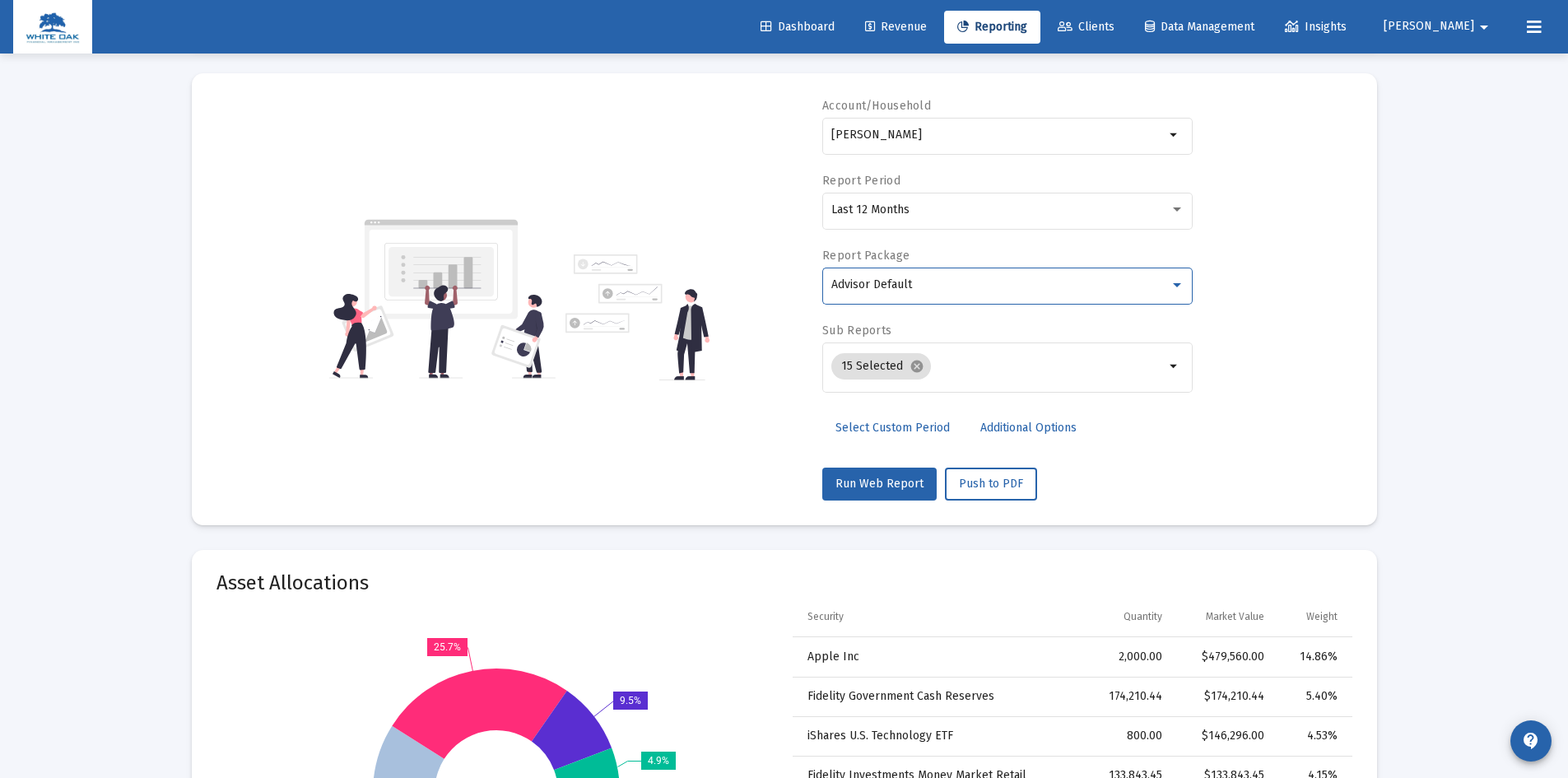
click at [969, 281] on div "Advisor Default" at bounding box center [1001, 285] width 338 height 13
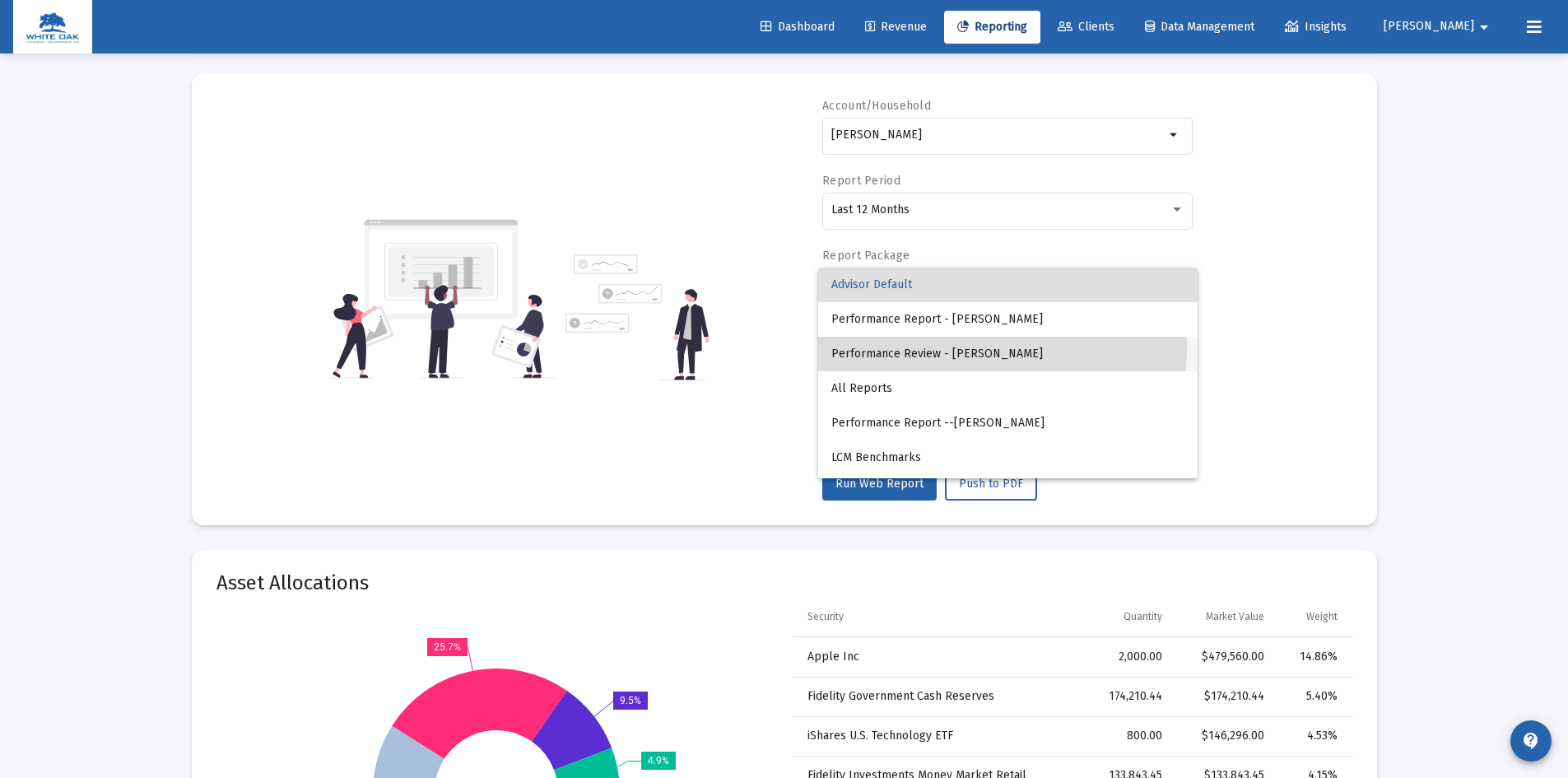
click at [972, 346] on span "Performance Review - [PERSON_NAME]" at bounding box center [1008, 354] width 353 height 35
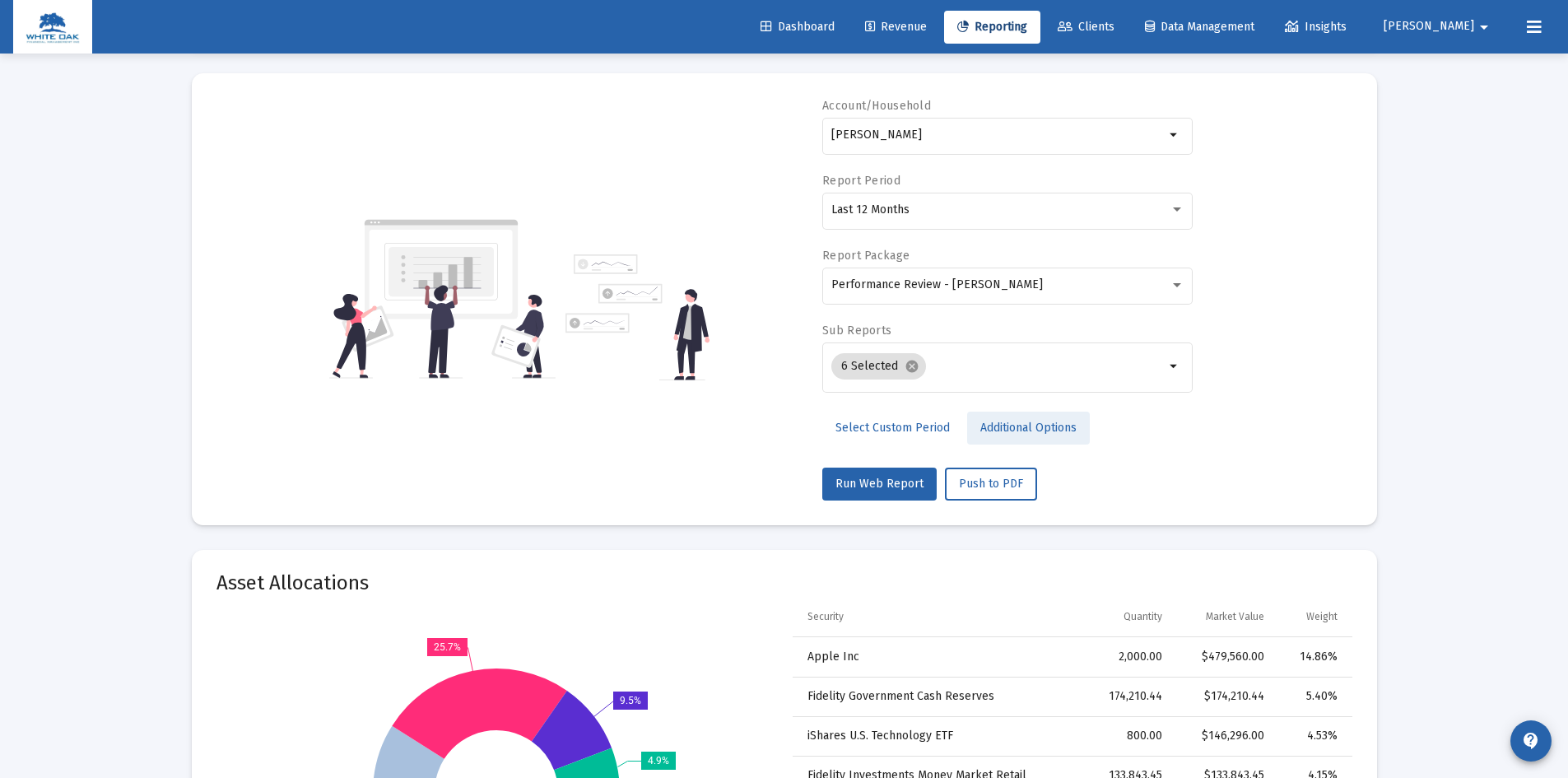
click at [1024, 429] on span "Additional Options" at bounding box center [1029, 427] width 97 height 14
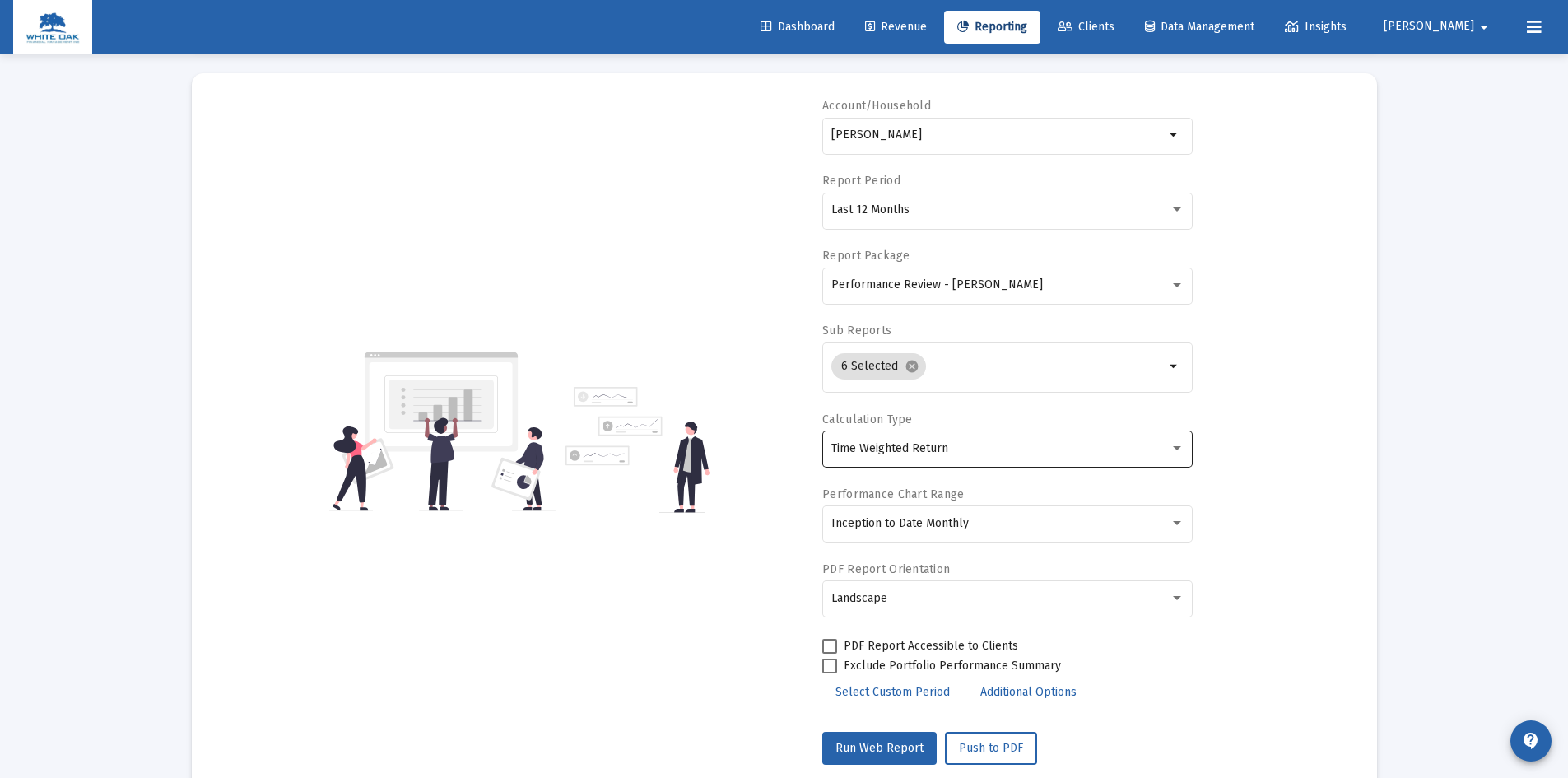
click at [1013, 441] on div "Time Weighted Return" at bounding box center [1008, 448] width 353 height 40
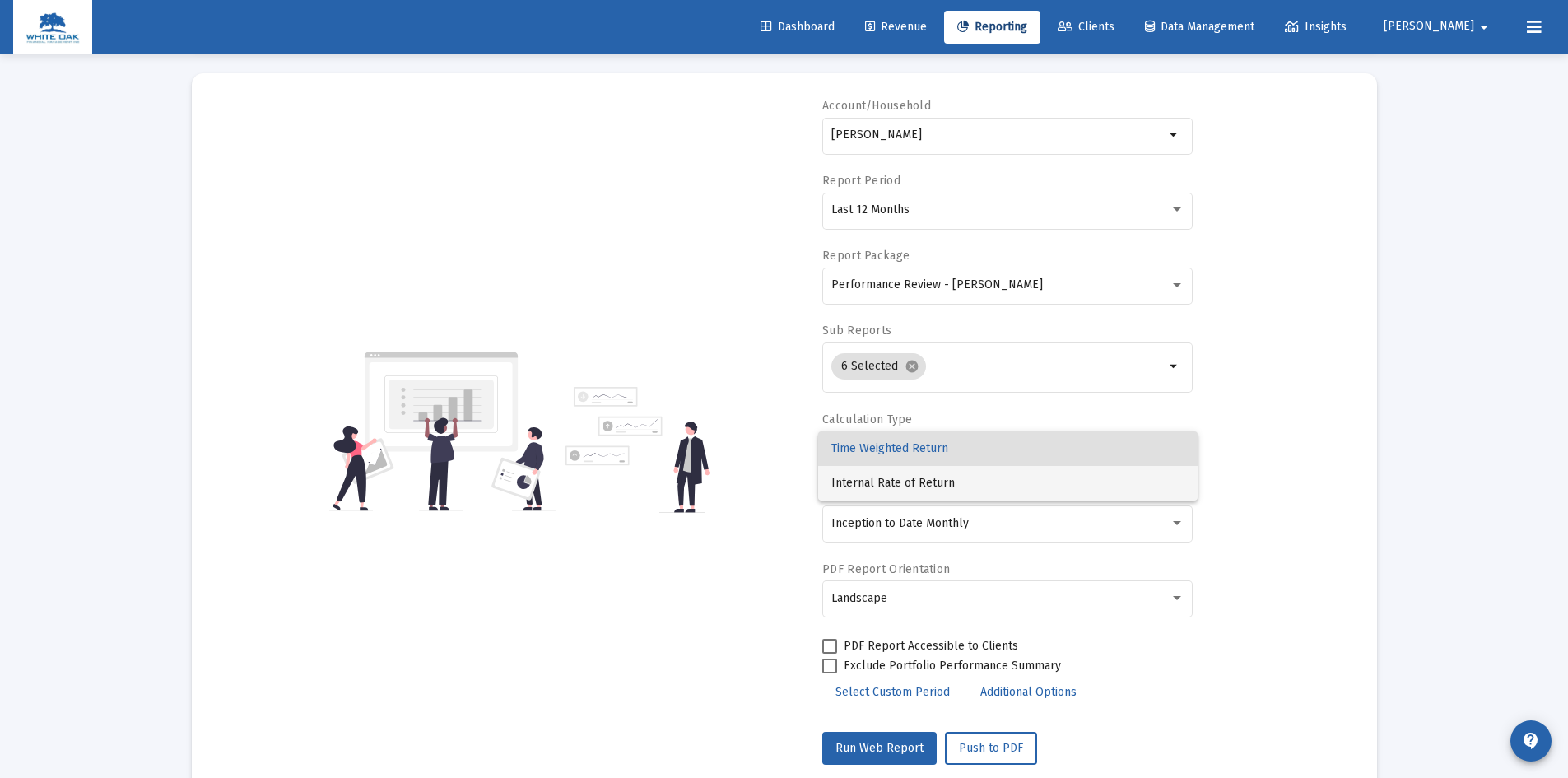
click at [905, 479] on span "Internal Rate of Return" at bounding box center [1008, 483] width 353 height 35
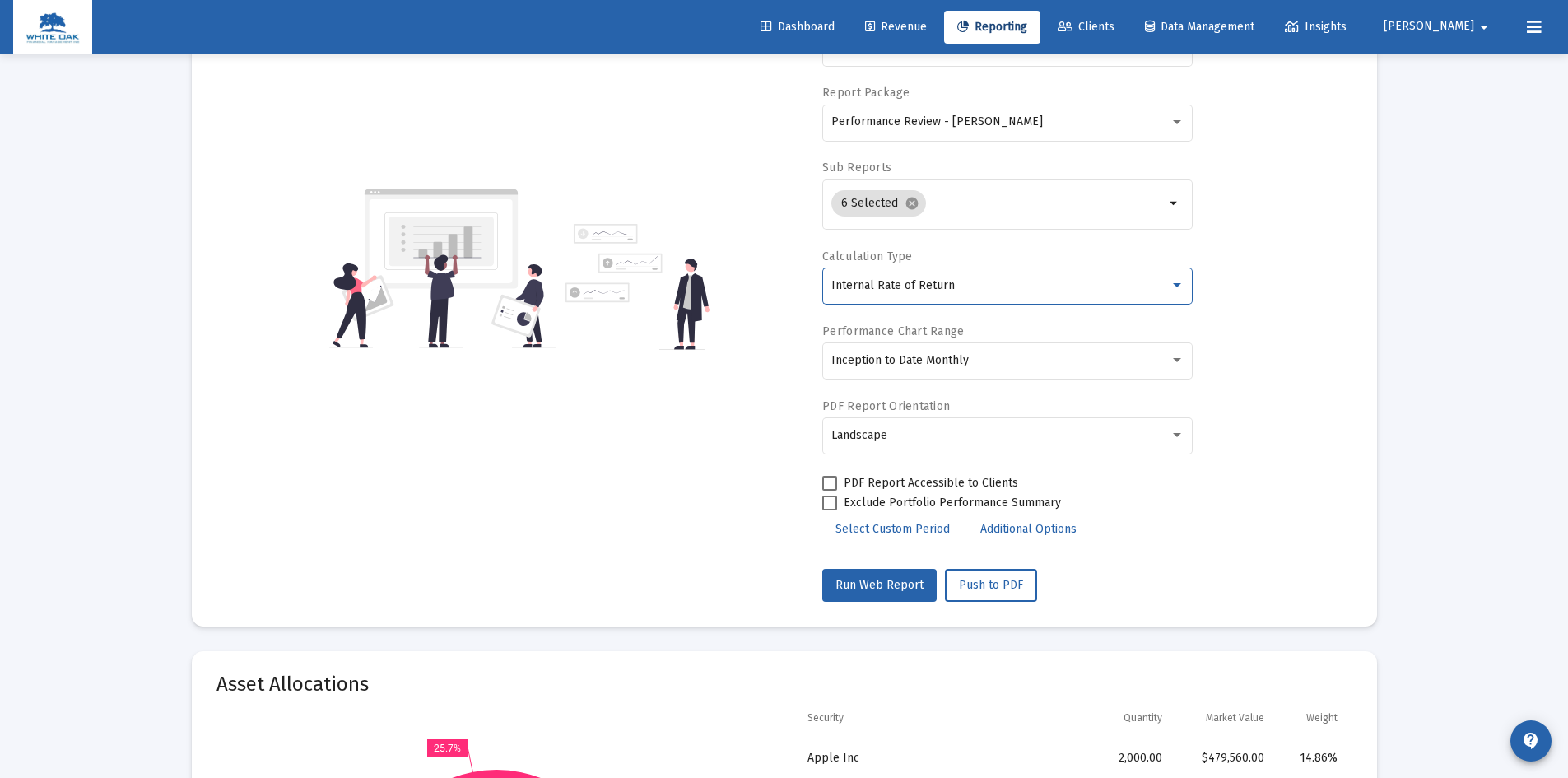
scroll to position [247, 0]
click at [980, 583] on span "Push to PDF" at bounding box center [991, 583] width 64 height 14
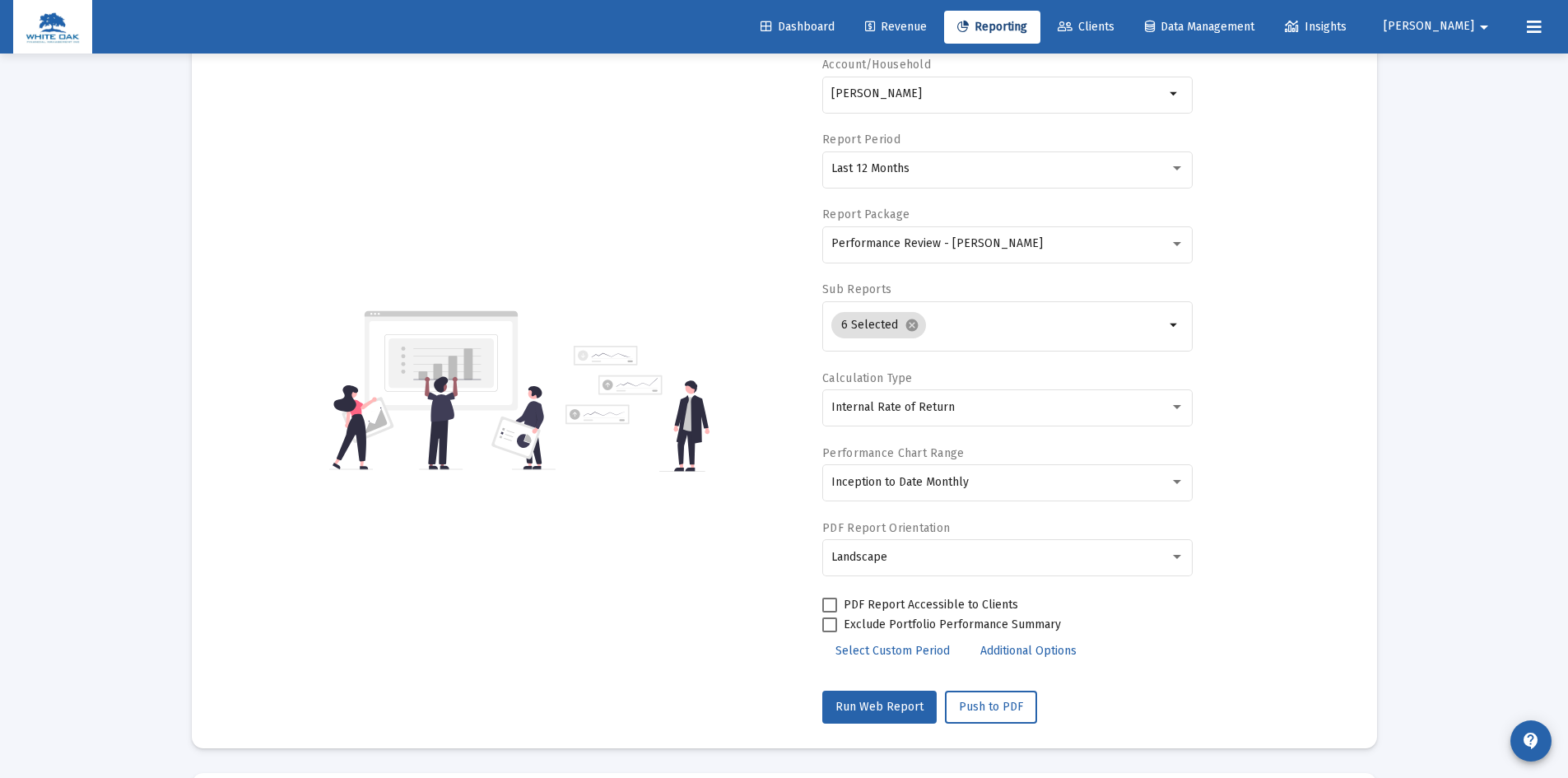
scroll to position [0, 0]
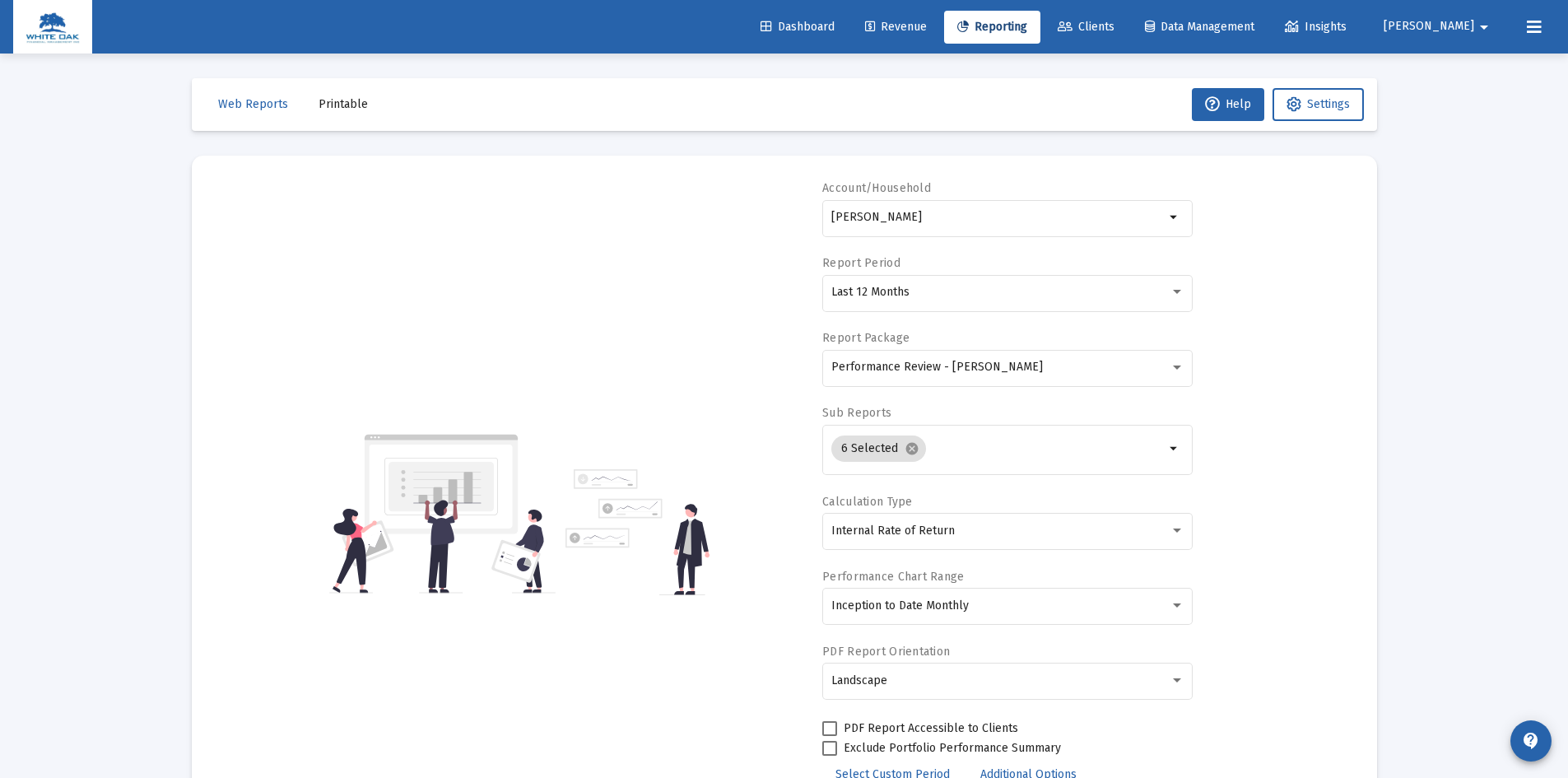
click at [338, 107] on span "Printable" at bounding box center [343, 104] width 49 height 14
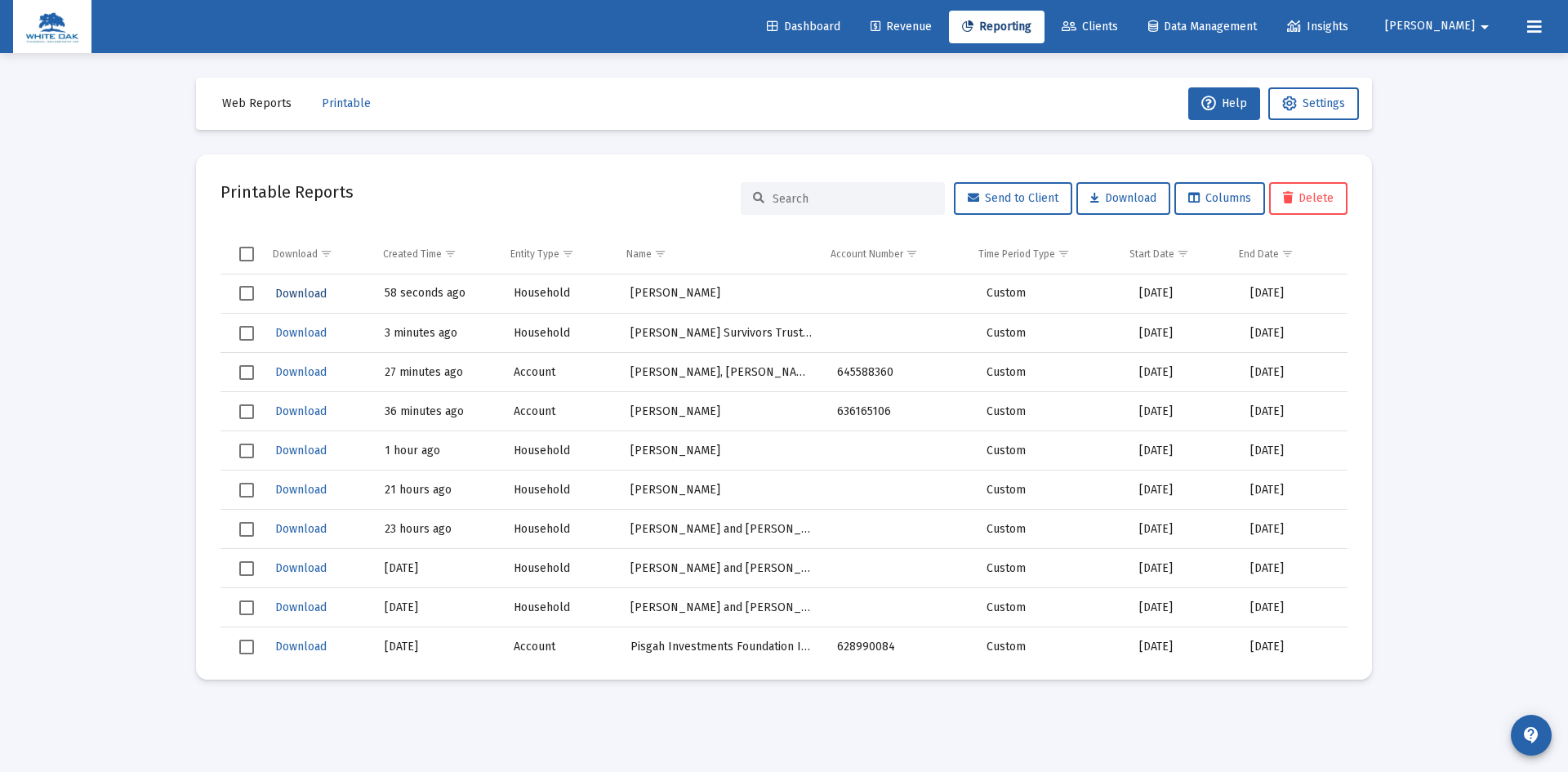
click at [290, 295] on span "Download" at bounding box center [300, 293] width 52 height 14
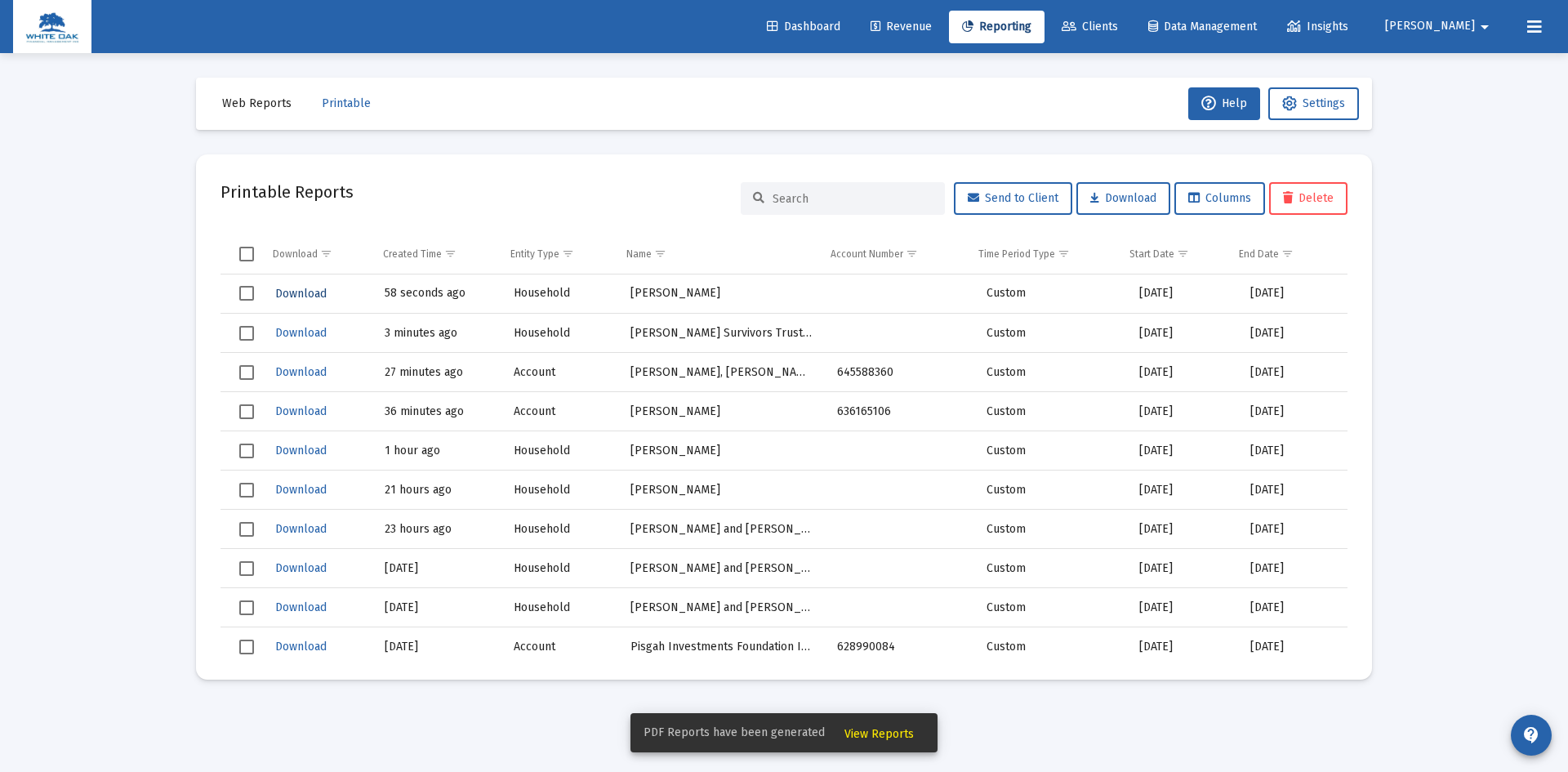
click at [285, 291] on span "Download" at bounding box center [300, 293] width 52 height 14
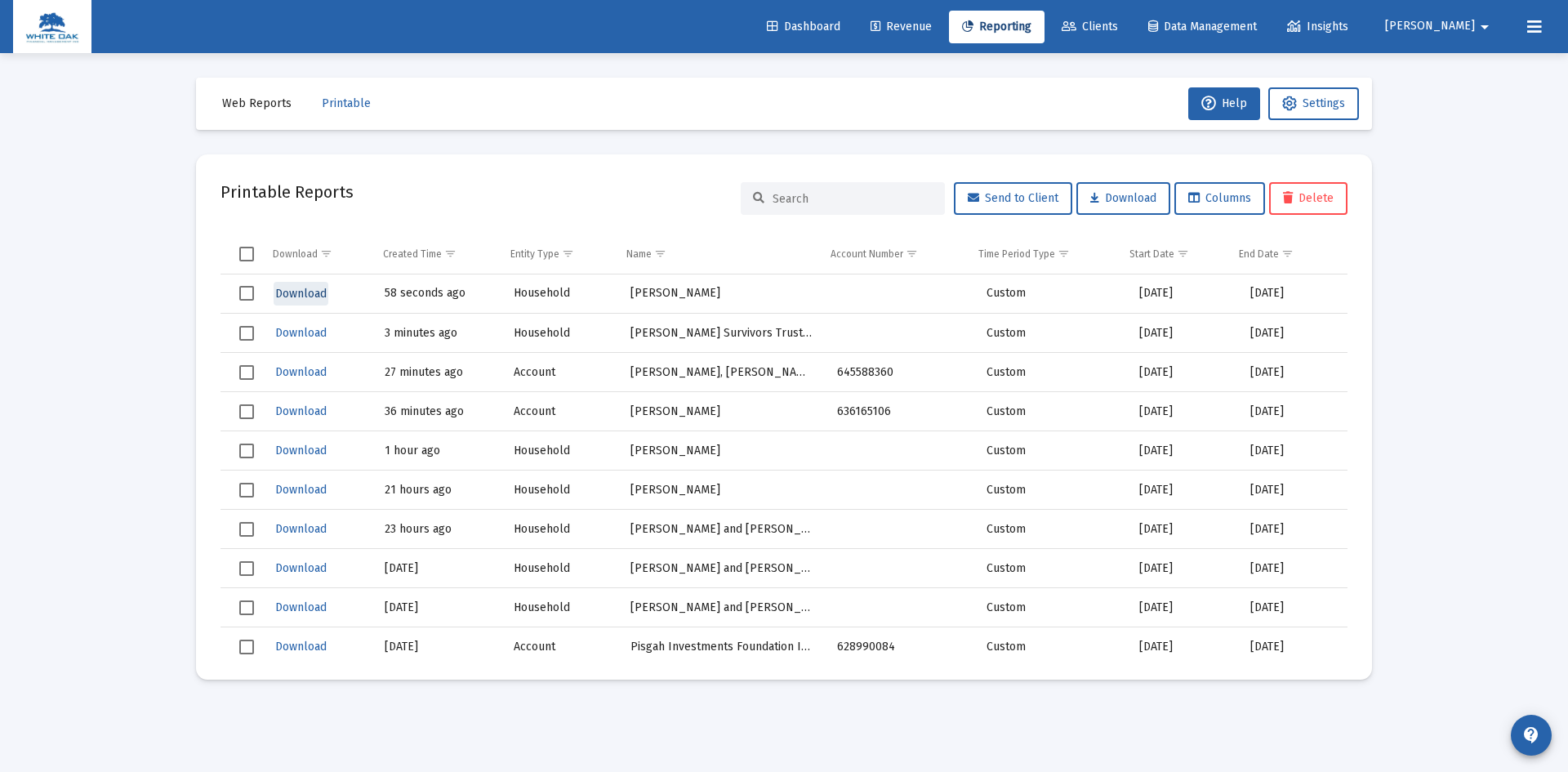
click at [304, 291] on span "Download" at bounding box center [300, 293] width 52 height 14
click at [246, 291] on span "Select row" at bounding box center [246, 293] width 15 height 15
click at [246, 334] on span "Select row" at bounding box center [246, 333] width 15 height 15
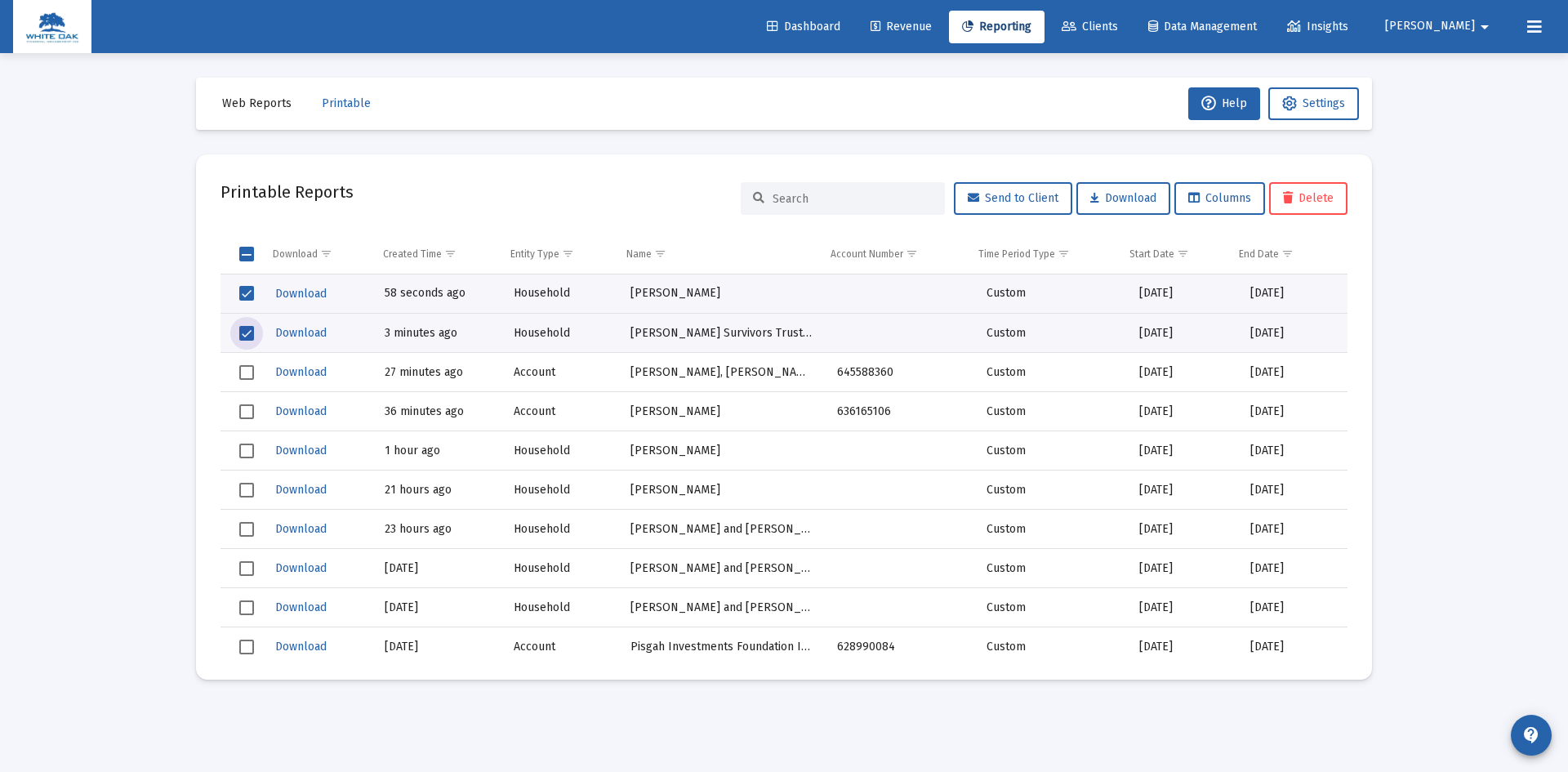
click at [1304, 199] on span "Delete" at bounding box center [1309, 198] width 51 height 14
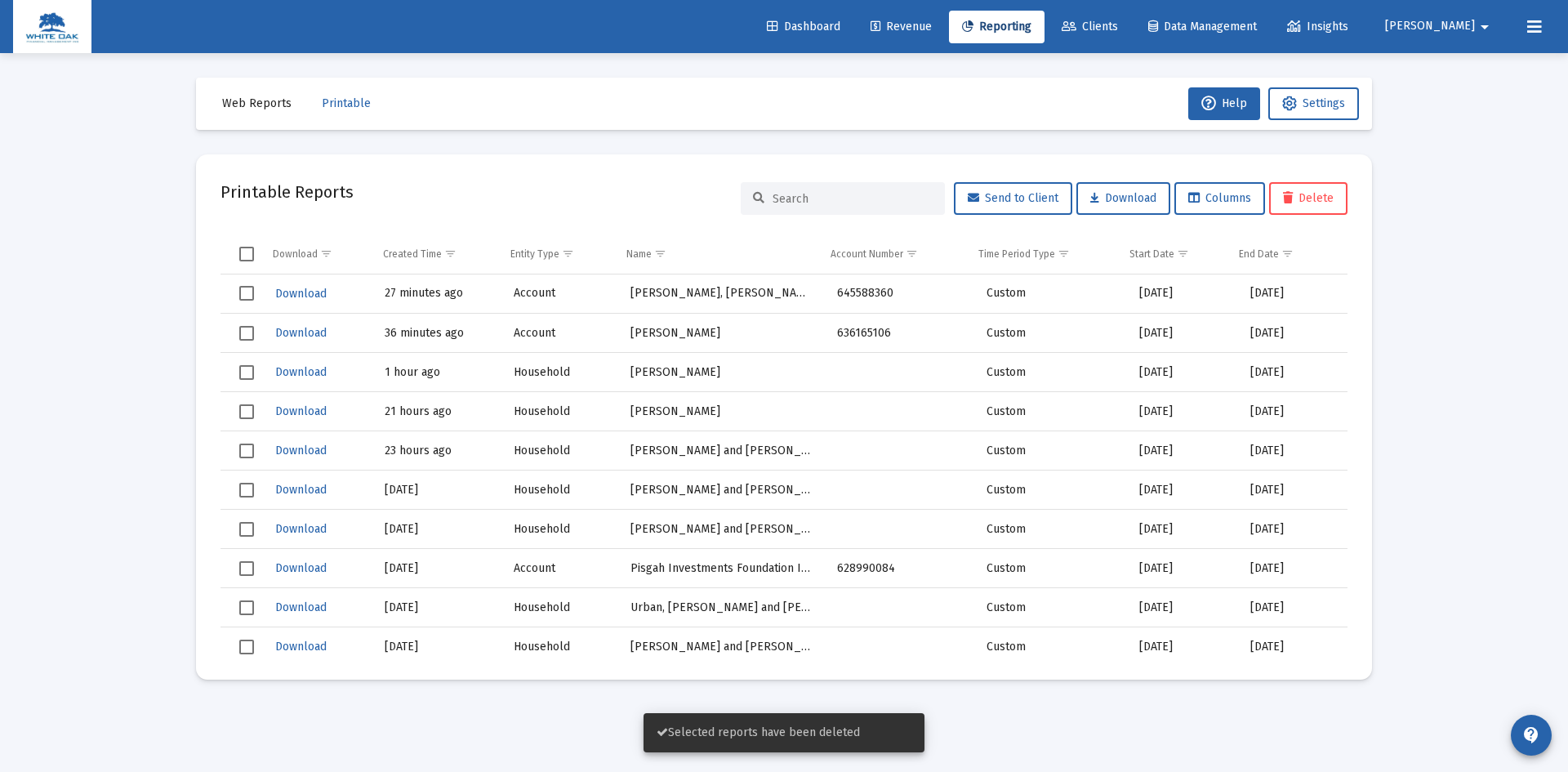
click at [61, 36] on img at bounding box center [52, 27] width 54 height 33
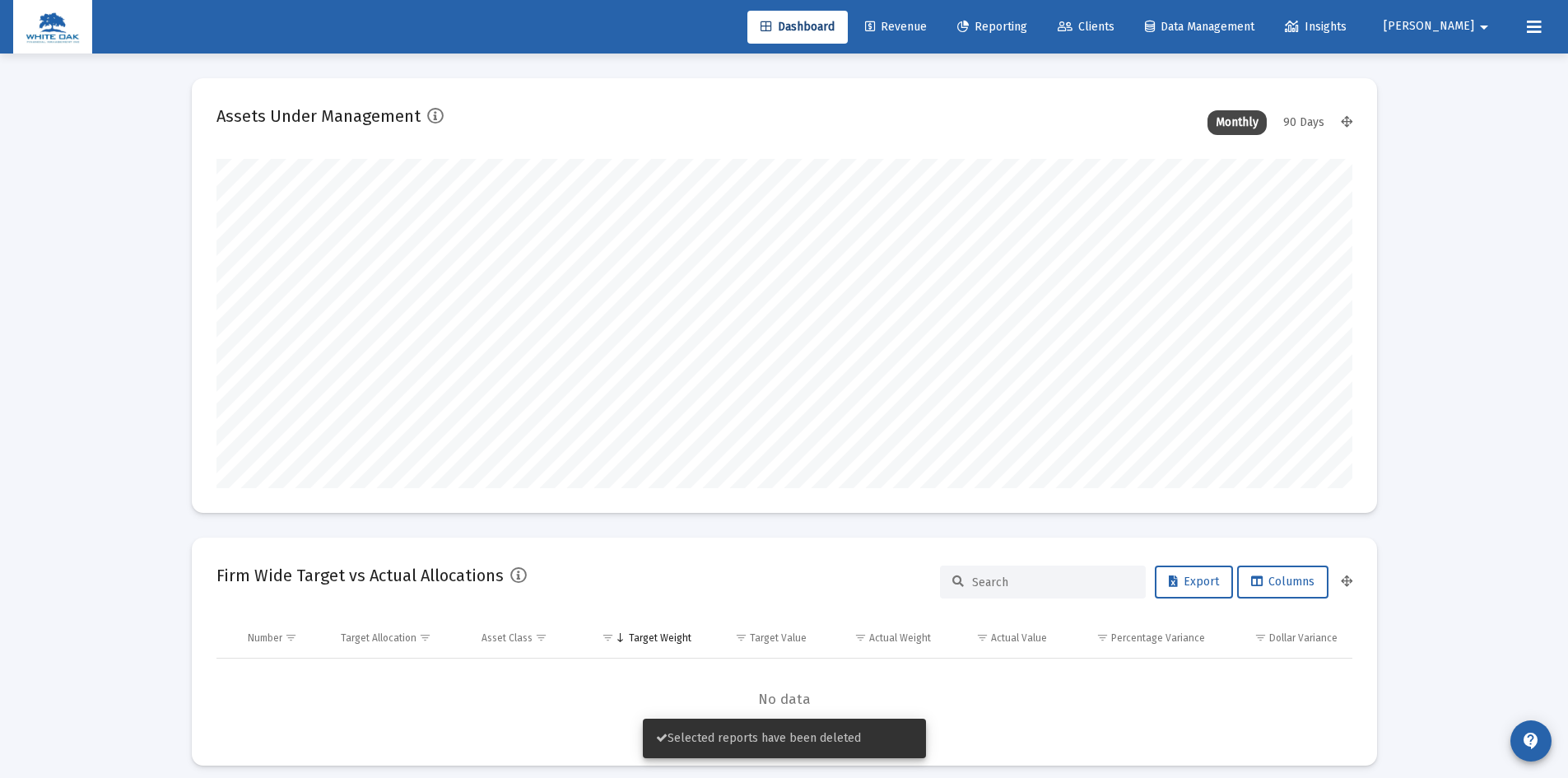
scroll to position [329, 531]
